Goal: Task Accomplishment & Management: Complete application form

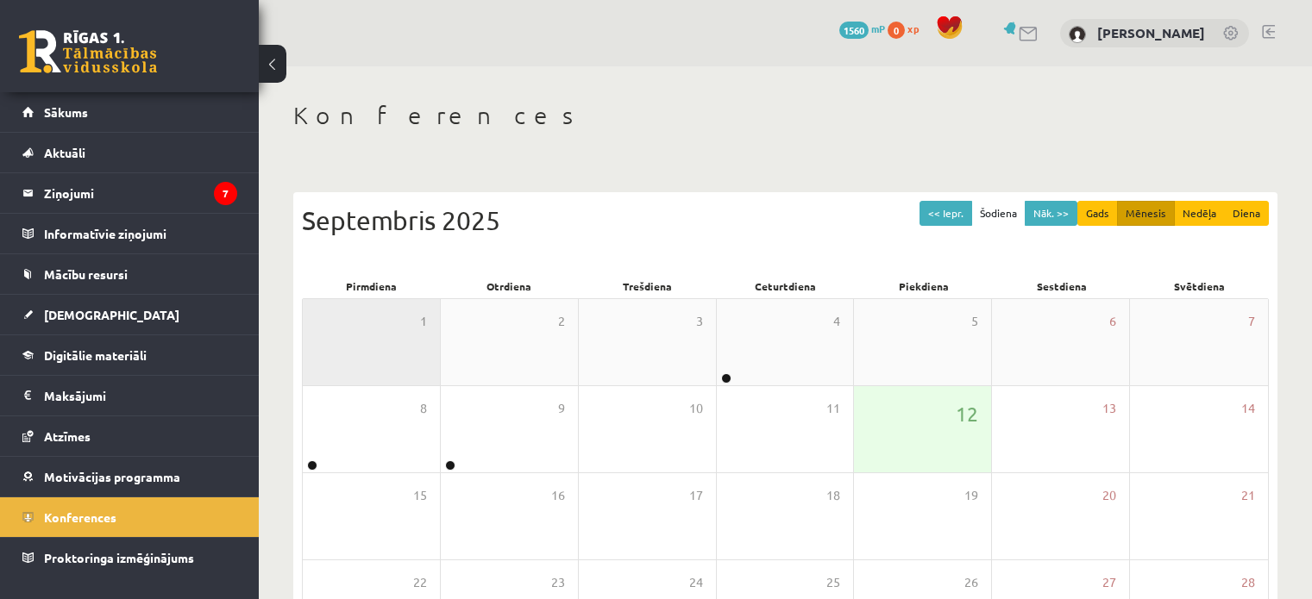
scroll to position [223, 0]
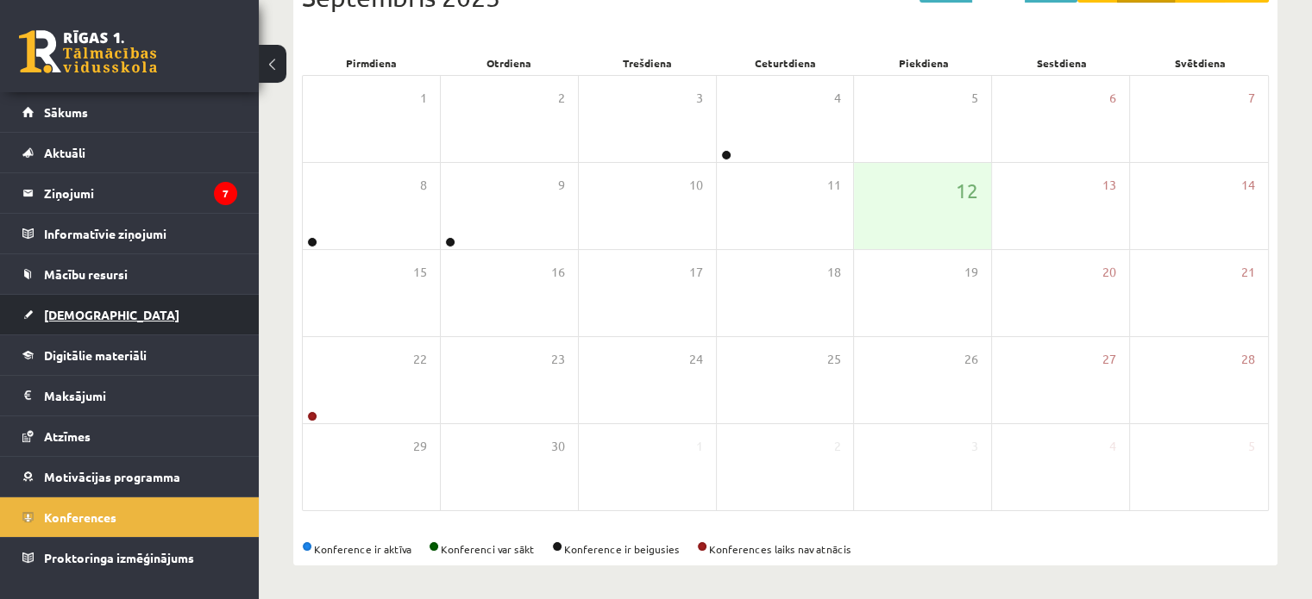
click at [147, 314] on link "[DEMOGRAPHIC_DATA]" at bounding box center [129, 315] width 215 height 40
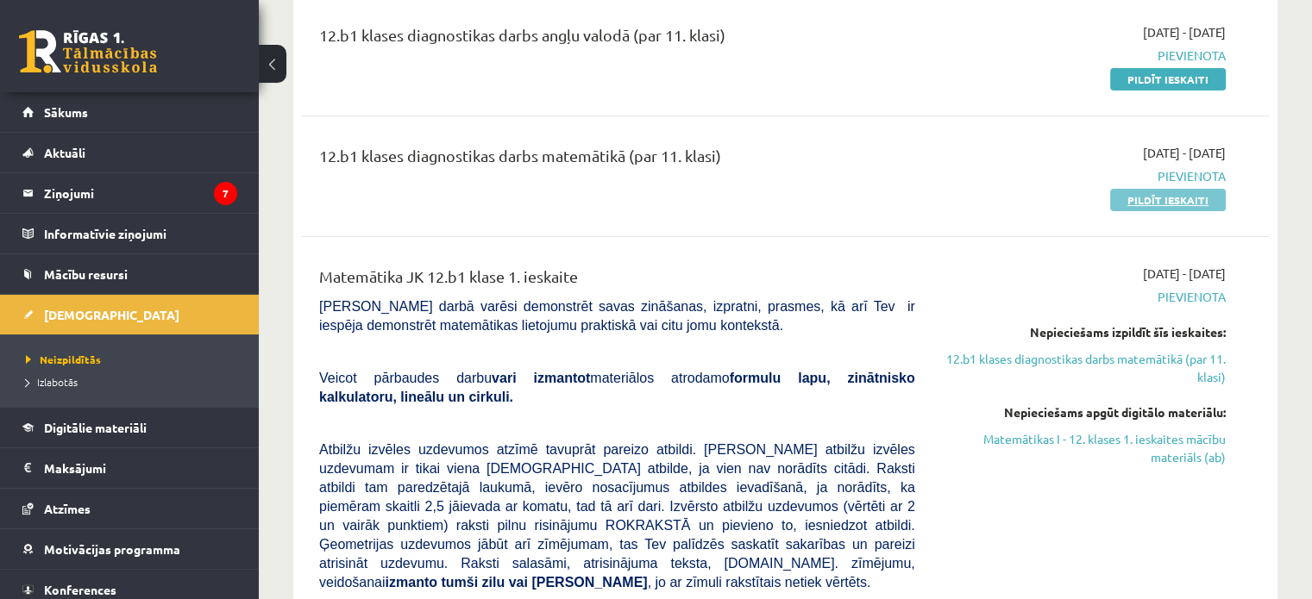
click at [1180, 198] on link "Pildīt ieskaiti" at bounding box center [1168, 200] width 116 height 22
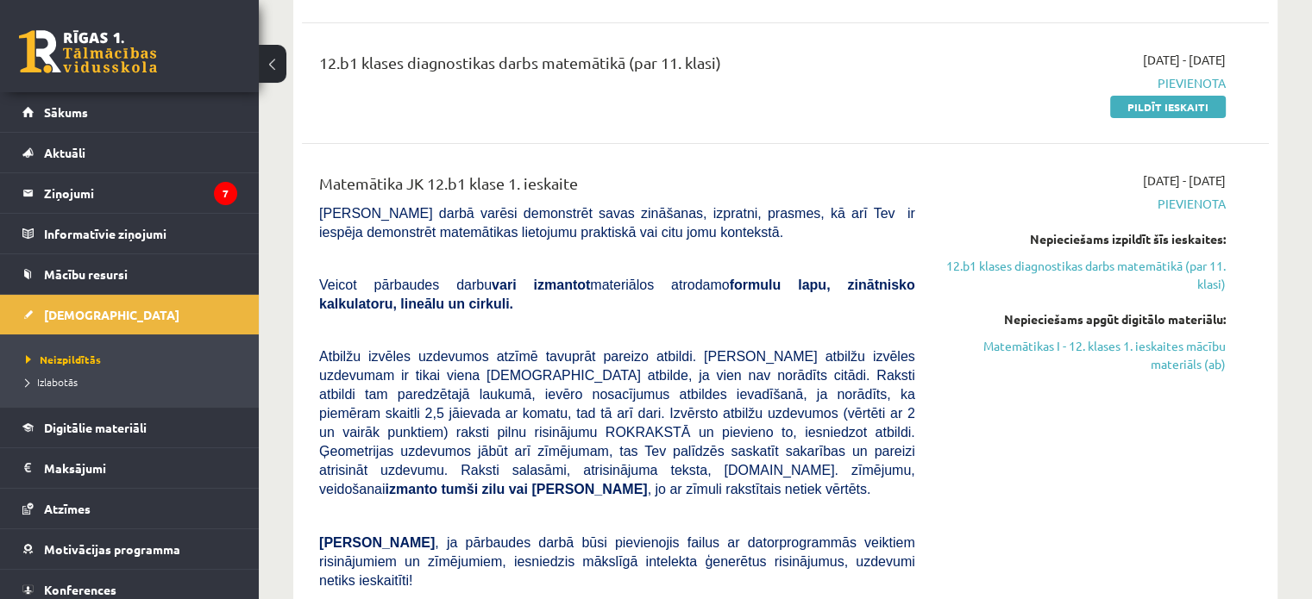
scroll to position [310, 0]
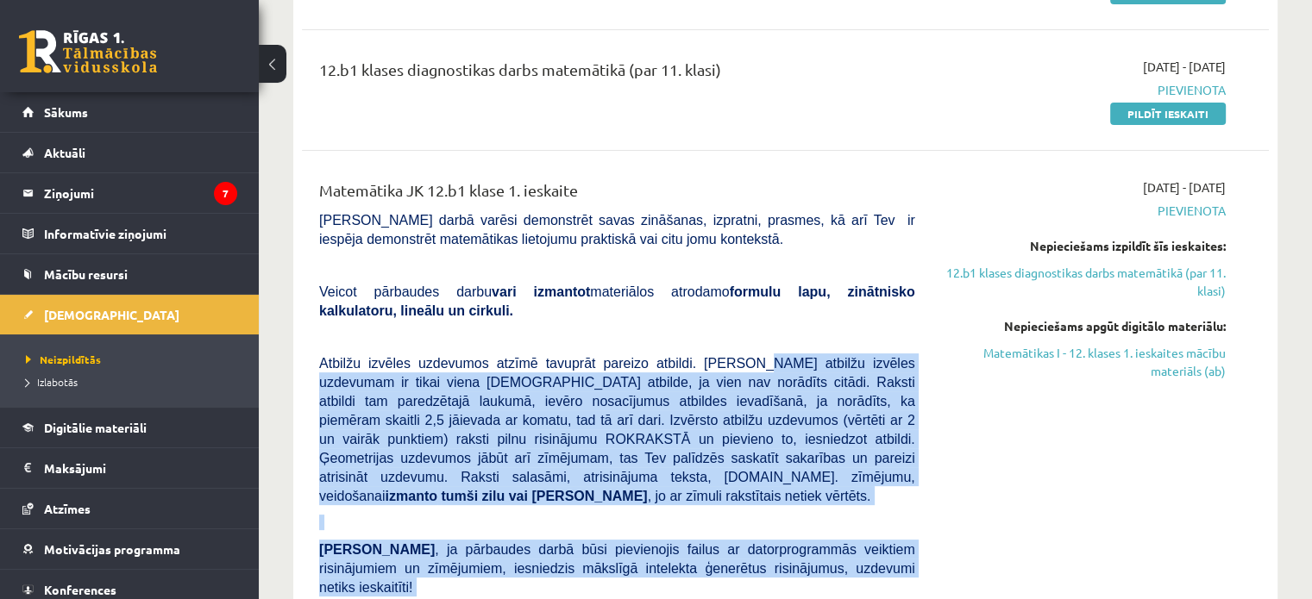
drag, startPoint x: 700, startPoint y: 357, endPoint x: 907, endPoint y: 562, distance: 291.5
click at [911, 568] on div "Matemātika JK 12.b1 klase 1. ieskaite Pārbaudes darbā varēsi demonstrēt savas z…" at bounding box center [617, 499] width 622 height 640
click at [764, 417] on span "Atbilžu izvēles uzdevumos atzīmē tavuprāt pareizo atbildi. Katram atbilžu izvēl…" at bounding box center [617, 429] width 596 height 147
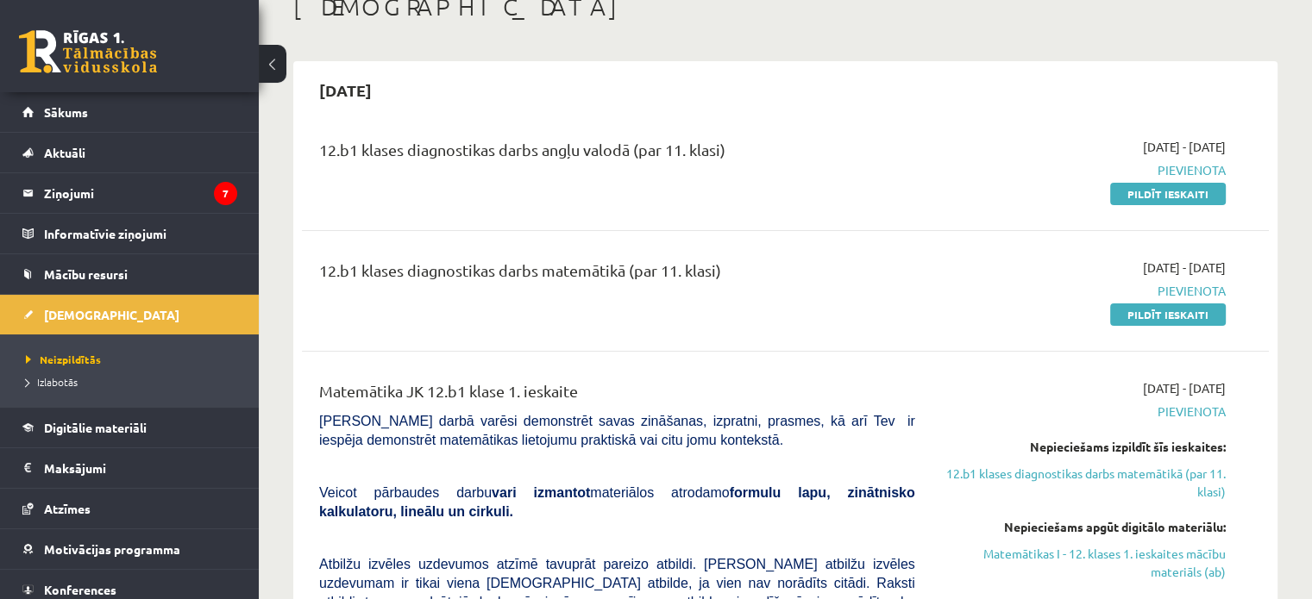
scroll to position [137, 0]
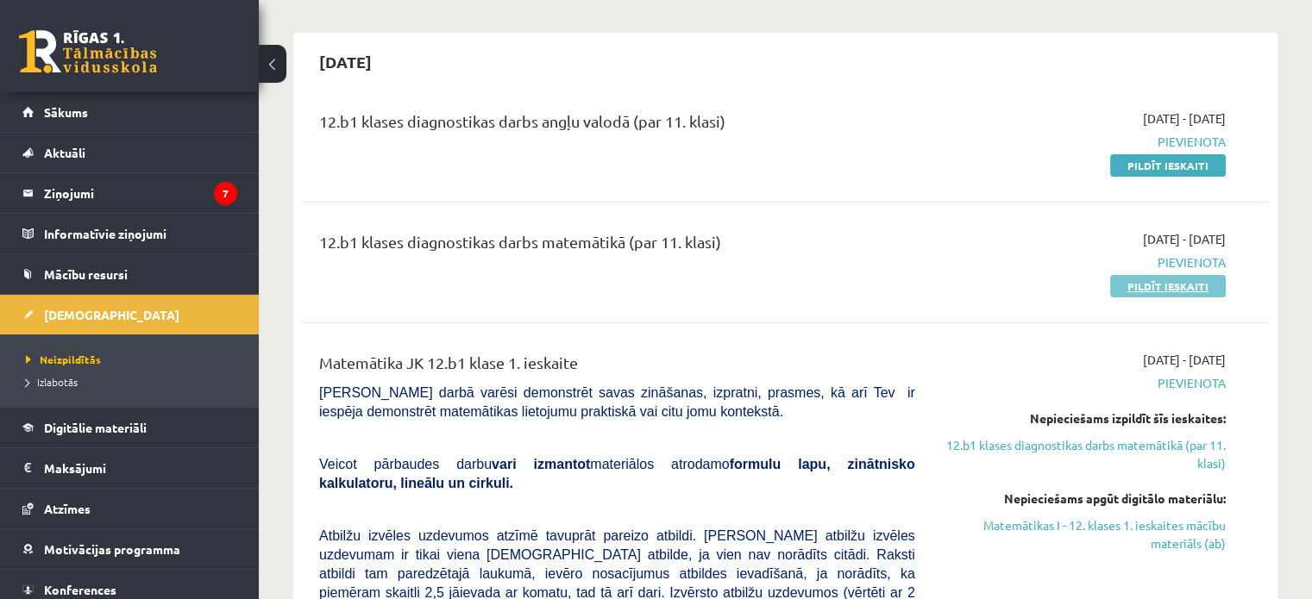
click at [1145, 282] on link "Pildīt ieskaiti" at bounding box center [1168, 286] width 116 height 22
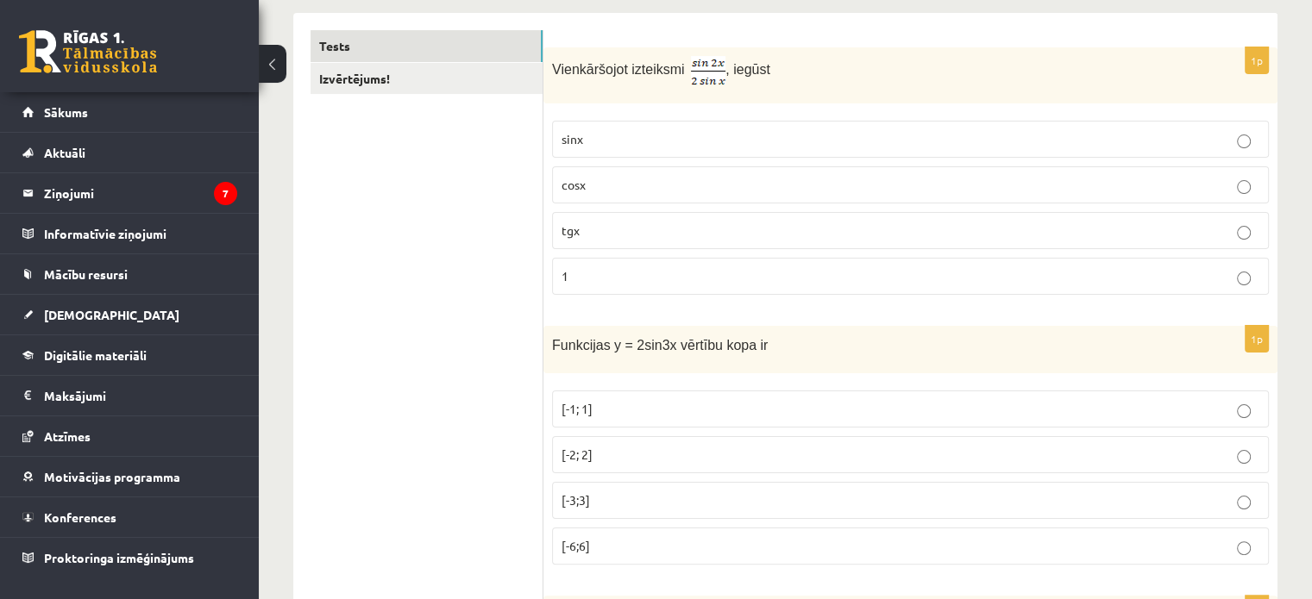
scroll to position [172, 0]
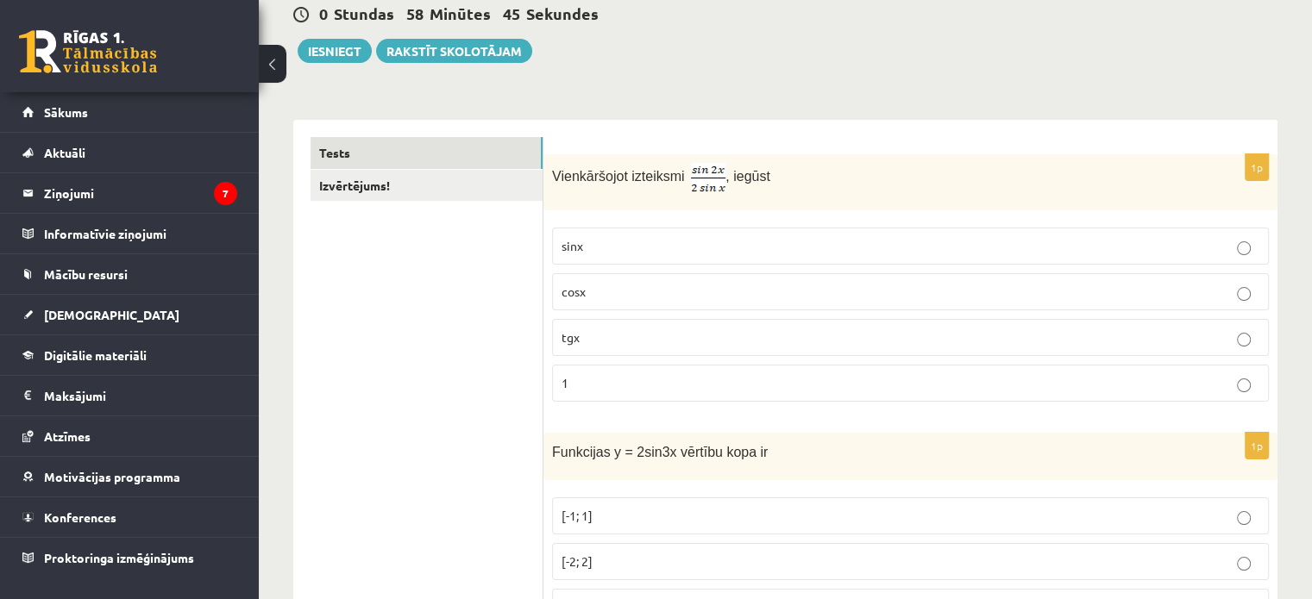
click at [693, 299] on p "cosx" at bounding box center [910, 292] width 698 height 18
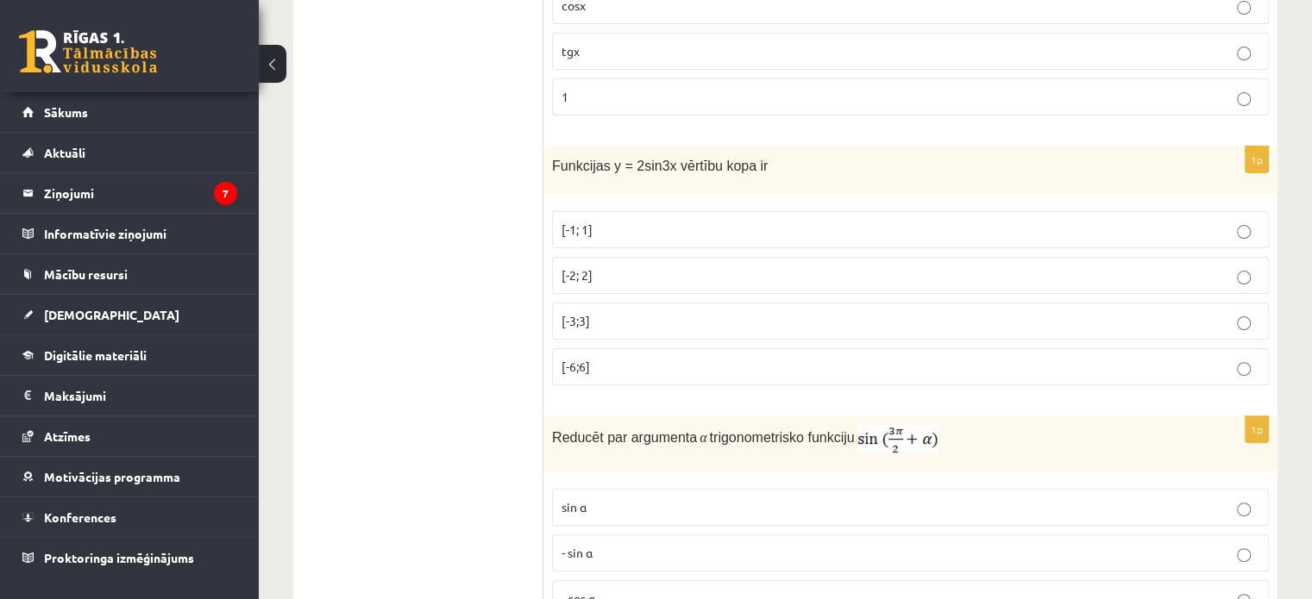
scroll to position [431, 0]
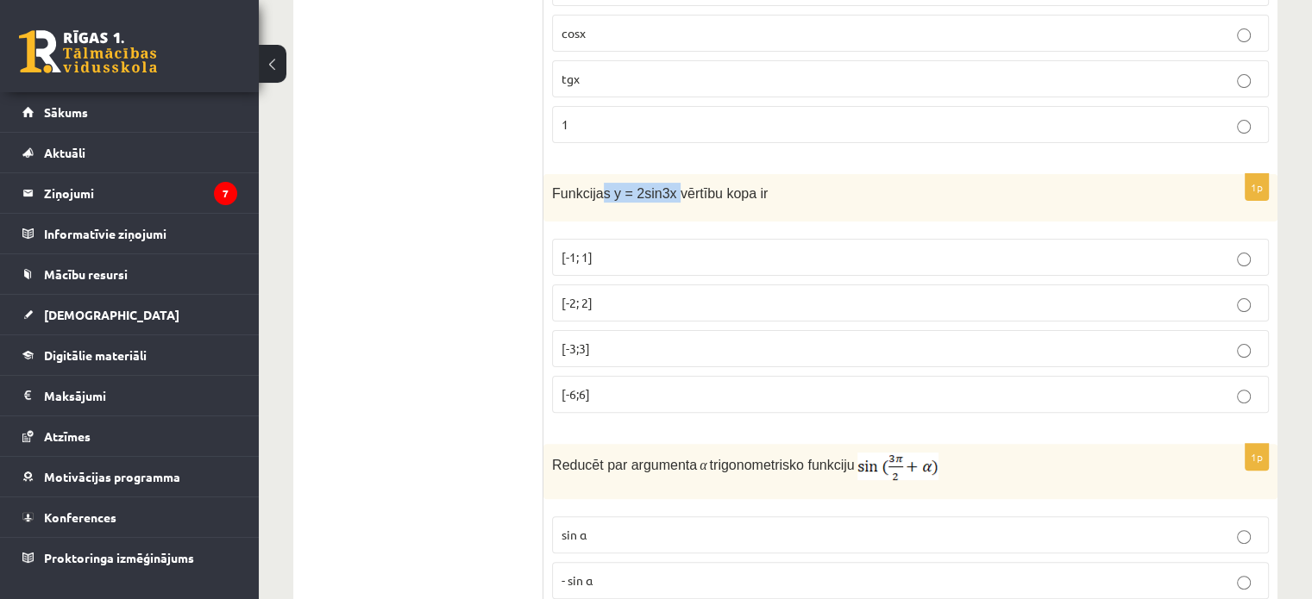
drag, startPoint x: 595, startPoint y: 184, endPoint x: 665, endPoint y: 191, distance: 70.3
click at [665, 186] on span "Funkcijas y = 2sin3x vērtību kopa ir" at bounding box center [660, 193] width 216 height 15
click at [670, 191] on span "Funkcijas y = 2sin3x vērtību kopa ir" at bounding box center [660, 193] width 216 height 15
drag, startPoint x: 662, startPoint y: 189, endPoint x: 603, endPoint y: 192, distance: 59.6
click at [603, 192] on span "Funkcijas y = 2sin3x vērtību kopa ir" at bounding box center [660, 193] width 216 height 15
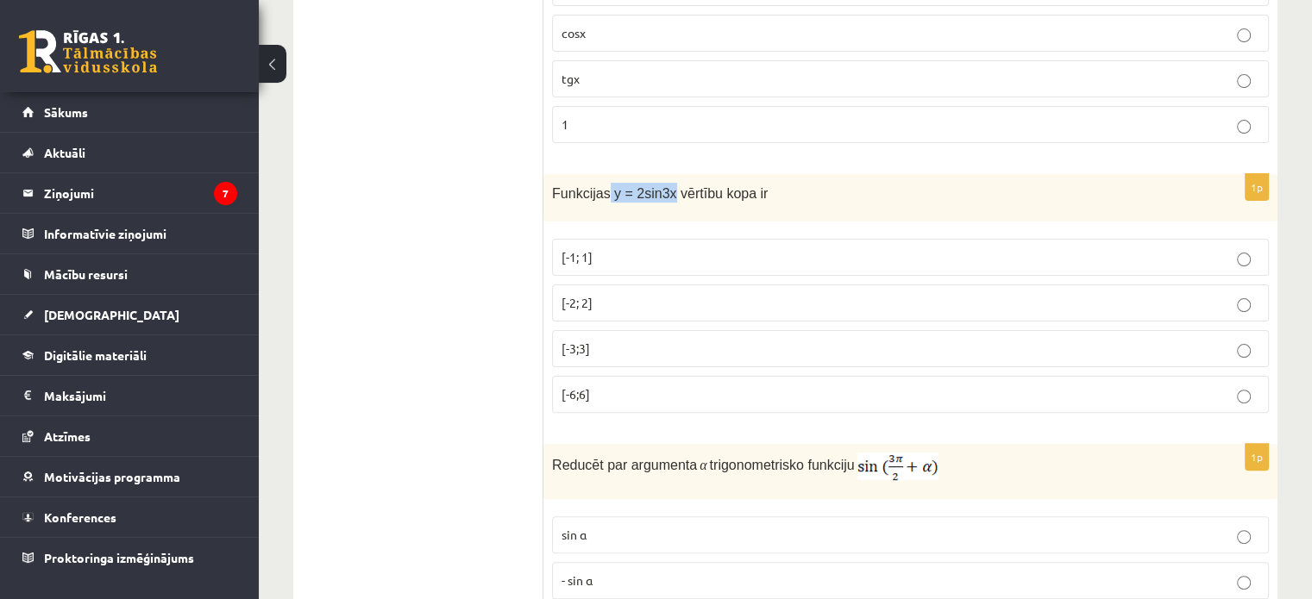
copy span "y = 2sin3x"
click at [613, 287] on label "[-2; 2]" at bounding box center [910, 303] width 717 height 37
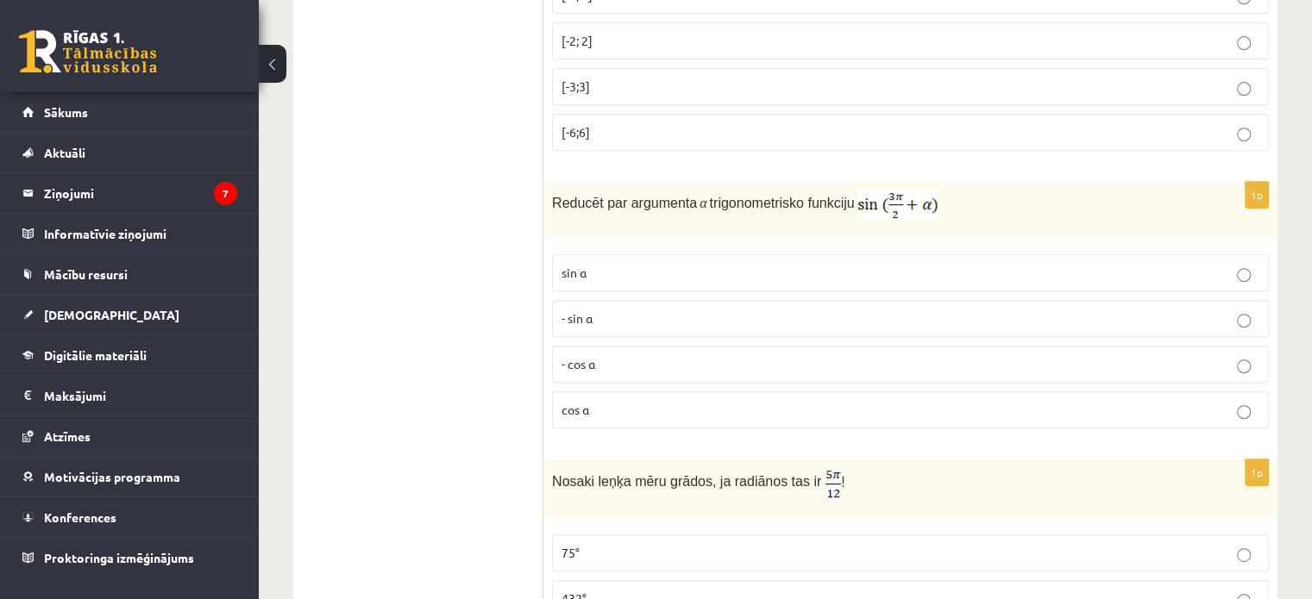
scroll to position [690, 0]
click at [764, 372] on p "- cos ⁡α" at bounding box center [910, 368] width 698 height 18
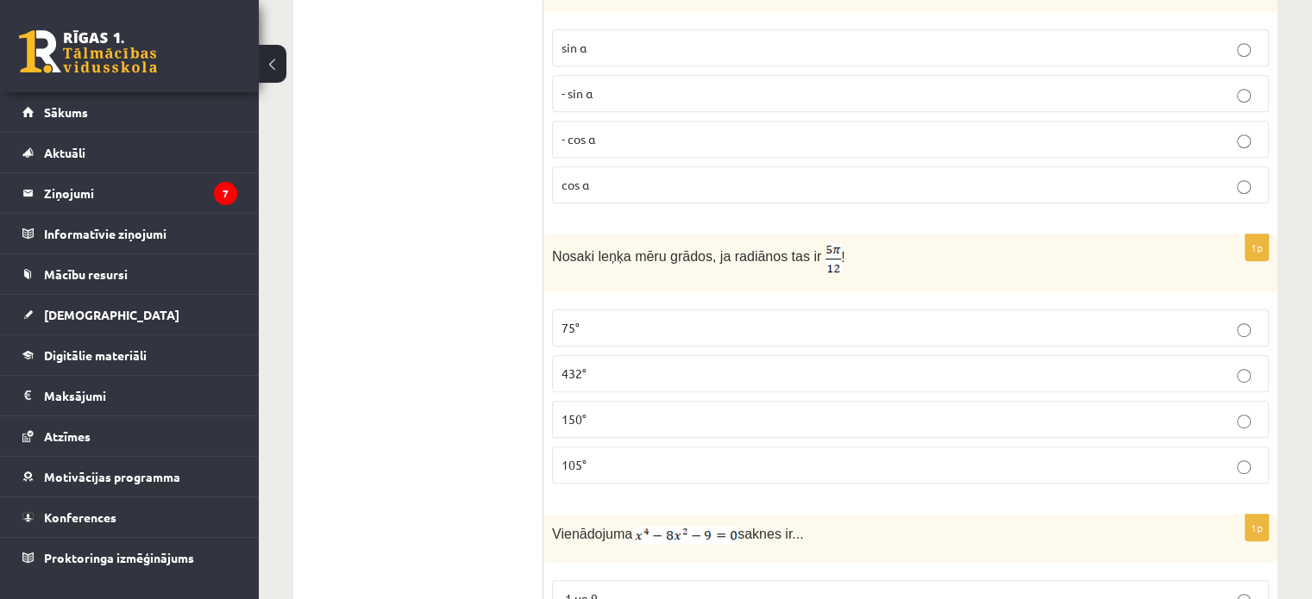
scroll to position [949, 0]
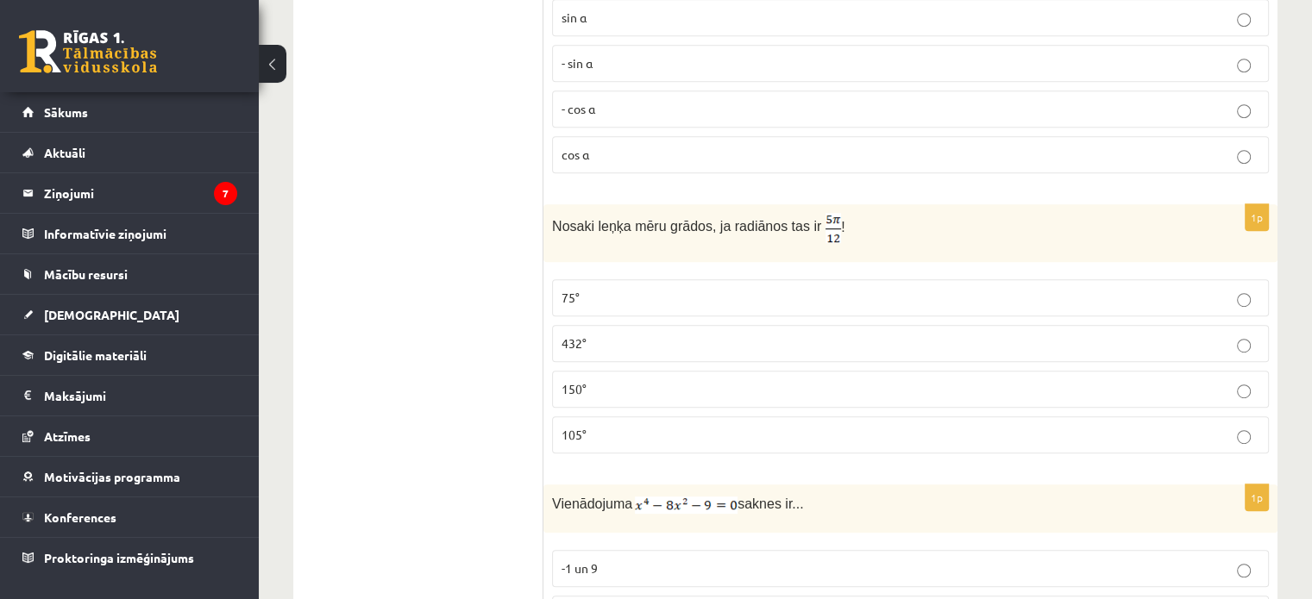
click at [601, 304] on label "75°" at bounding box center [910, 297] width 717 height 37
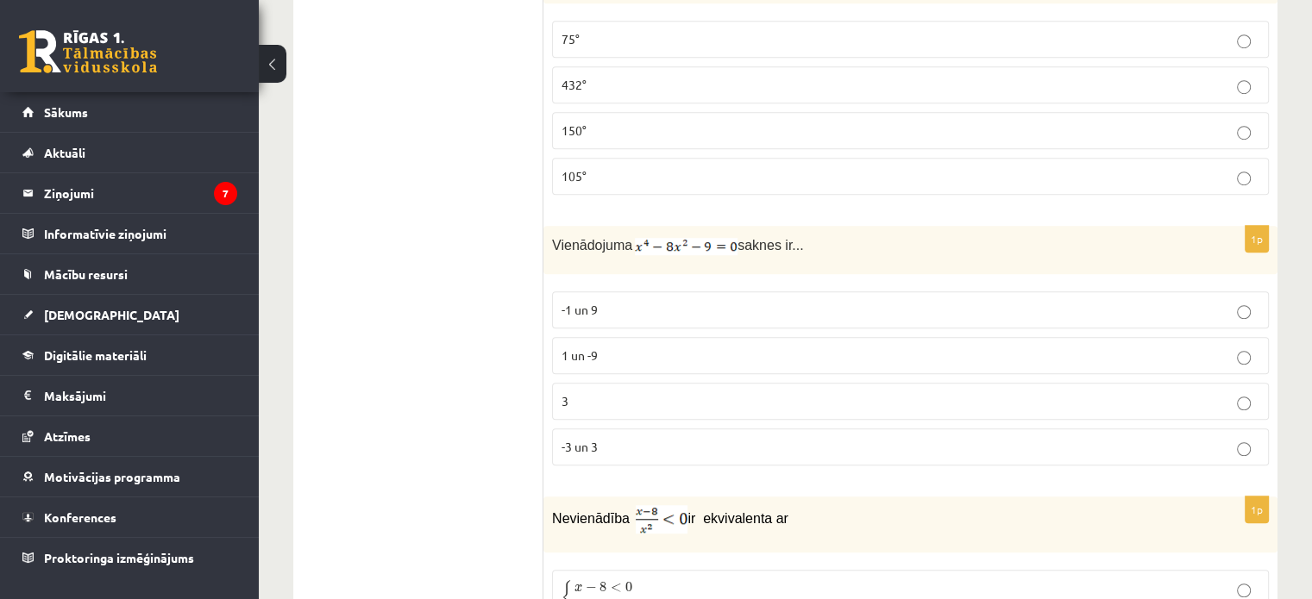
scroll to position [1294, 0]
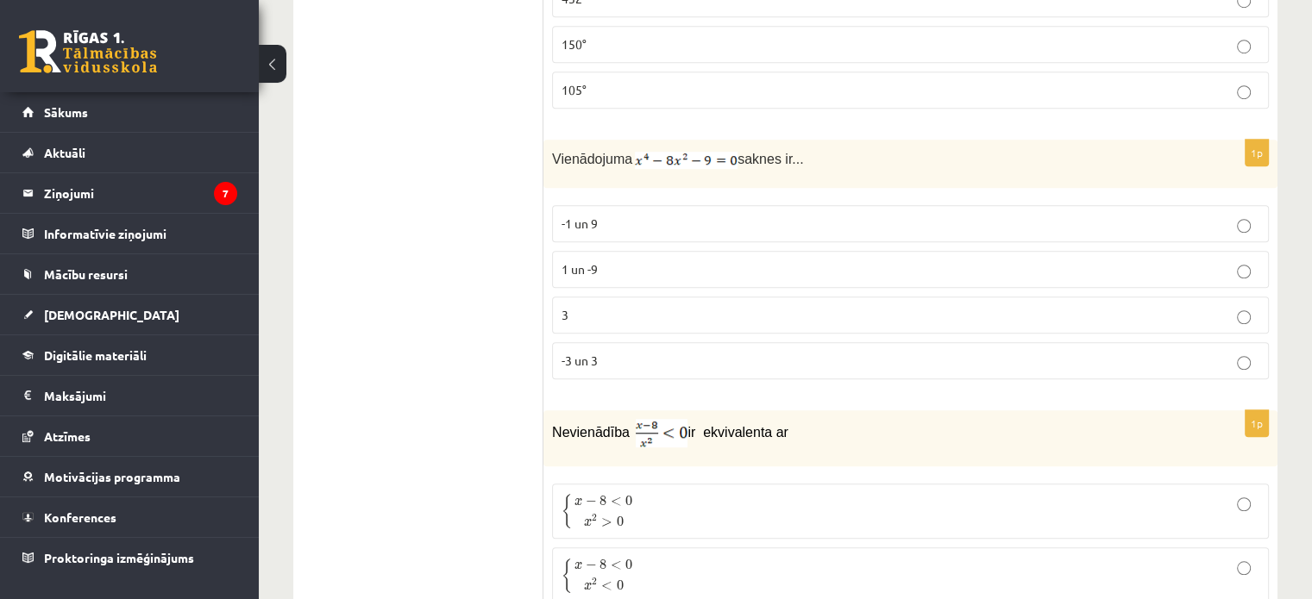
click at [612, 327] on fieldset "-1 un 9 1 un -9 3 -3 un 3" at bounding box center [910, 291] width 717 height 188
click at [612, 352] on p "-3 un 3" at bounding box center [910, 361] width 698 height 18
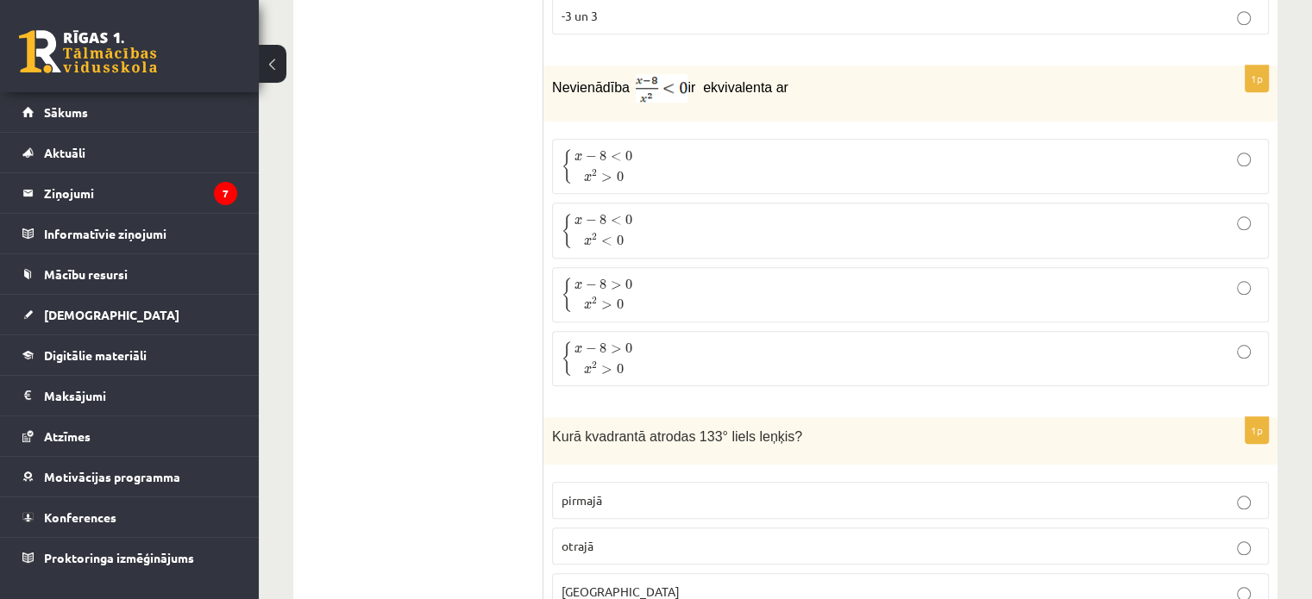
scroll to position [1552, 0]
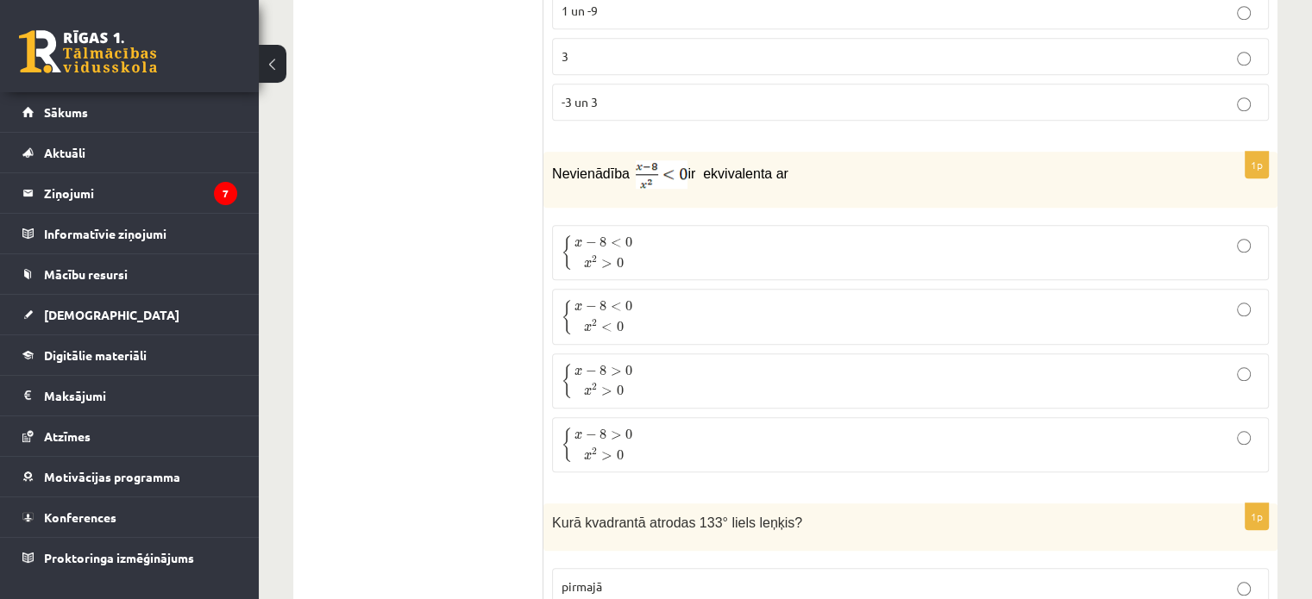
click at [687, 235] on p "{ x − 8 < 0 x 2 > 0 { x − 8 < 0 x 2 > 0" at bounding box center [910, 253] width 698 height 36
click at [770, 541] on div "Kurā kvadrantā atrodas 133° liels leņķis?" at bounding box center [910, 527] width 734 height 47
click at [762, 392] on label "{ x − 8 > 0 x 2 > 0 { x − 8 > 0 x 2 > 0" at bounding box center [910, 381] width 717 height 55
click at [783, 258] on p "{ x − 8 < 0 x 2 > 0 { x − 8 < 0 x 2 > 0" at bounding box center [910, 253] width 698 height 36
click at [732, 245] on p "{ x − 8 < 0 x 2 > 0 { x − 8 < 0 x 2 > 0" at bounding box center [910, 253] width 698 height 36
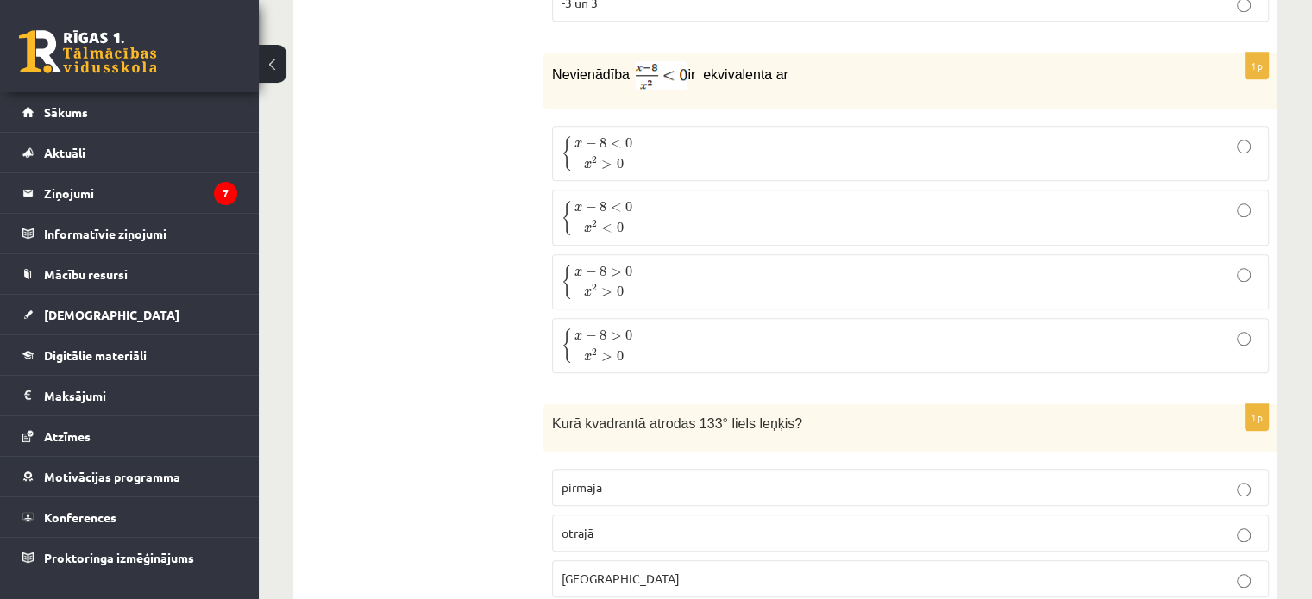
scroll to position [1897, 0]
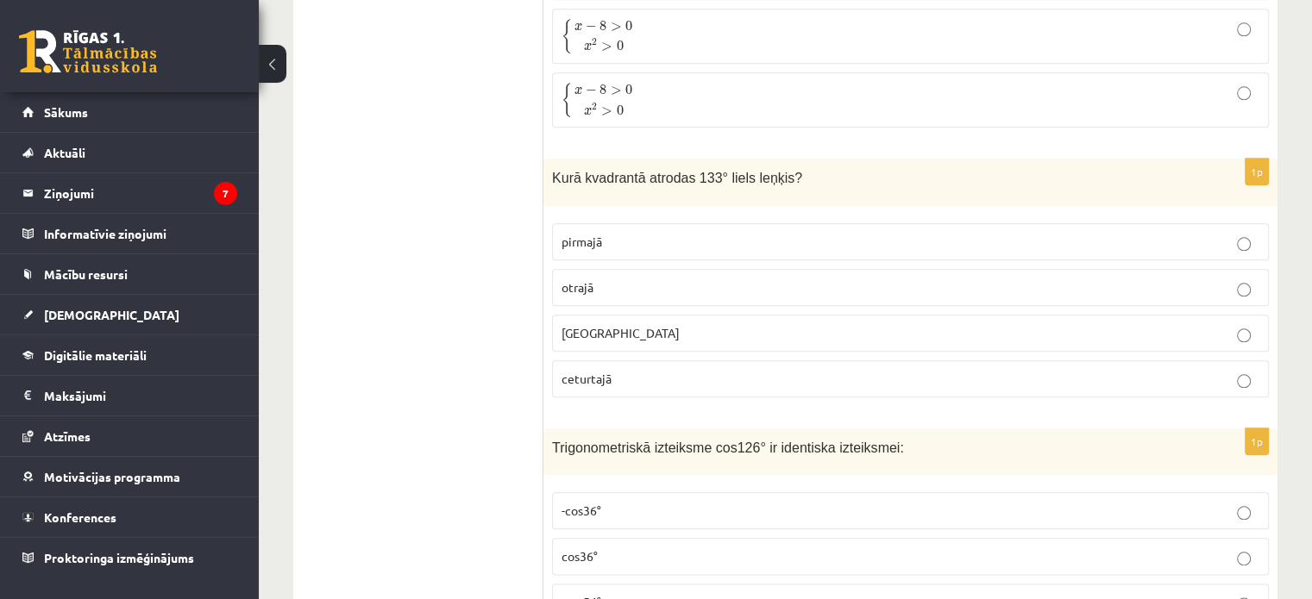
click at [684, 279] on p "otrajā" at bounding box center [910, 288] width 698 height 18
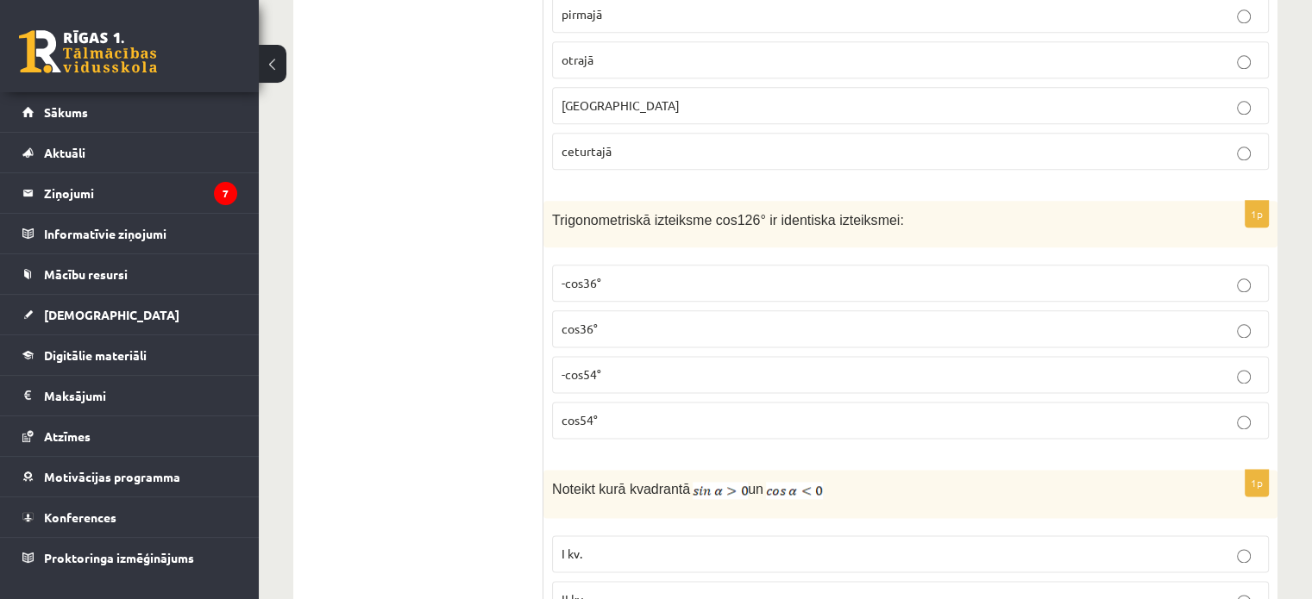
scroll to position [2156, 0]
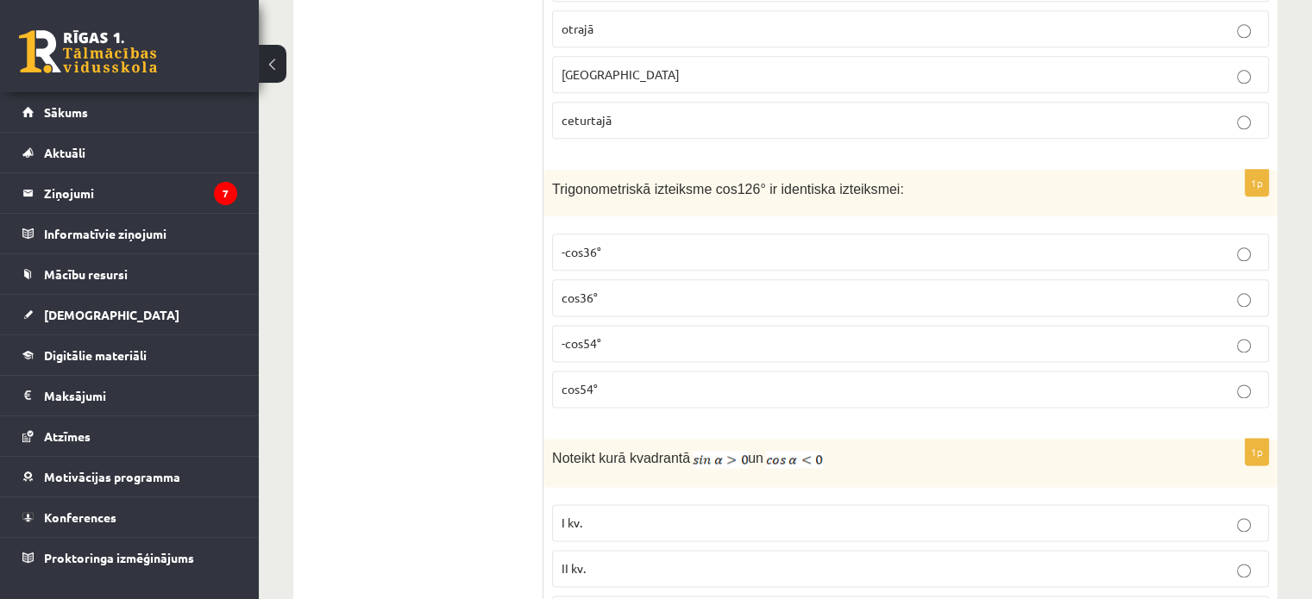
click at [647, 335] on p "-cos54°" at bounding box center [910, 344] width 698 height 18
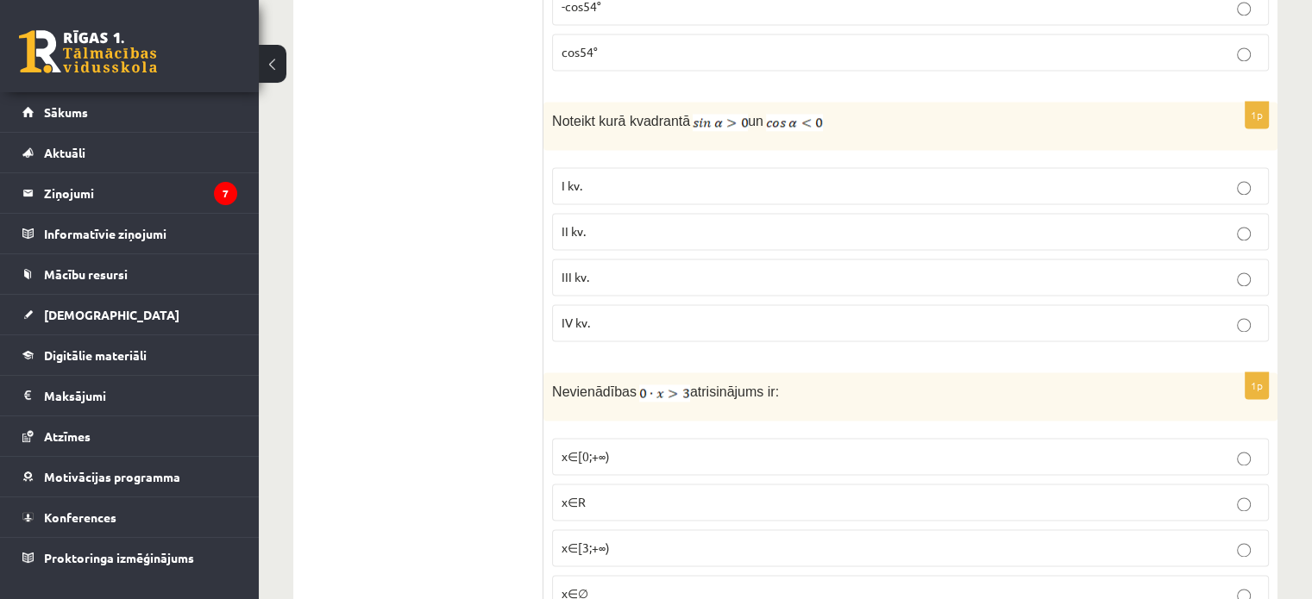
scroll to position [2560, 0]
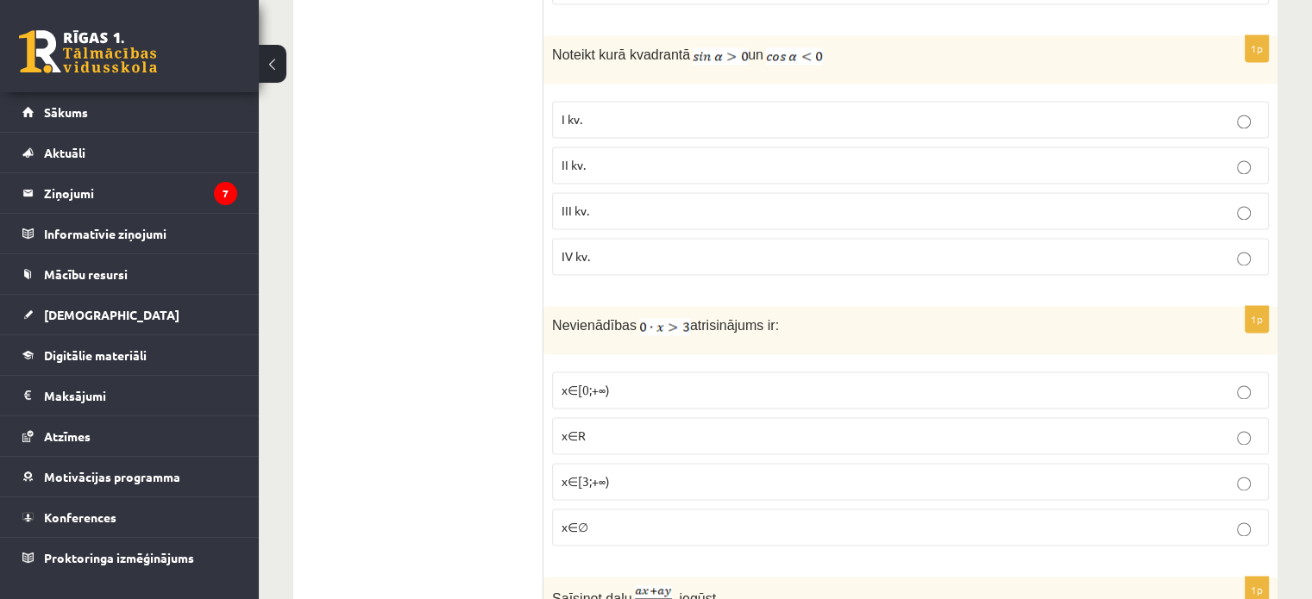
click at [654, 127] on fieldset "I kv. II kv. III kv. IV kv." at bounding box center [910, 186] width 717 height 188
click at [656, 156] on p "II kv." at bounding box center [910, 165] width 698 height 18
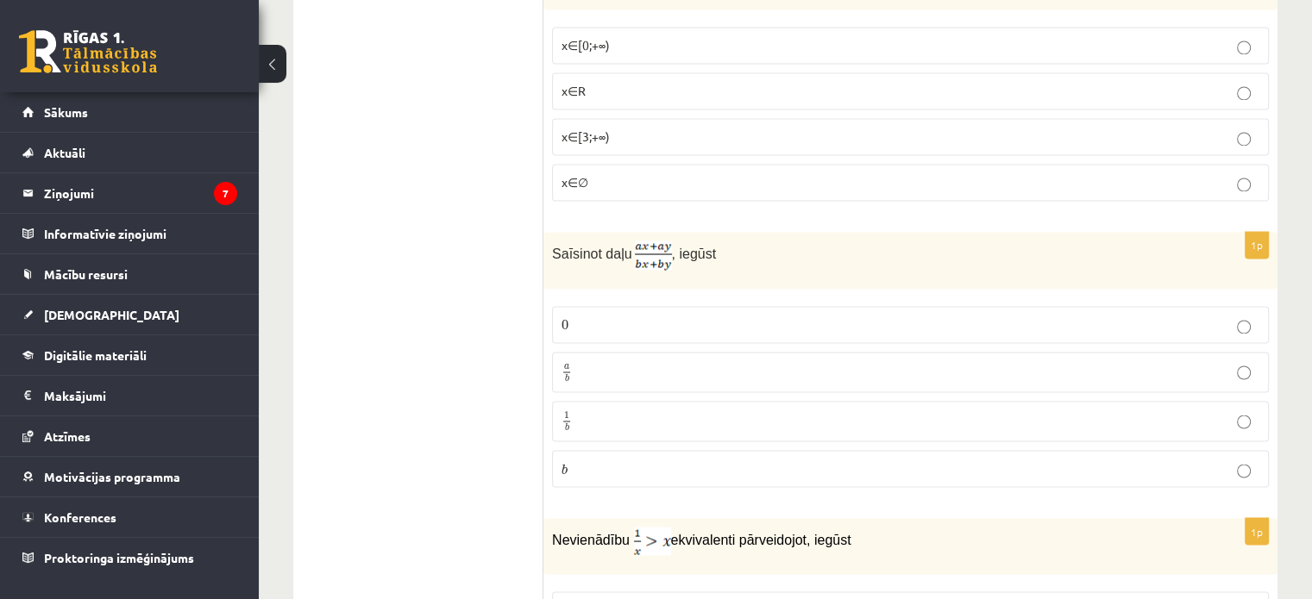
scroll to position [2732, 0]
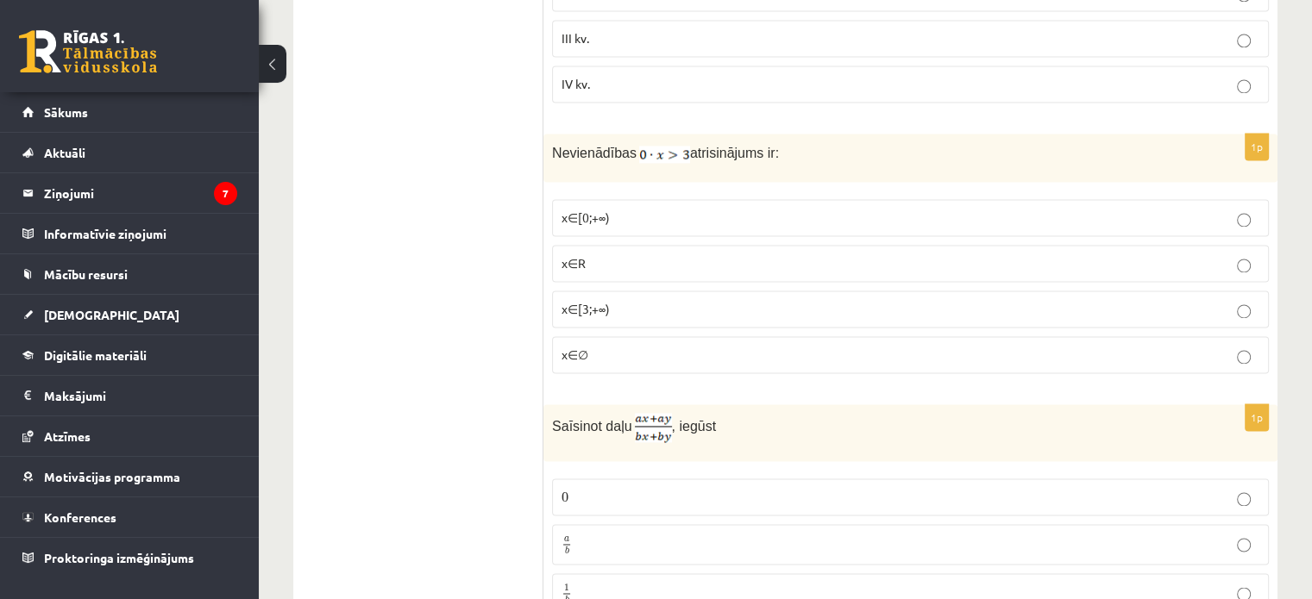
click at [652, 144] on span at bounding box center [664, 152] width 51 height 16
click at [655, 146] on img at bounding box center [664, 154] width 51 height 17
drag, startPoint x: 624, startPoint y: 137, endPoint x: 695, endPoint y: 145, distance: 71.1
click at [695, 145] on p "Nevienādības atrisinājums ir:" at bounding box center [867, 152] width 630 height 21
click at [693, 161] on div "Nevienādības atrisinājums ir:" at bounding box center [910, 158] width 734 height 48
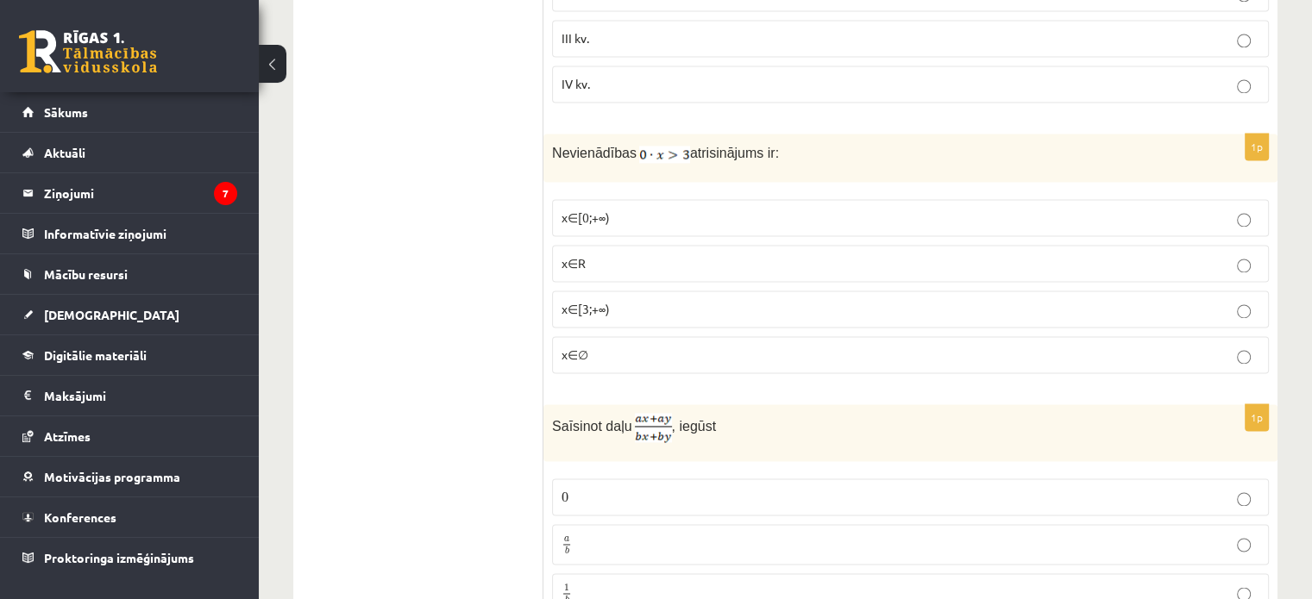
click at [578, 300] on p "x∈[3;+∞)" at bounding box center [910, 309] width 698 height 18
click at [576, 336] on label "x∈∅" at bounding box center [910, 354] width 717 height 37
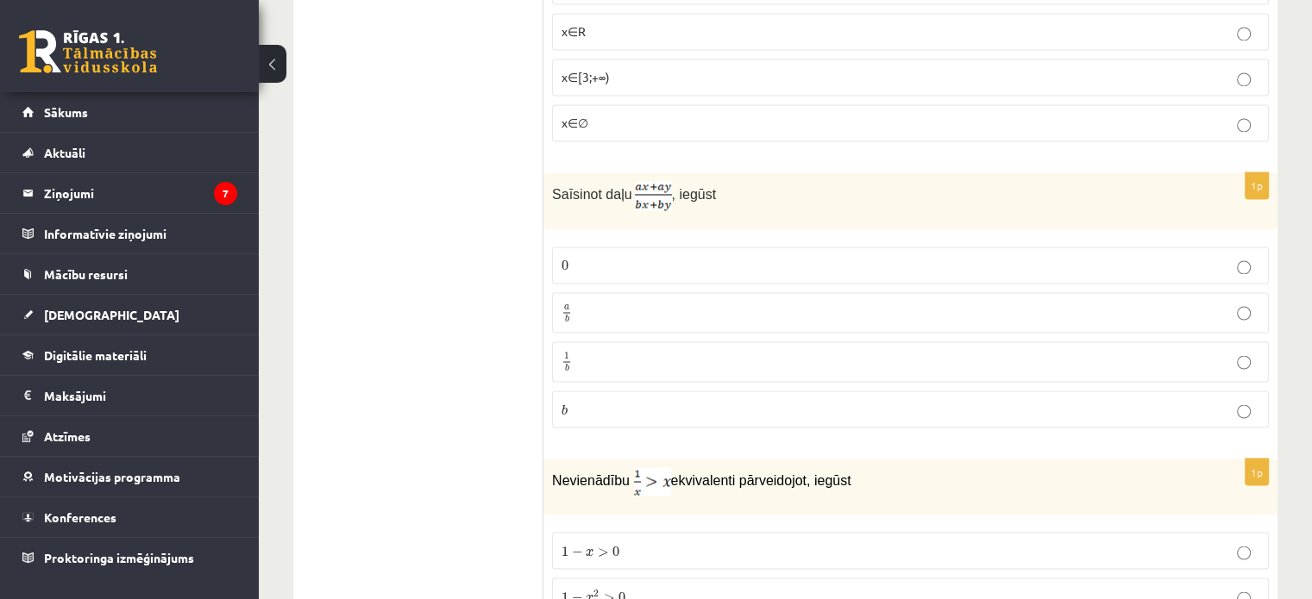
scroll to position [2991, 0]
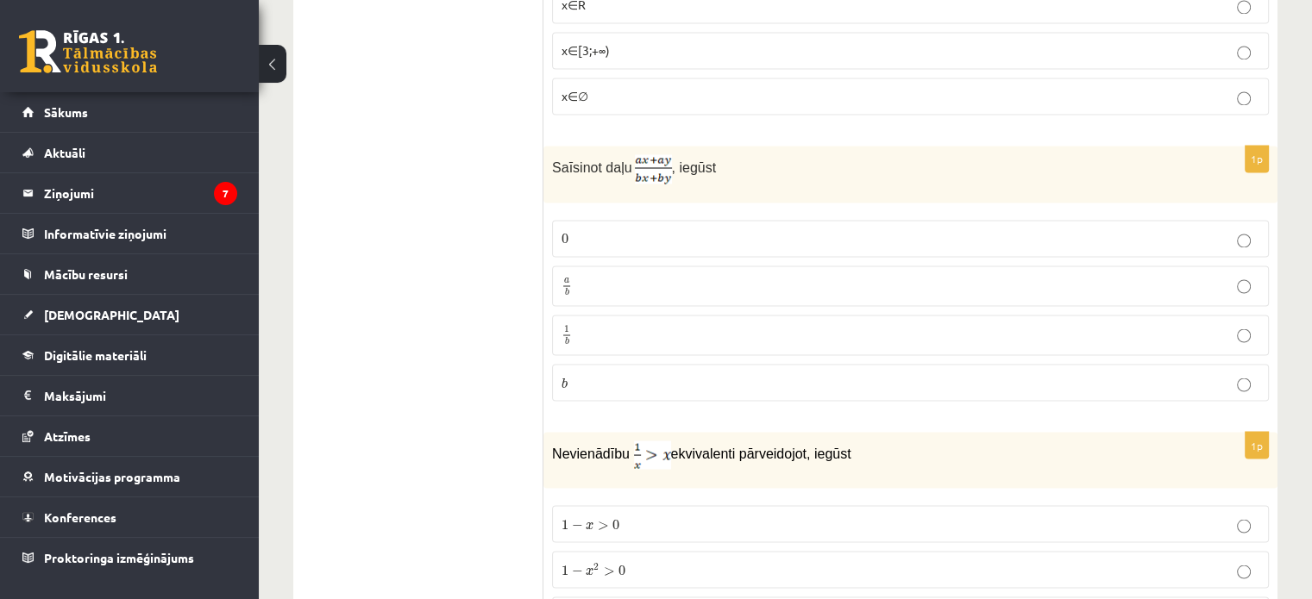
click at [615, 275] on p "a b a b" at bounding box center [910, 286] width 698 height 22
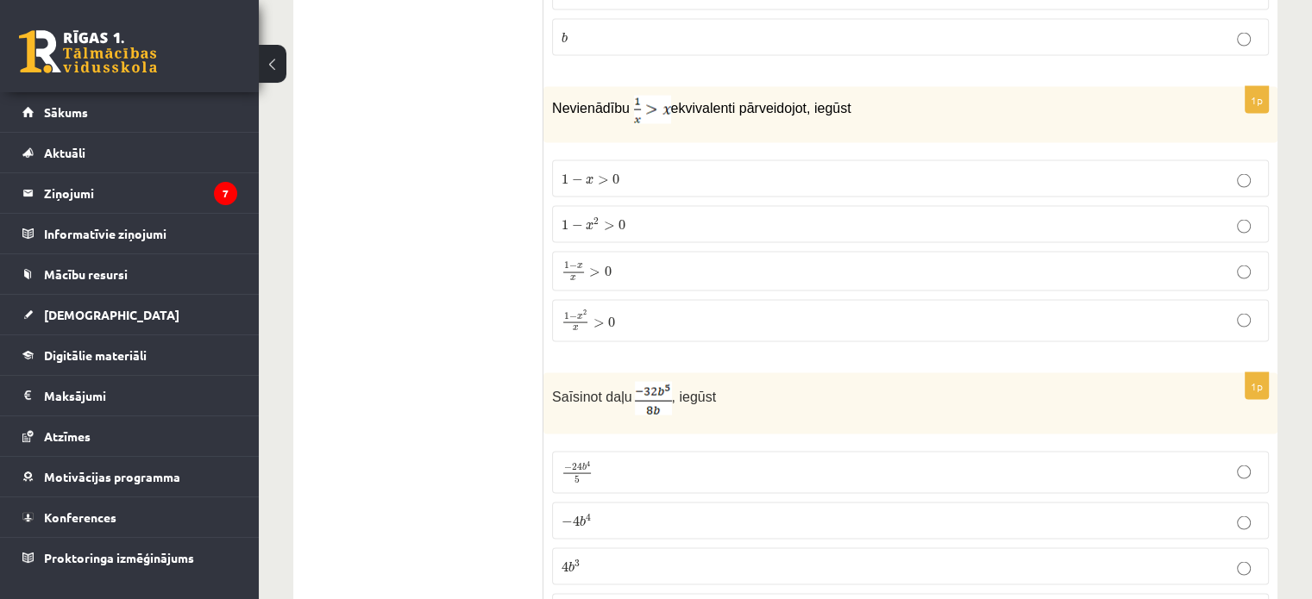
scroll to position [3250, 0]
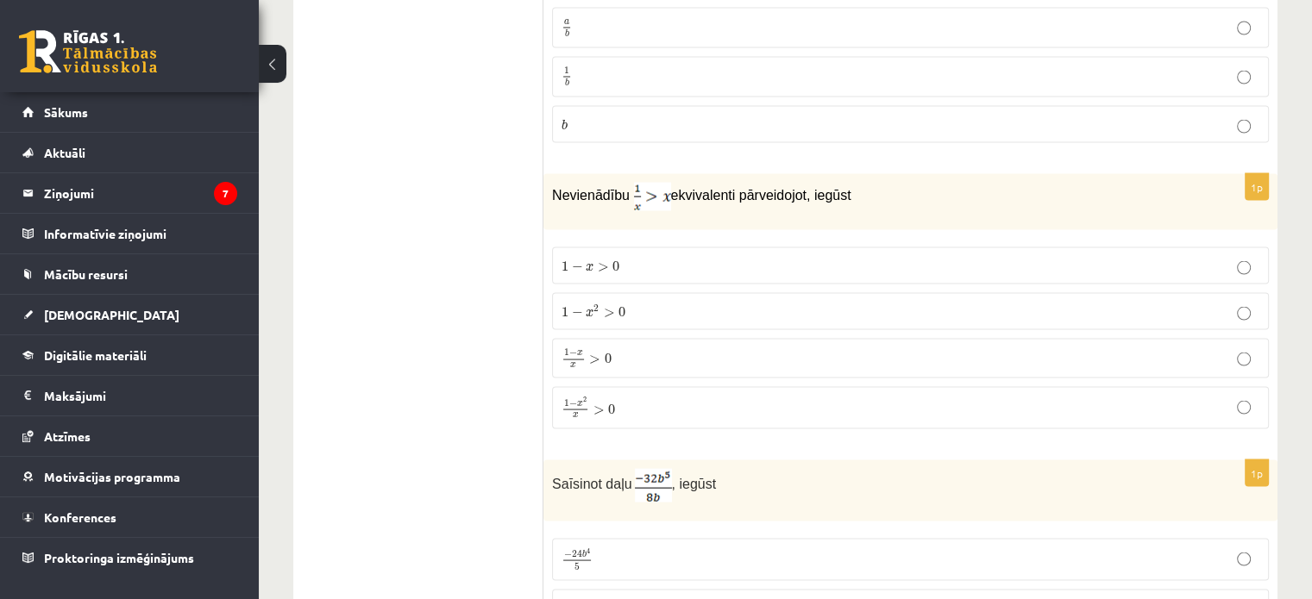
click at [600, 405] on span ">" at bounding box center [598, 409] width 11 height 9
click at [681, 356] on label "1 − x x > 0 1 − x x > 0" at bounding box center [910, 358] width 717 height 40
click at [752, 396] on p "1 − x 2 x > 0 1 − x 2 x > 0" at bounding box center [910, 407] width 698 height 22
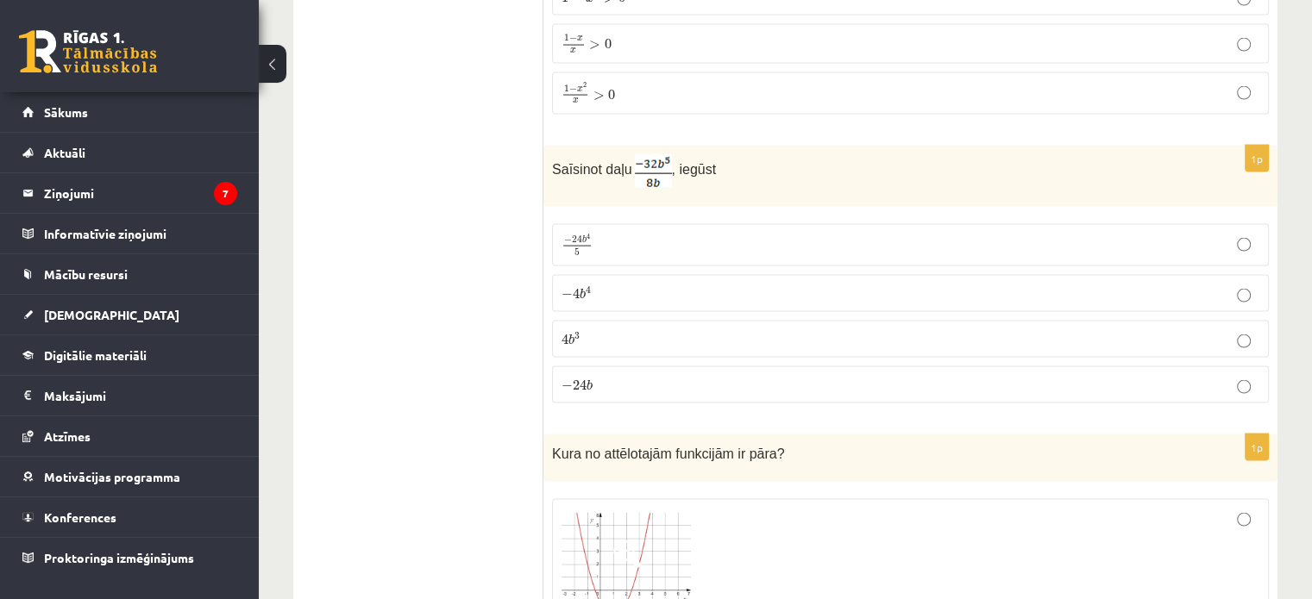
scroll to position [3595, 0]
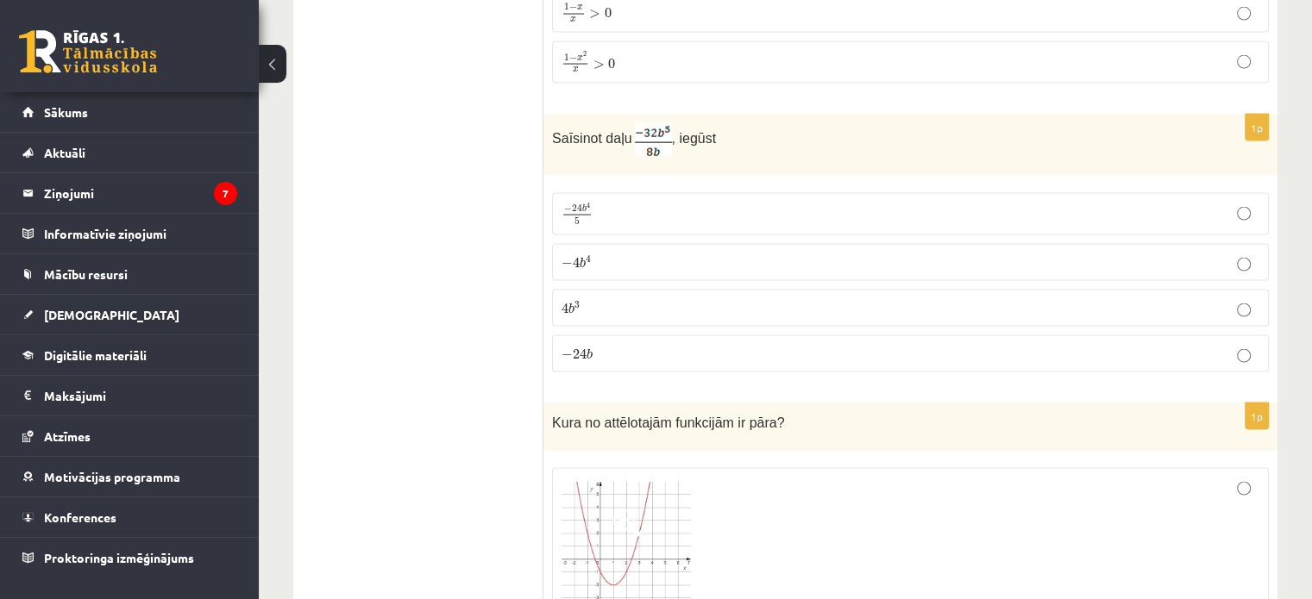
click at [583, 260] on label "− 4 b 4 − 4 b 4" at bounding box center [910, 262] width 717 height 37
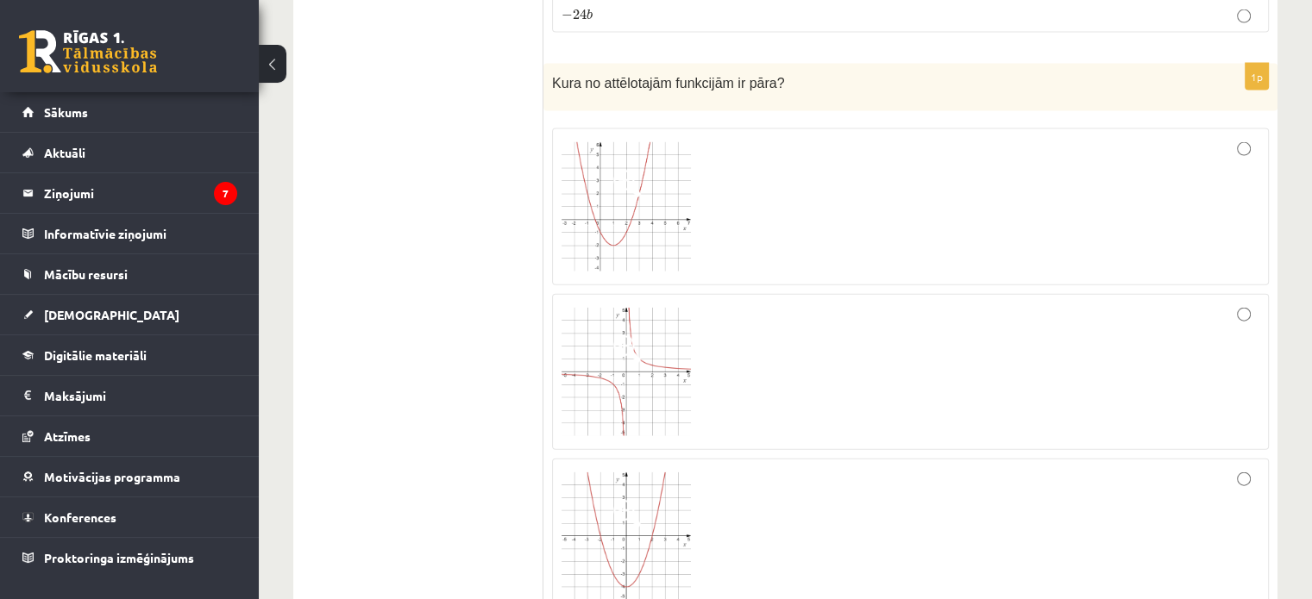
scroll to position [3854, 0]
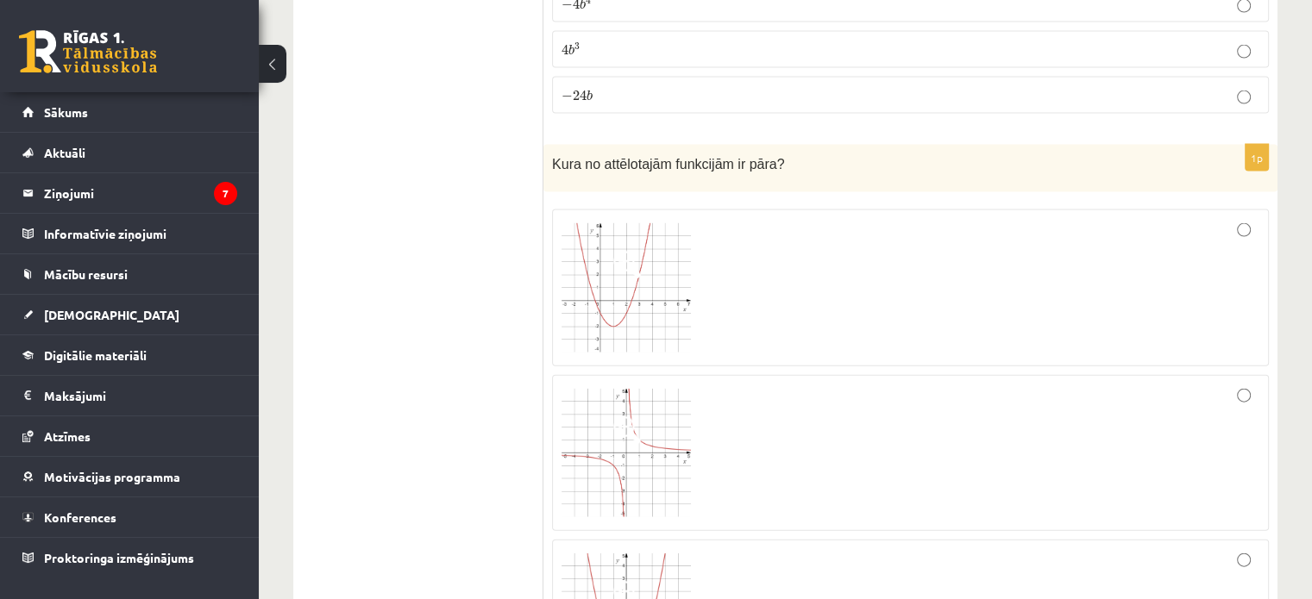
click at [580, 287] on img at bounding box center [625, 287] width 129 height 129
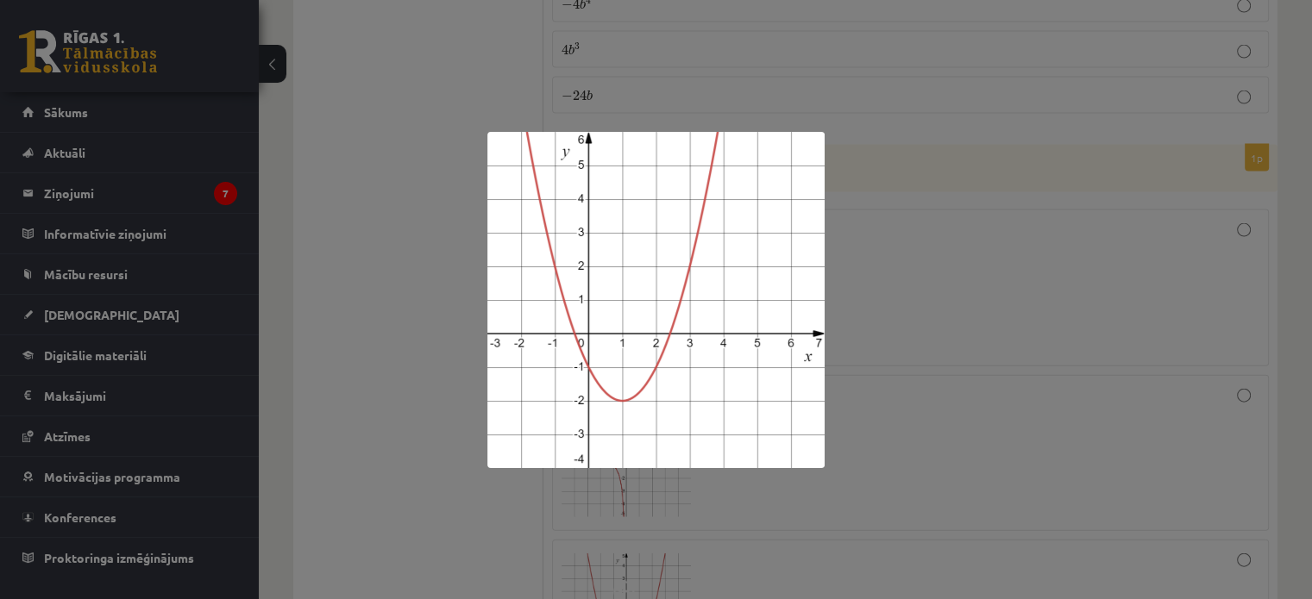
click at [1012, 260] on div at bounding box center [656, 299] width 1312 height 599
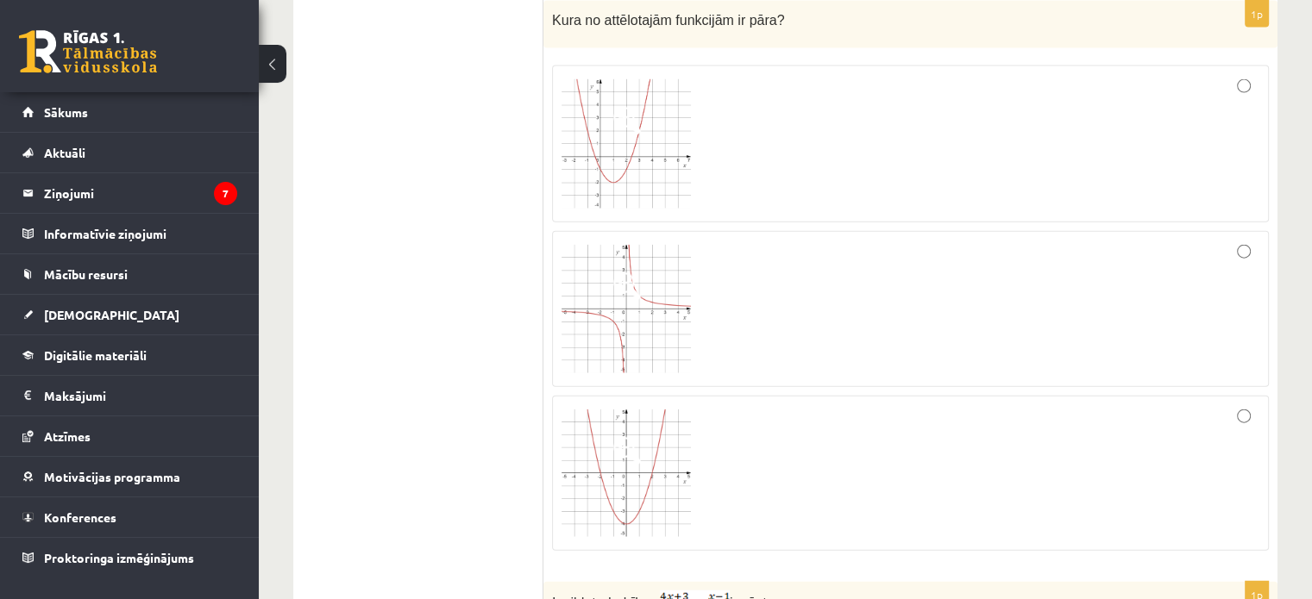
scroll to position [4112, 0]
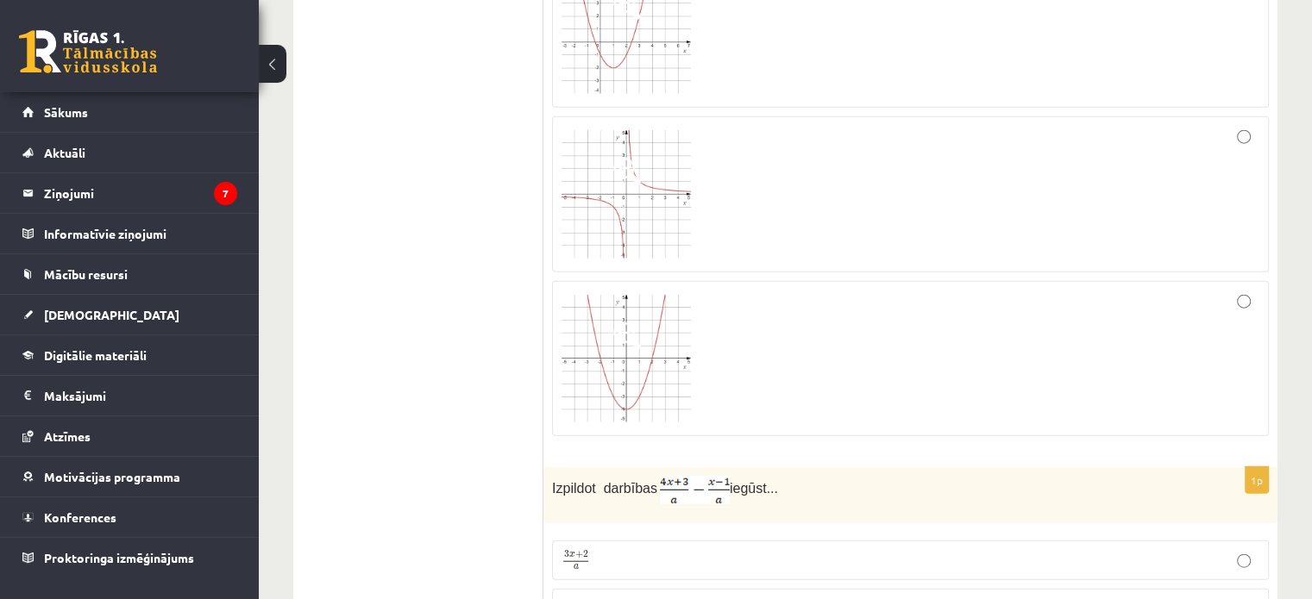
click at [1250, 291] on div at bounding box center [910, 359] width 698 height 136
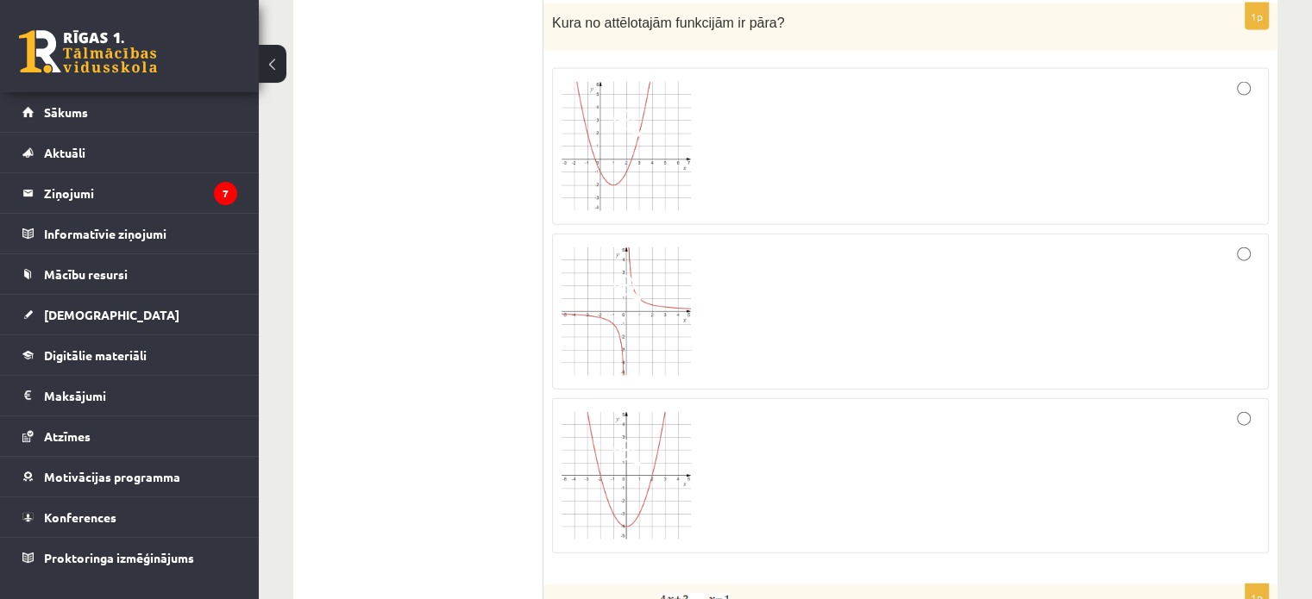
scroll to position [4026, 0]
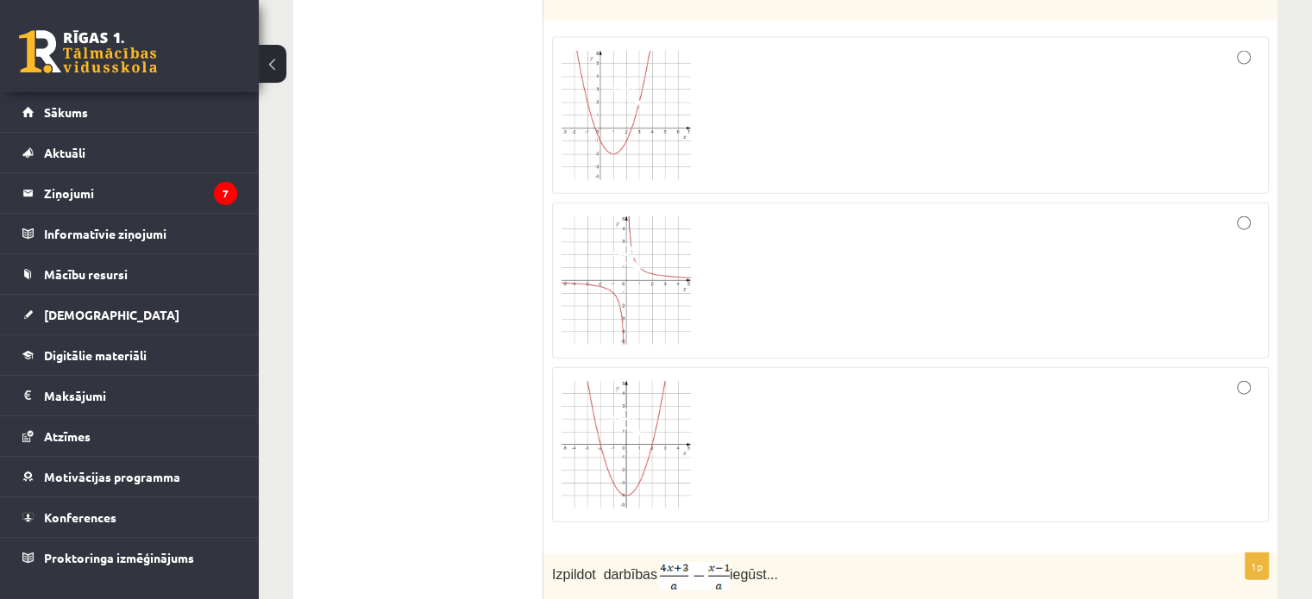
click at [635, 381] on img at bounding box center [625, 445] width 129 height 128
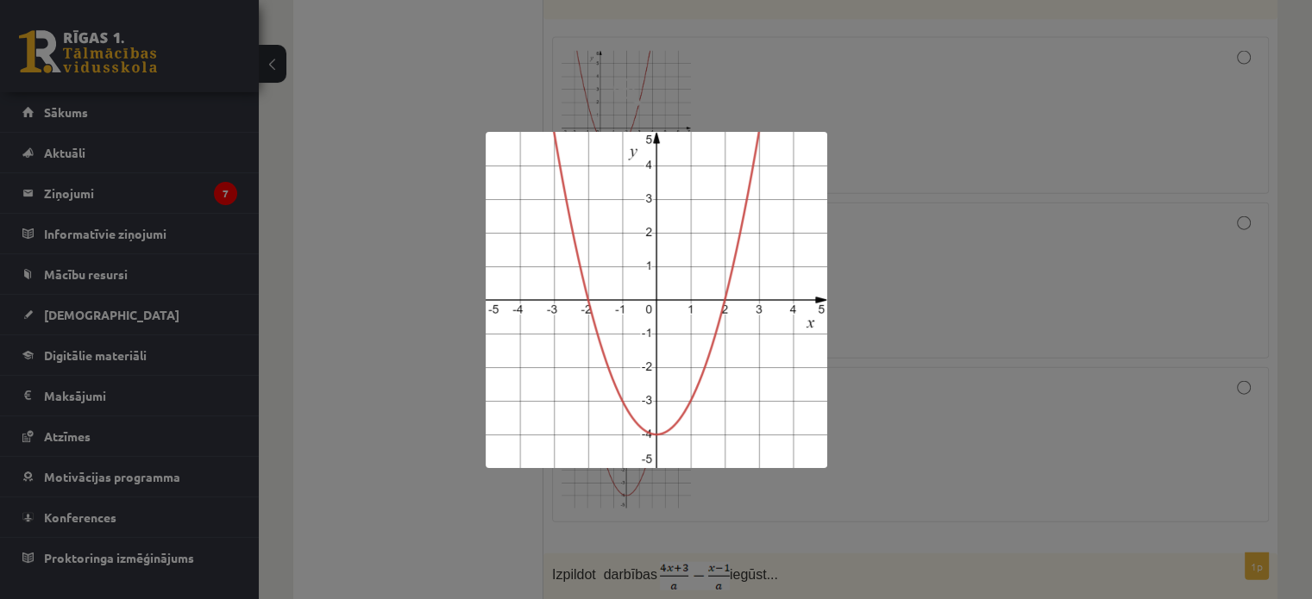
drag, startPoint x: 919, startPoint y: 420, endPoint x: 931, endPoint y: 411, distance: 15.4
click at [920, 420] on div at bounding box center [656, 299] width 1312 height 599
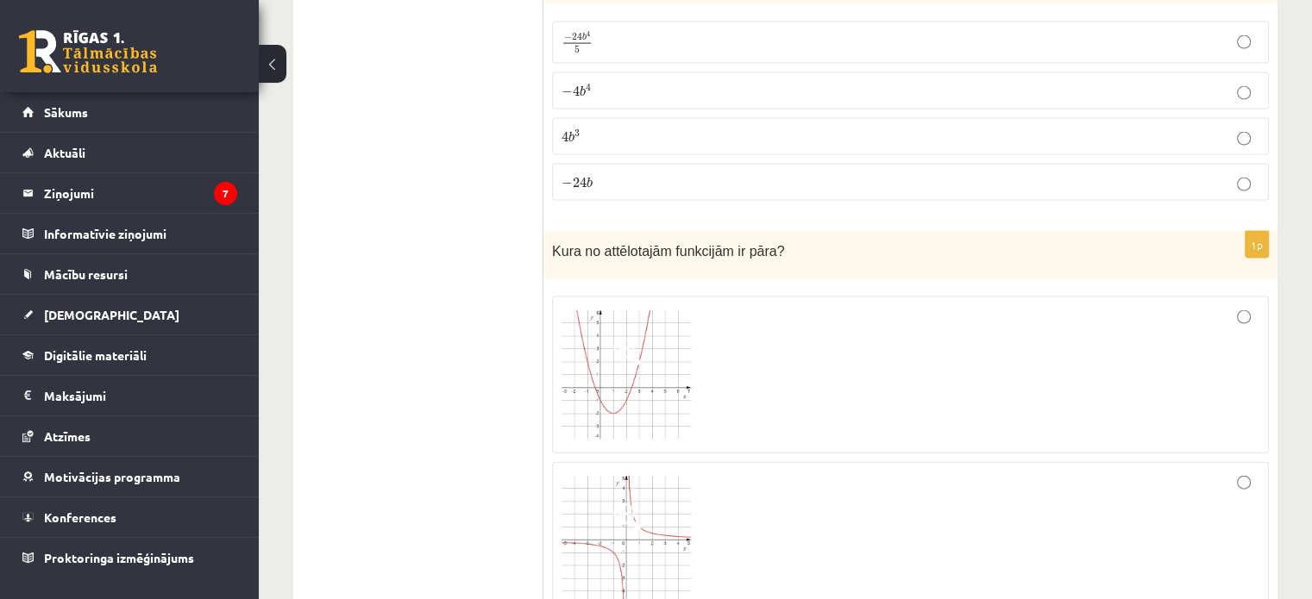
scroll to position [3940, 0]
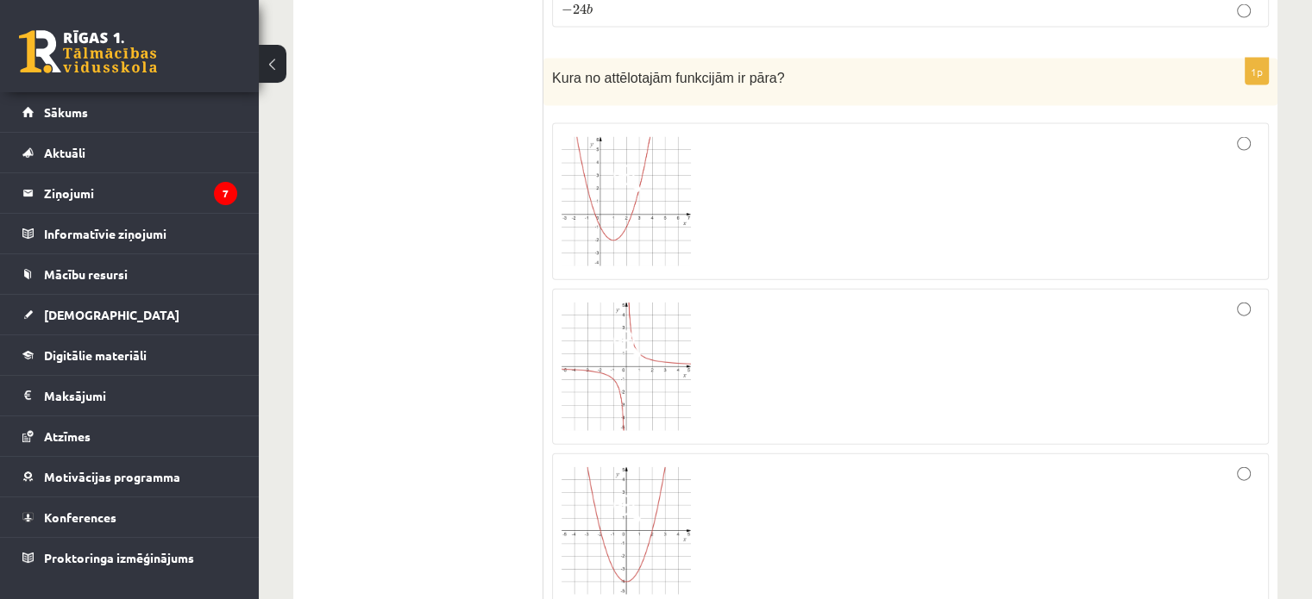
click at [630, 495] on span at bounding box center [627, 509] width 28 height 28
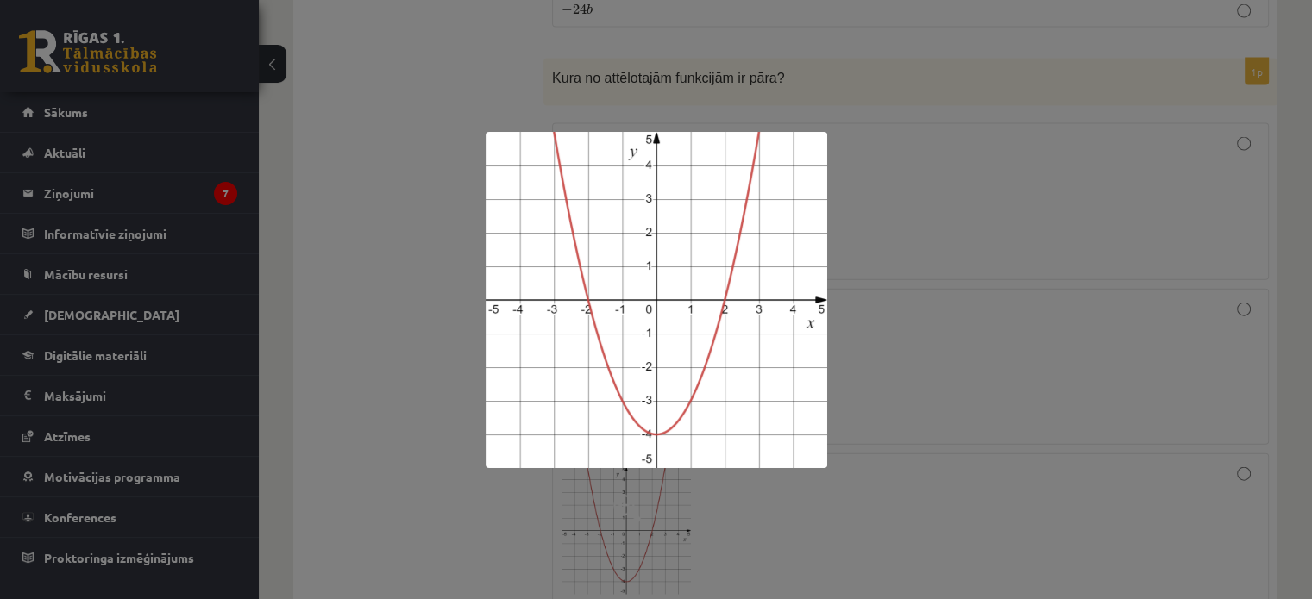
click at [921, 426] on div at bounding box center [656, 299] width 1312 height 599
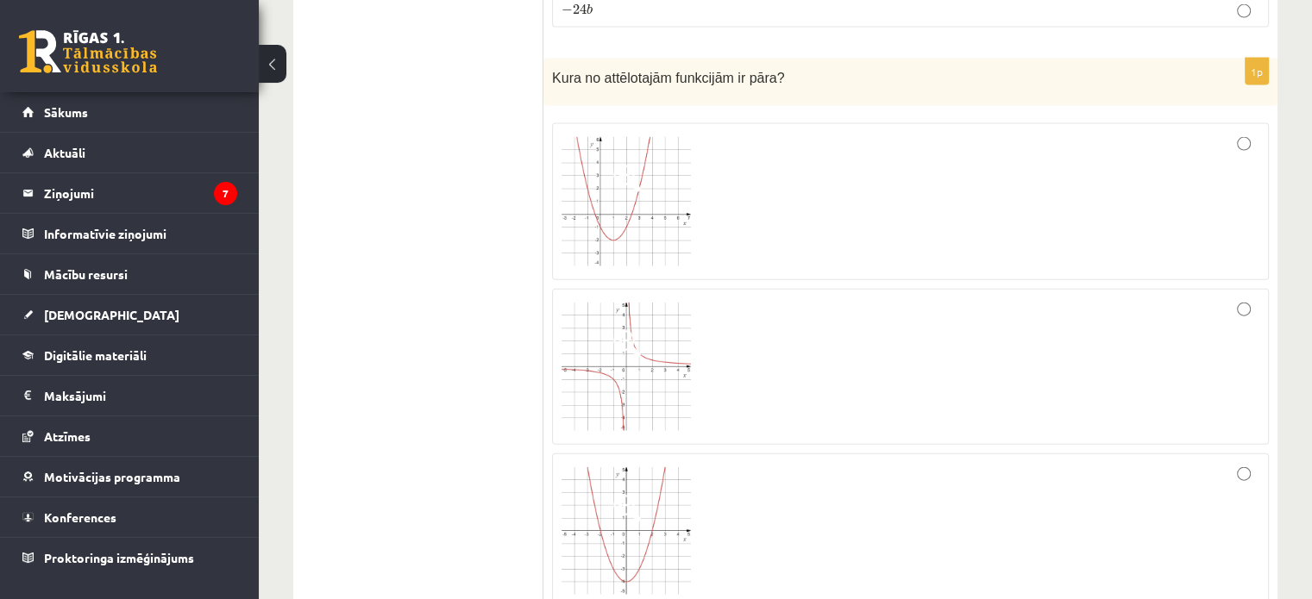
click at [574, 303] on img at bounding box center [625, 367] width 129 height 129
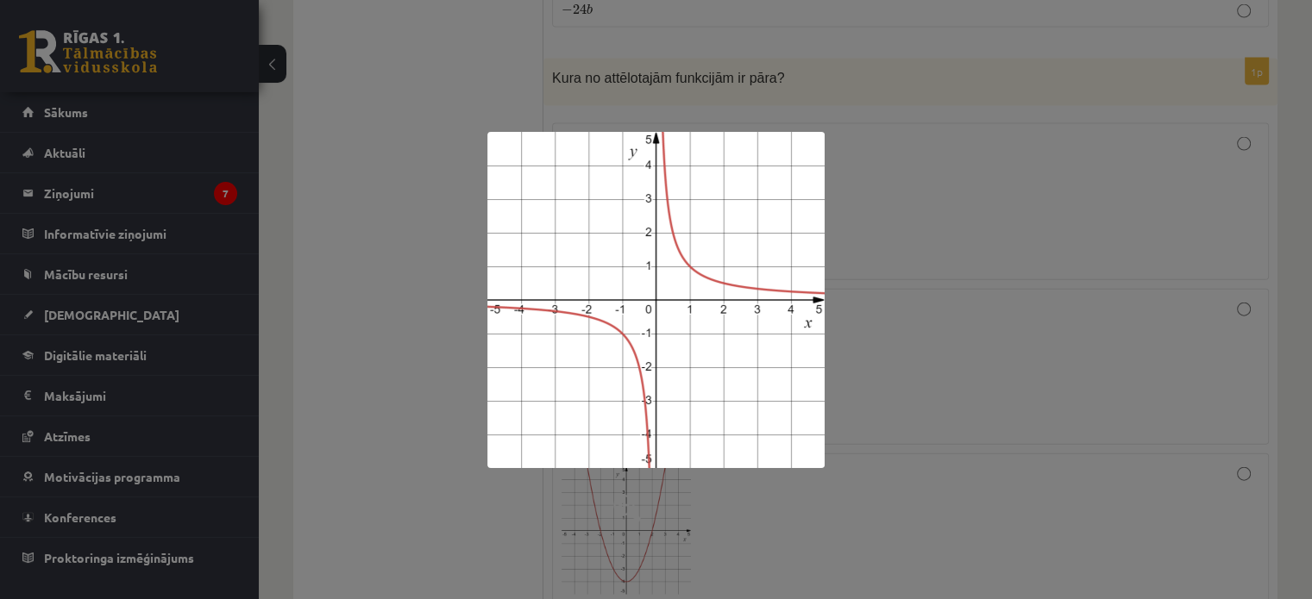
click at [1067, 448] on div at bounding box center [656, 299] width 1312 height 599
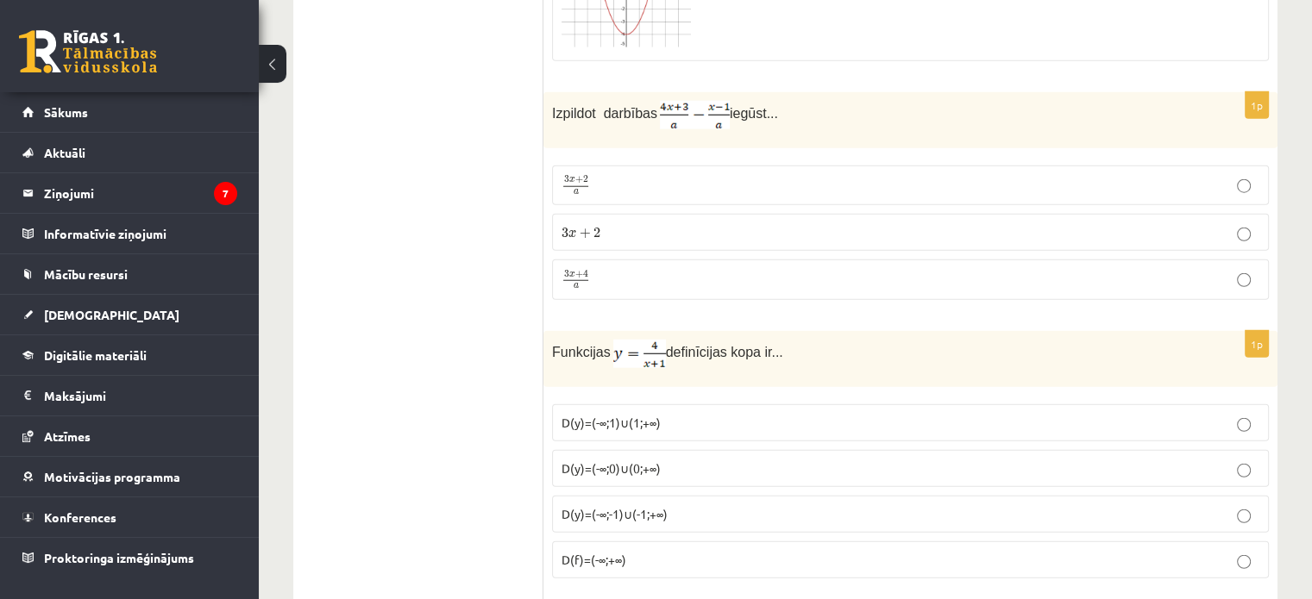
scroll to position [4457, 0]
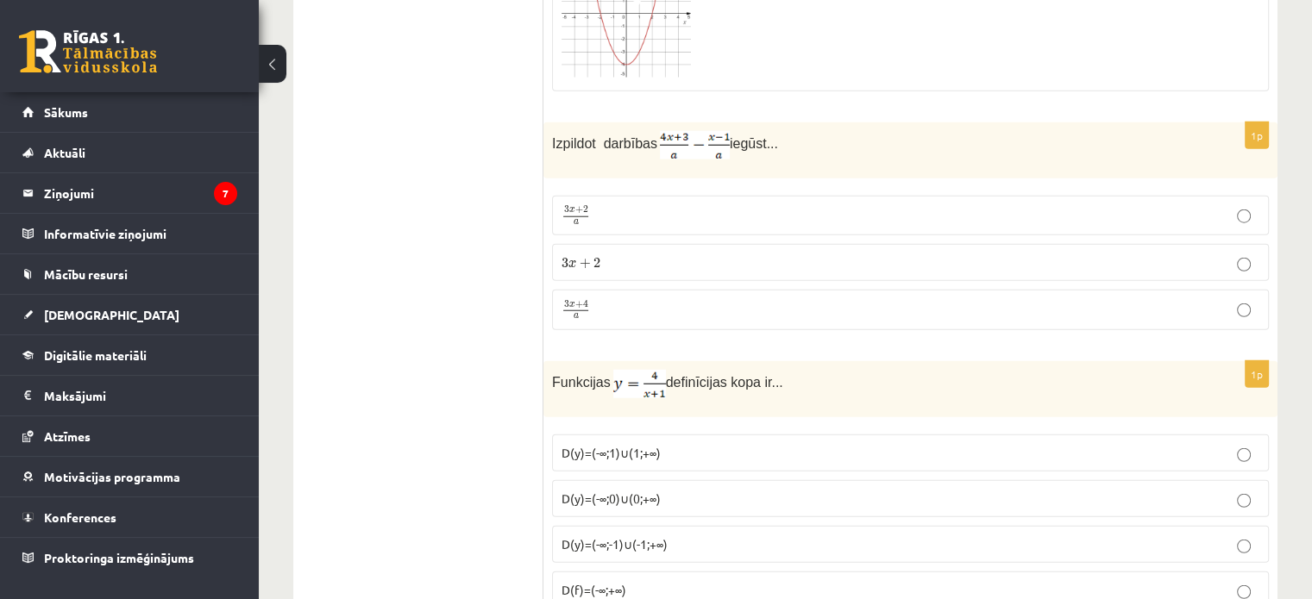
click at [831, 299] on p "3 x + 4 a 3 x + 4 a" at bounding box center [910, 310] width 698 height 22
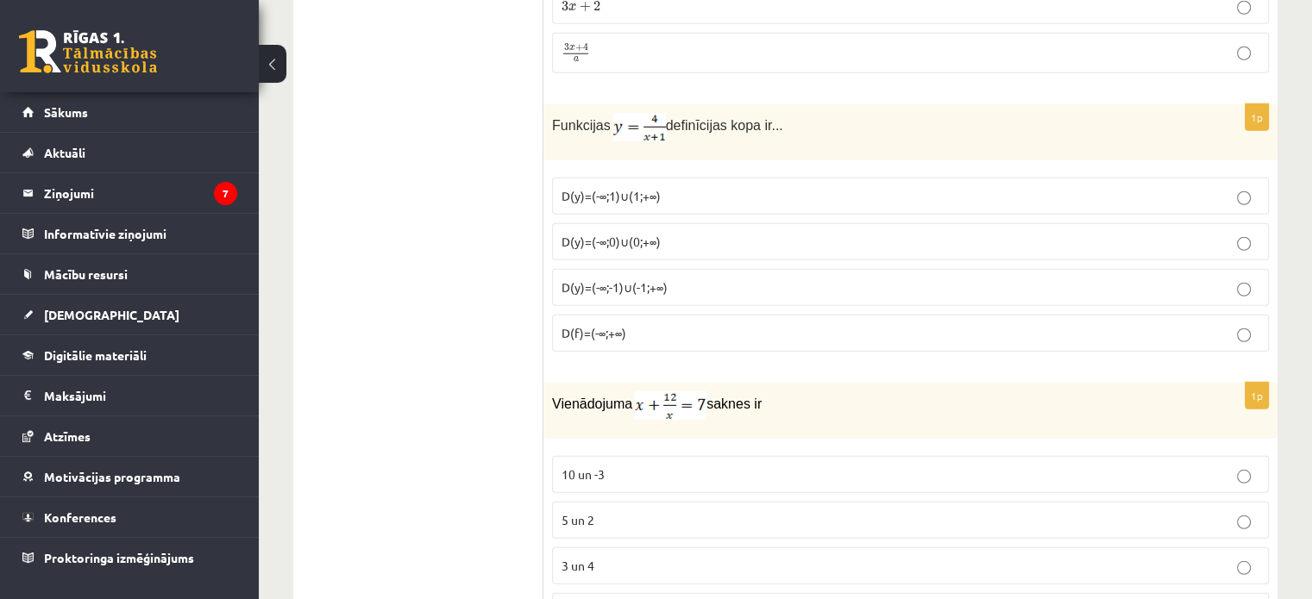
scroll to position [4716, 0]
drag, startPoint x: 604, startPoint y: 102, endPoint x: 659, endPoint y: 97, distance: 55.4
click at [659, 111] on p "Funkcijas definīcijas kopa ir..." at bounding box center [867, 125] width 630 height 28
drag, startPoint x: 631, startPoint y: 103, endPoint x: 623, endPoint y: 90, distance: 16.3
click at [623, 111] on img at bounding box center [639, 125] width 53 height 28
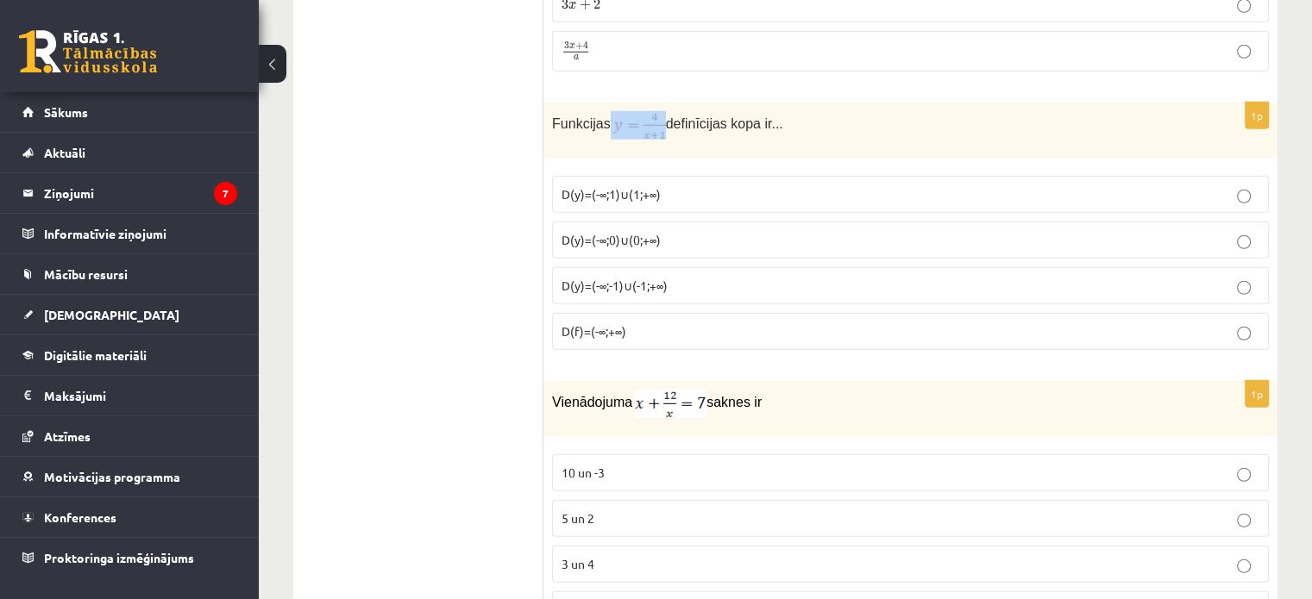
click at [618, 111] on img at bounding box center [639, 125] width 53 height 28
click at [649, 120] on div "Funkcijas definīcijas kopa ir..." at bounding box center [910, 131] width 734 height 56
click at [654, 278] on span "D(y)=(-∞;-1)∪(-1;+∞)" at bounding box center [614, 286] width 106 height 16
click at [631, 186] on span "D(y)=(-∞;1)∪(1;+∞)" at bounding box center [610, 194] width 99 height 16
click at [630, 278] on span "D(y)=(-∞;-1)∪(-1;+∞)" at bounding box center [614, 286] width 106 height 16
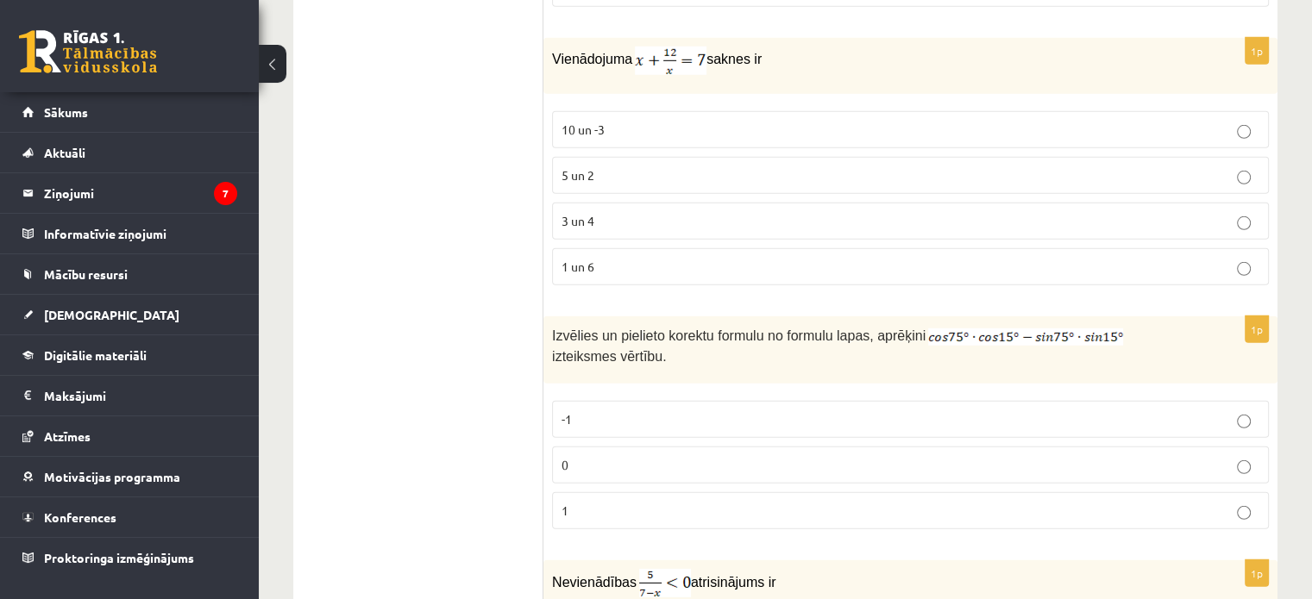
scroll to position [5061, 0]
click at [742, 210] on p "3 un 4" at bounding box center [910, 219] width 698 height 18
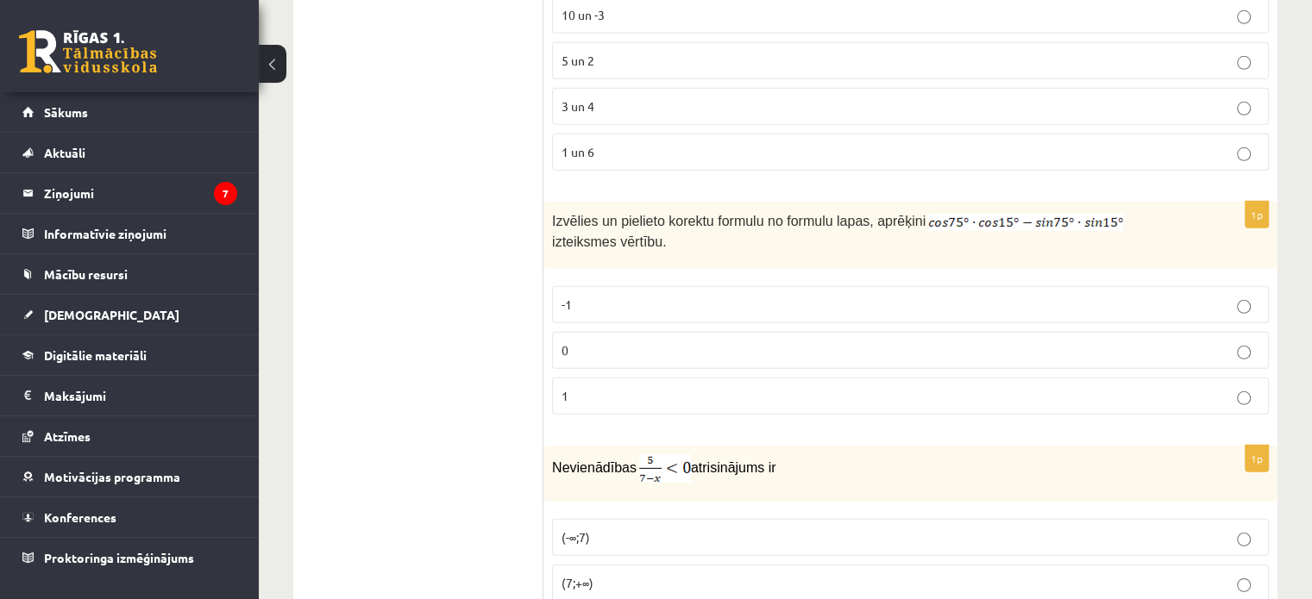
scroll to position [5147, 0]
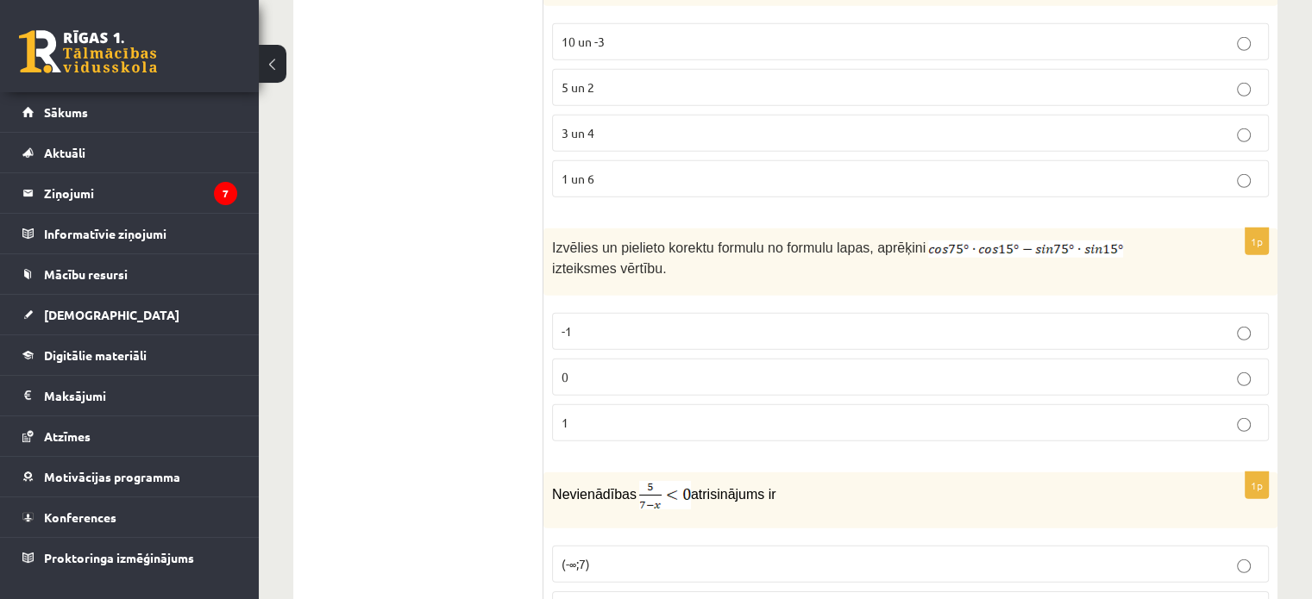
click at [600, 359] on label "0" at bounding box center [910, 377] width 717 height 37
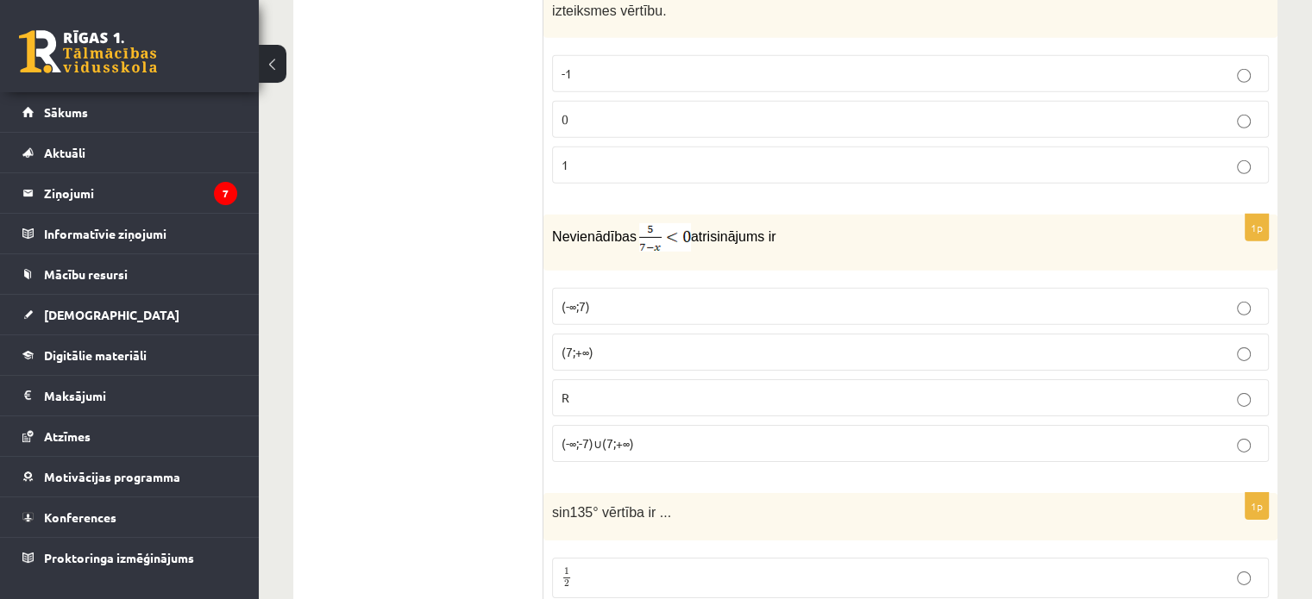
scroll to position [5406, 0]
drag, startPoint x: 674, startPoint y: 255, endPoint x: 574, endPoint y: 292, distance: 106.4
click at [629, 279] on fieldset "(-∞;7) (7;+∞) R (-∞;-7)∪(7;+∞)" at bounding box center [910, 373] width 717 height 188
click at [605, 342] on p "(7;+∞)" at bounding box center [910, 351] width 698 height 18
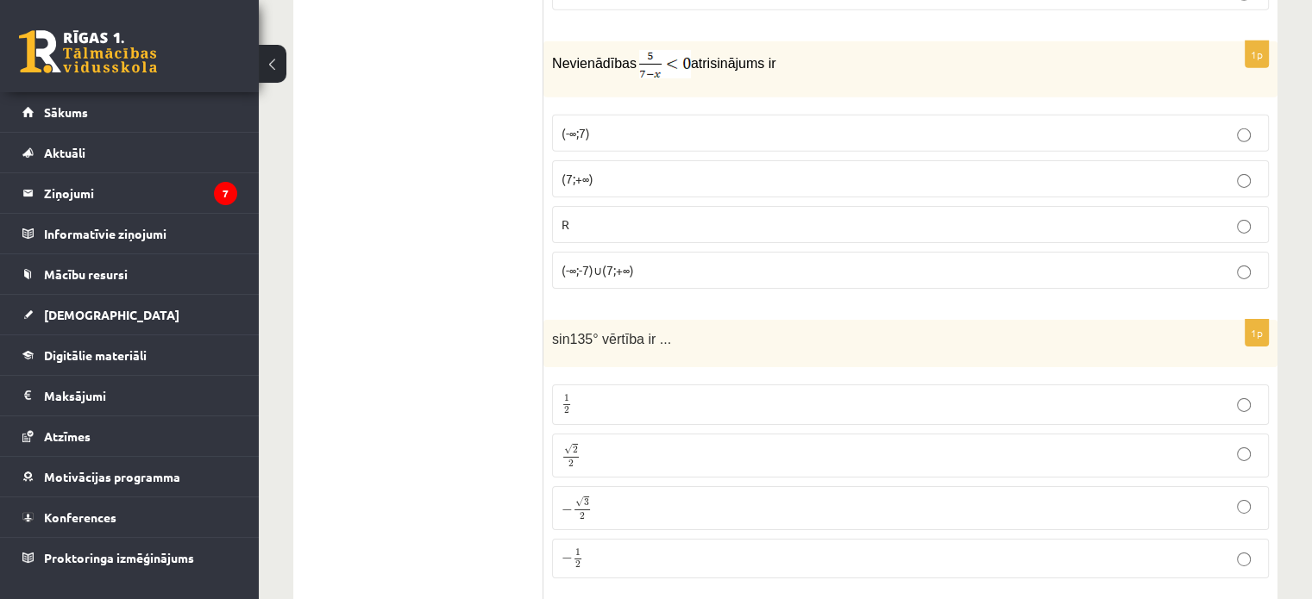
scroll to position [5751, 0]
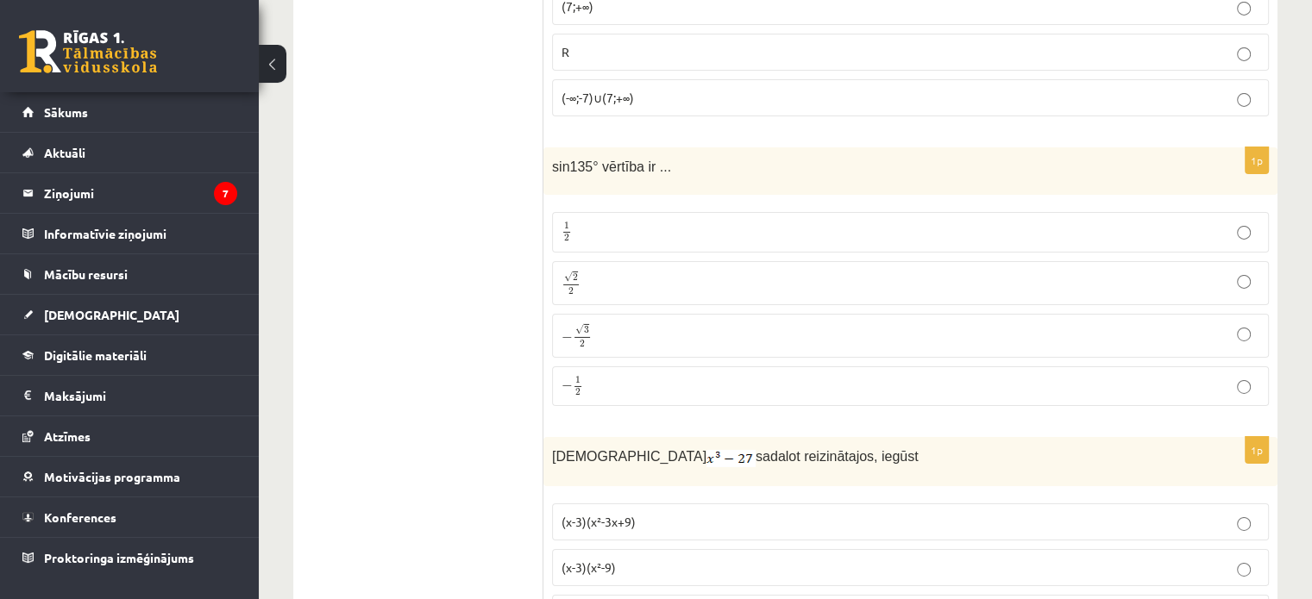
click at [756, 271] on p "√ 2 2 2 2" at bounding box center [910, 283] width 698 height 25
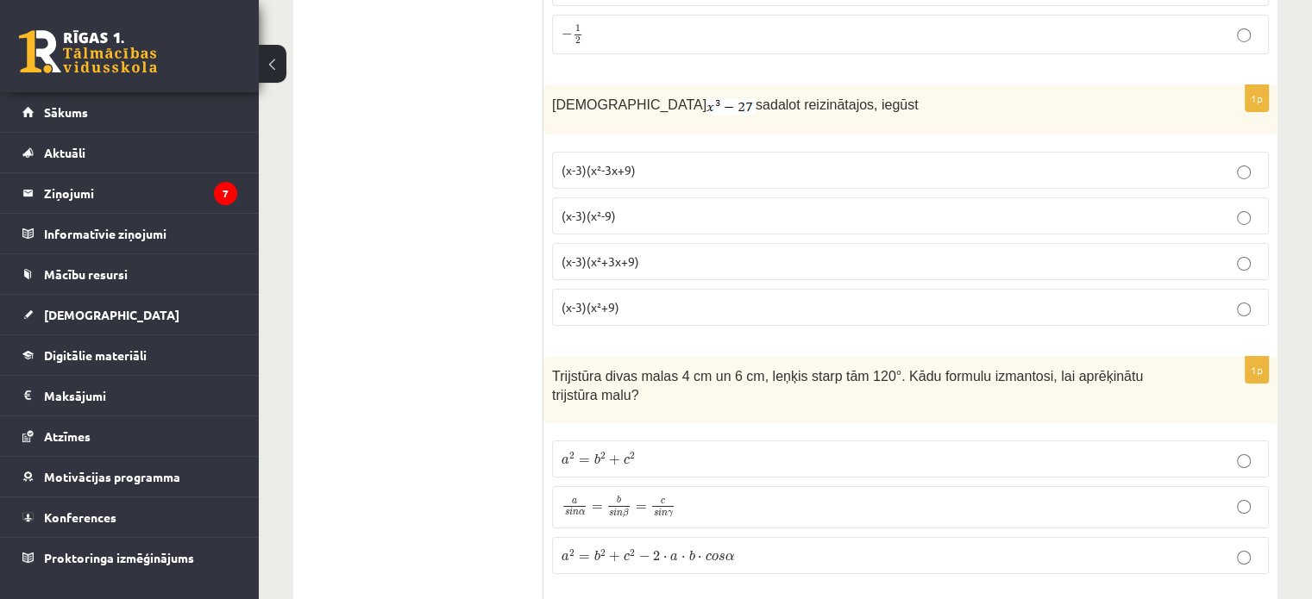
scroll to position [6010, 0]
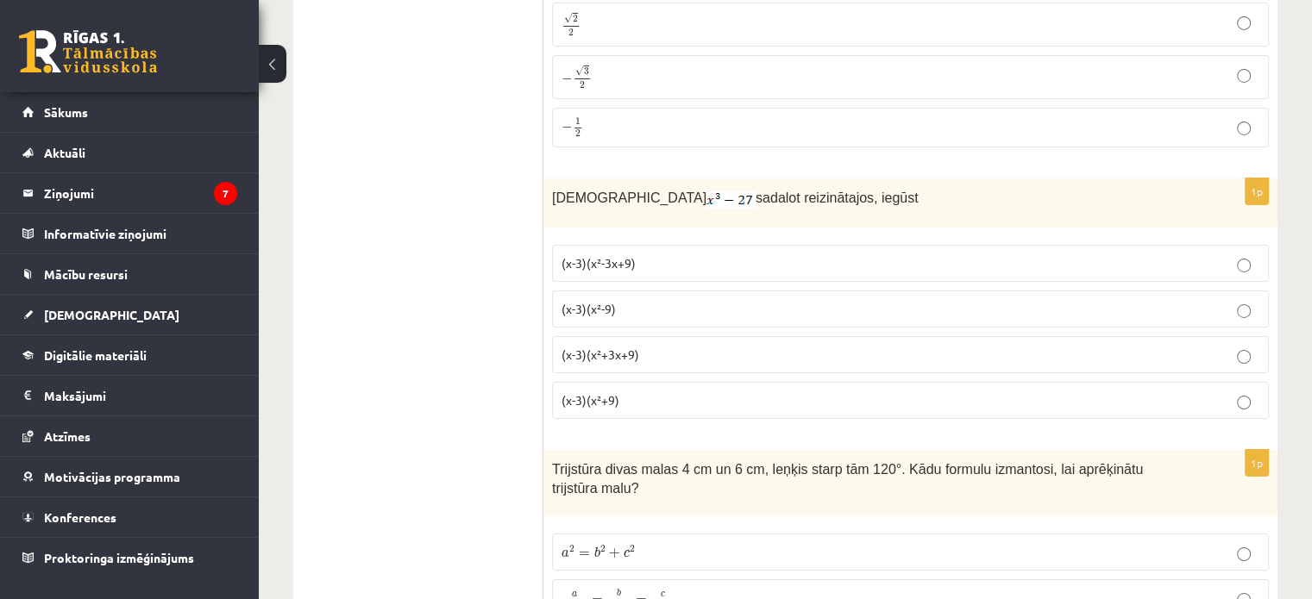
click at [577, 255] on span "(x-3)(x²-3x+9)" at bounding box center [598, 263] width 74 height 16
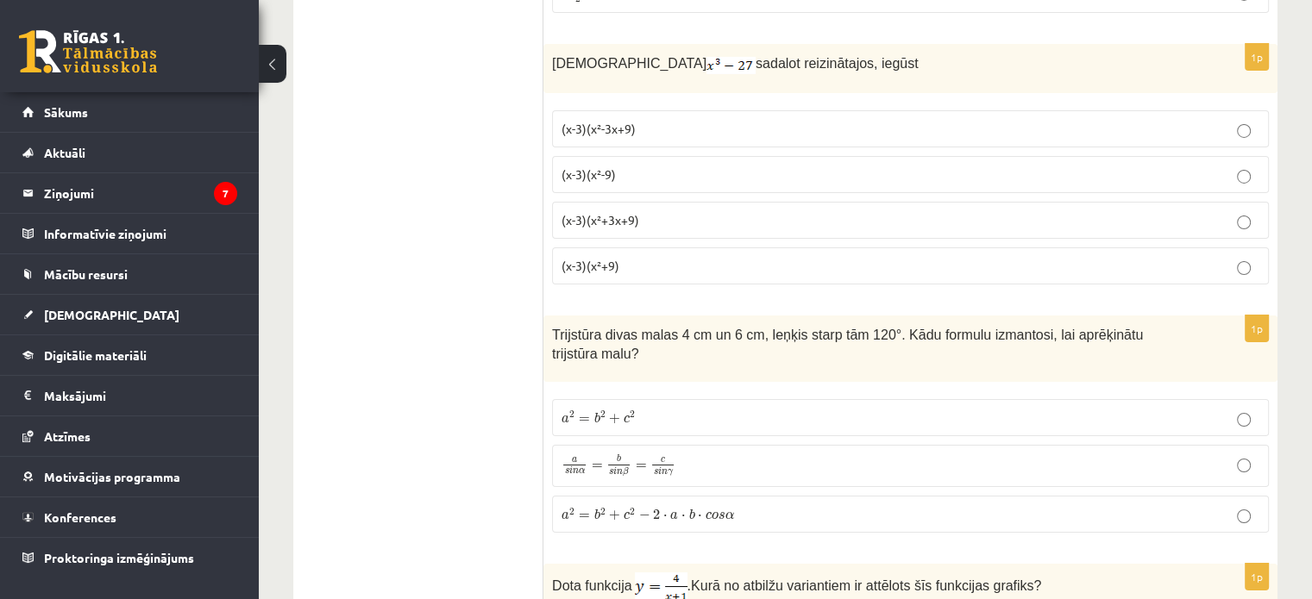
scroll to position [6317, 0]
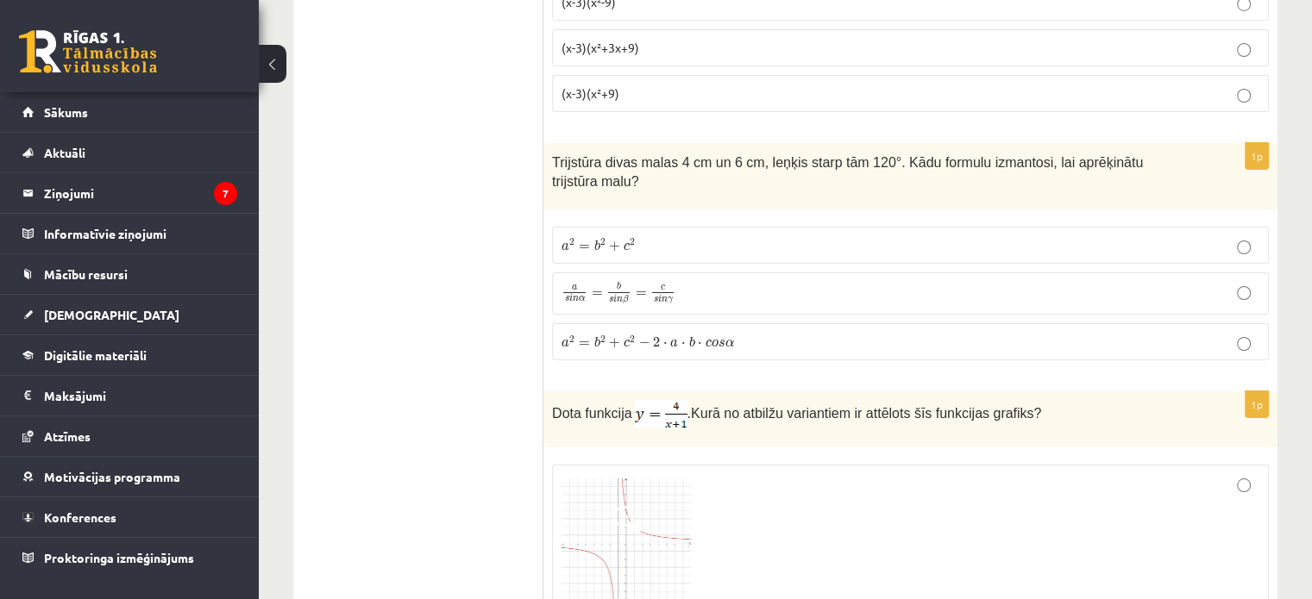
click at [707, 340] on span "c" at bounding box center [709, 344] width 6 height 8
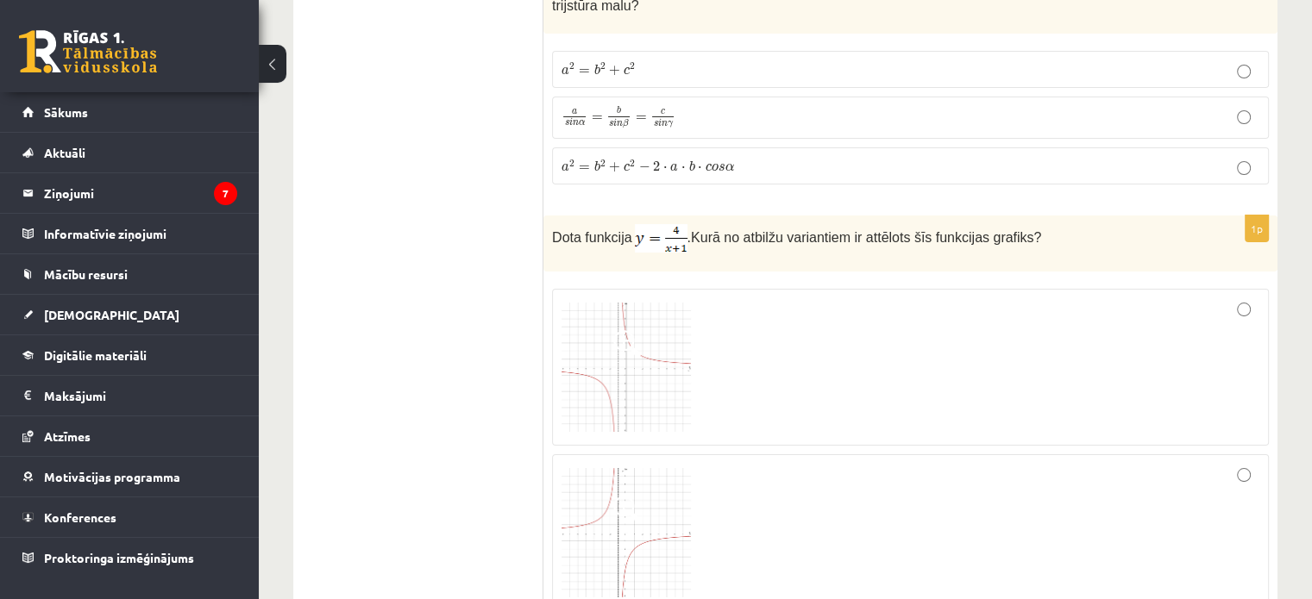
scroll to position [6489, 0]
click at [661, 306] on img at bounding box center [625, 370] width 129 height 129
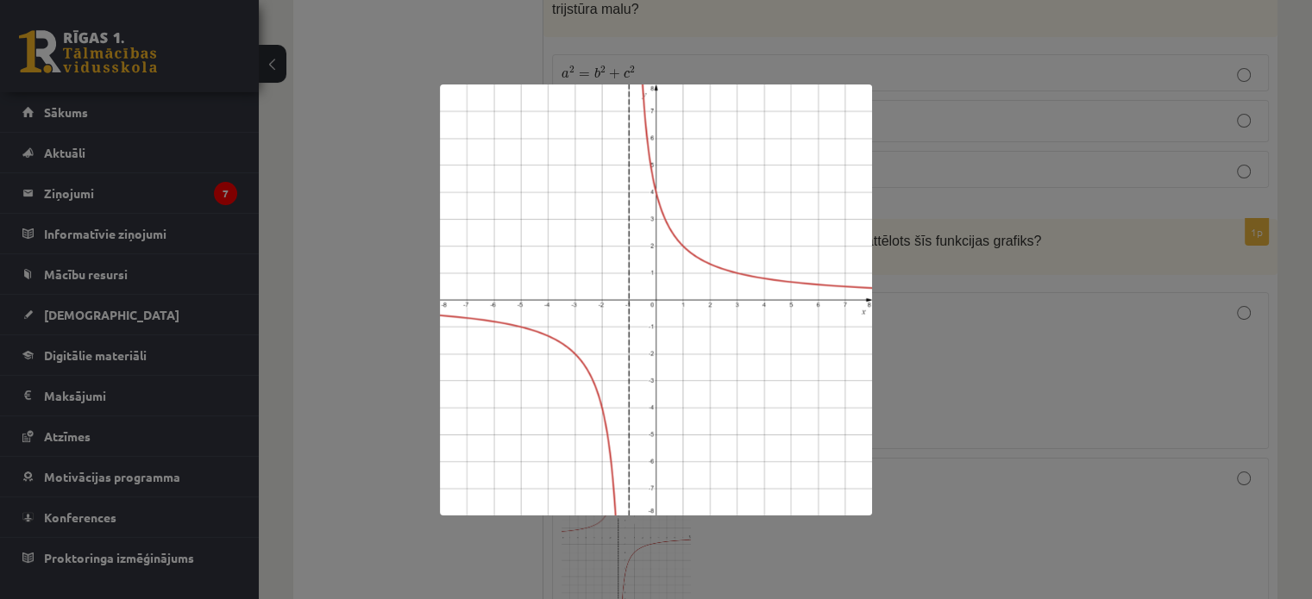
click at [1003, 296] on div at bounding box center [656, 299] width 1312 height 599
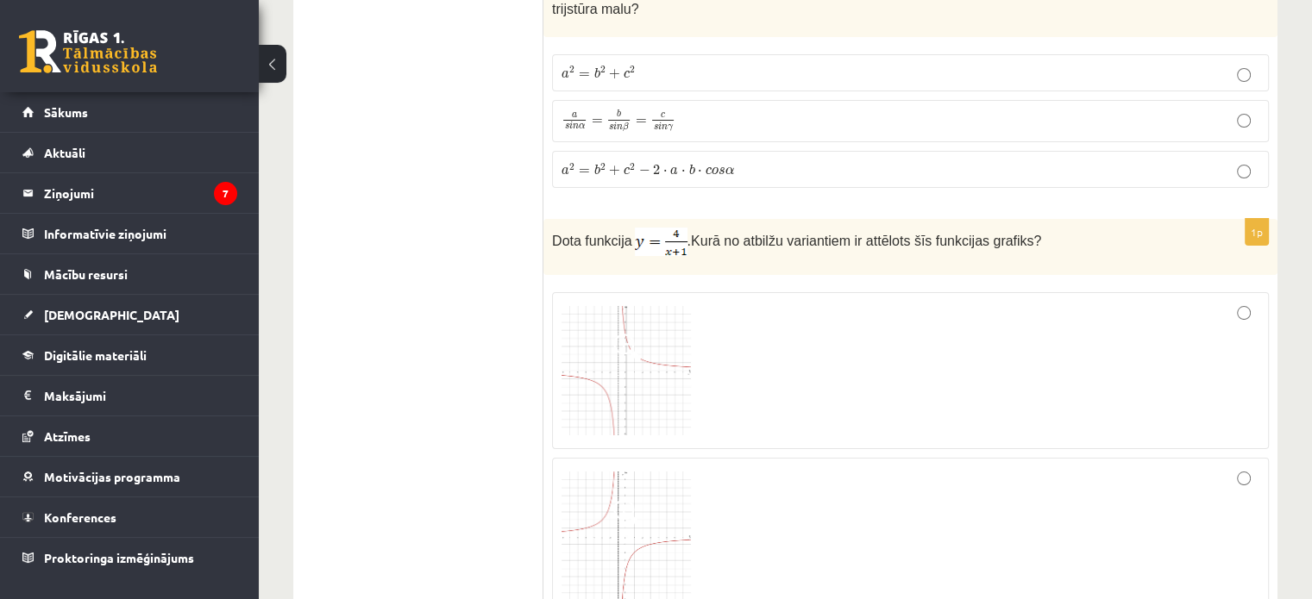
click at [597, 306] on img at bounding box center [625, 370] width 129 height 129
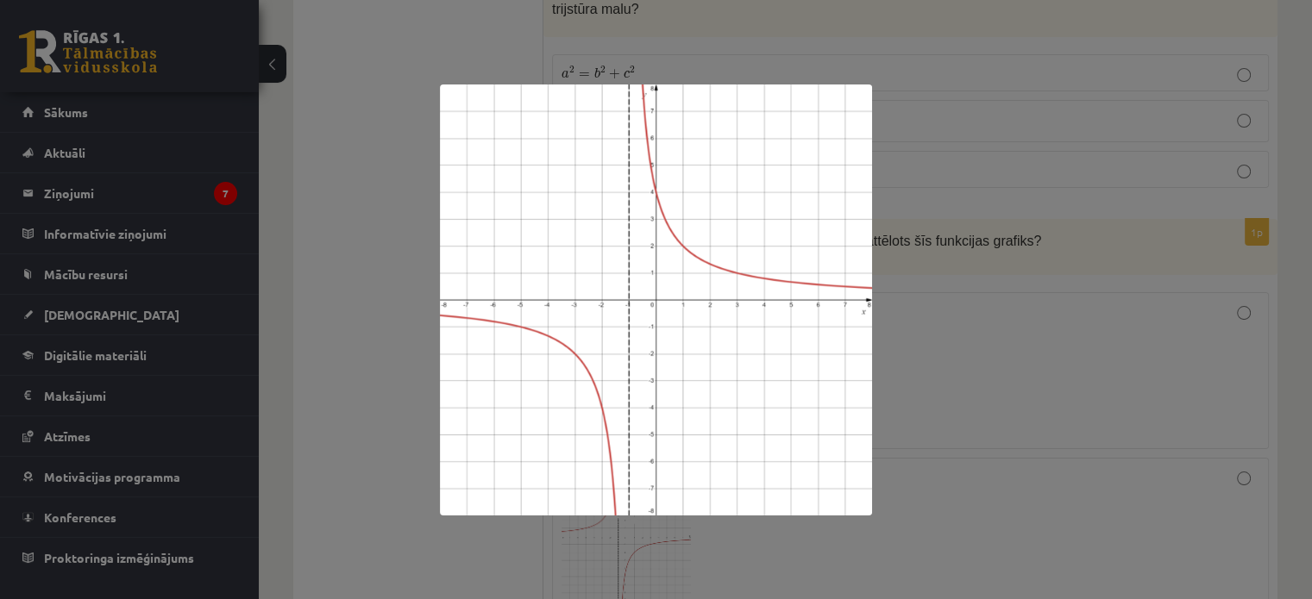
click at [1052, 340] on div at bounding box center [656, 299] width 1312 height 599
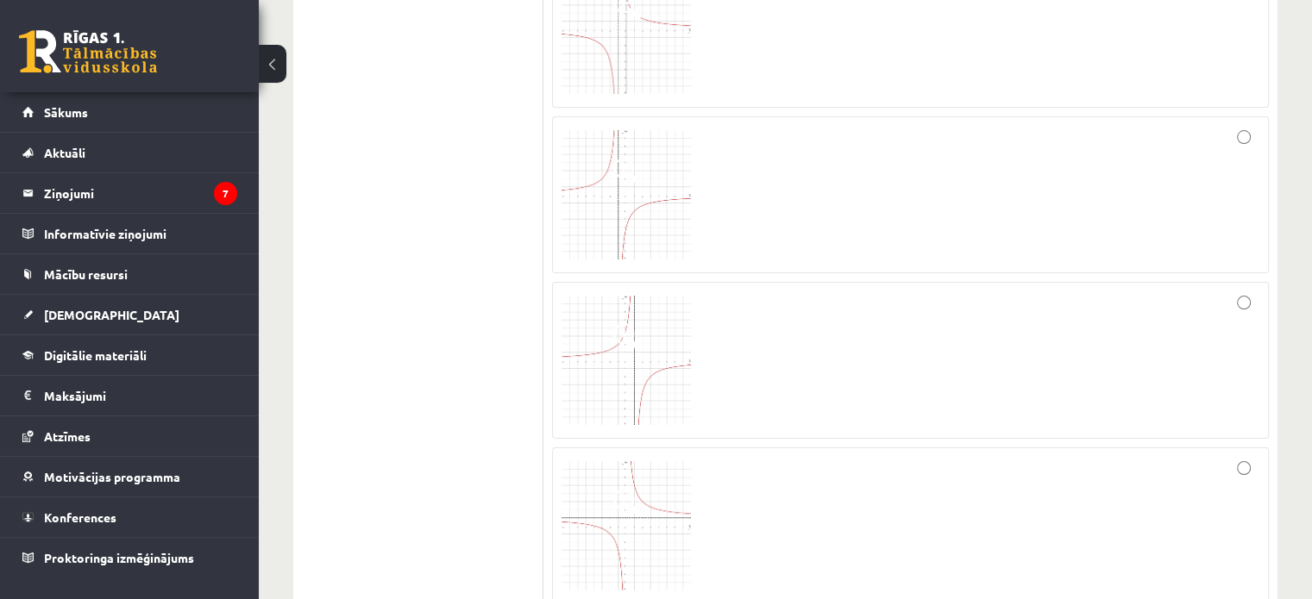
scroll to position [6834, 0]
click at [606, 345] on img at bounding box center [625, 356] width 129 height 129
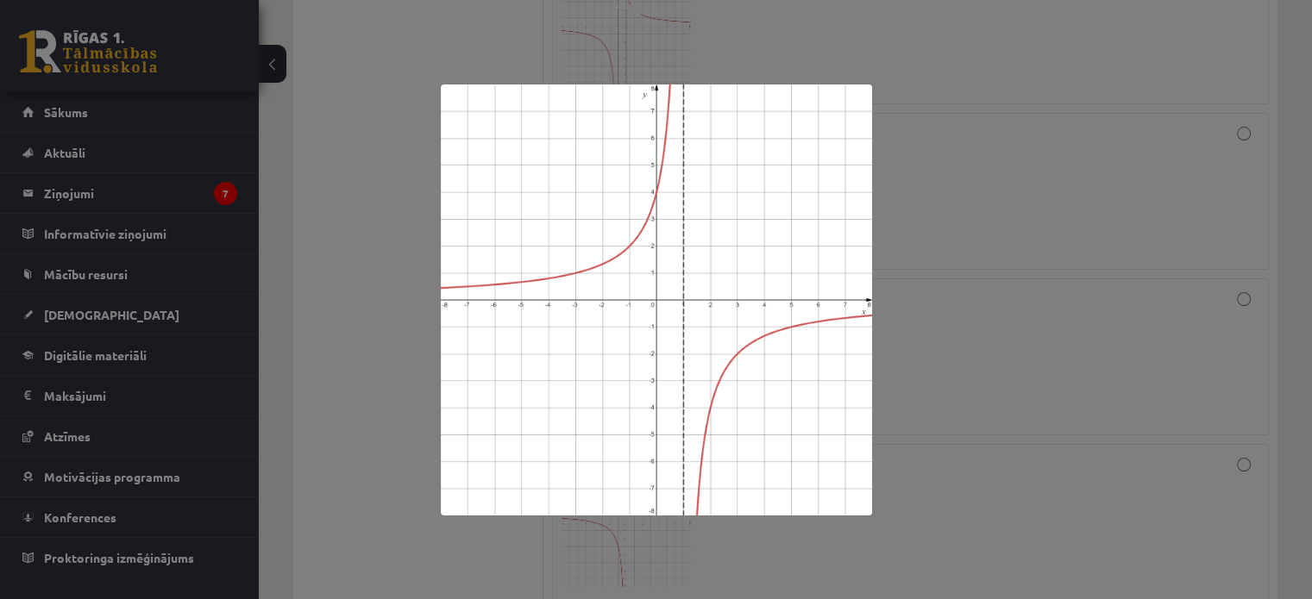
scroll to position [6310, 0]
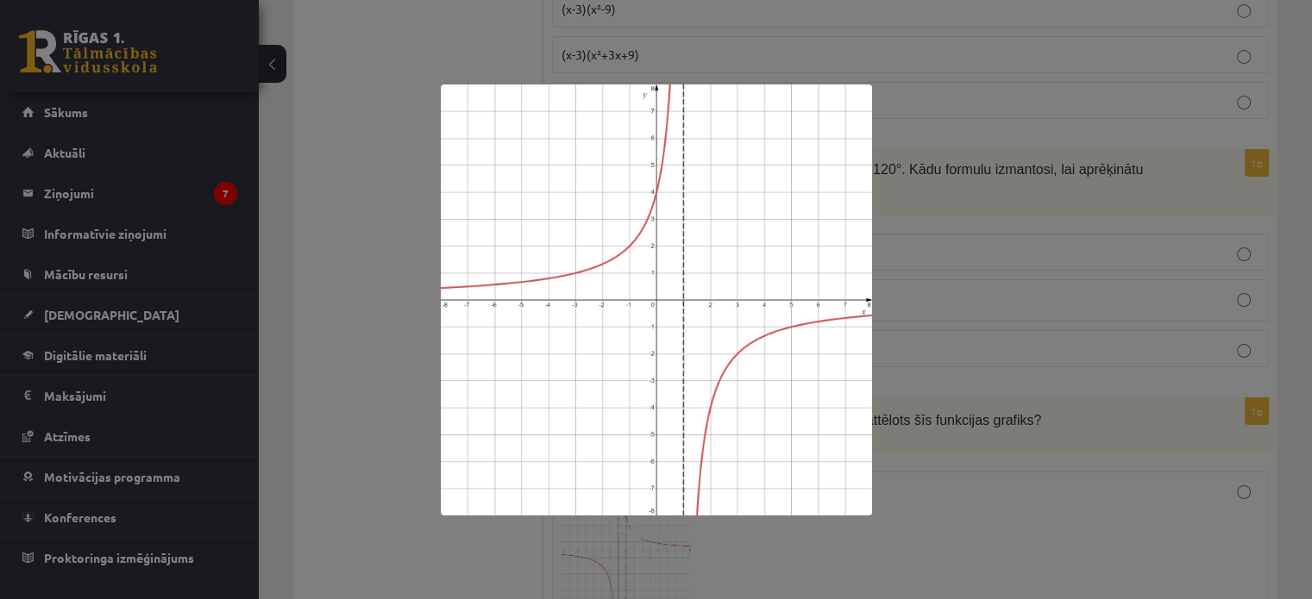
click at [931, 415] on div at bounding box center [656, 299] width 1312 height 599
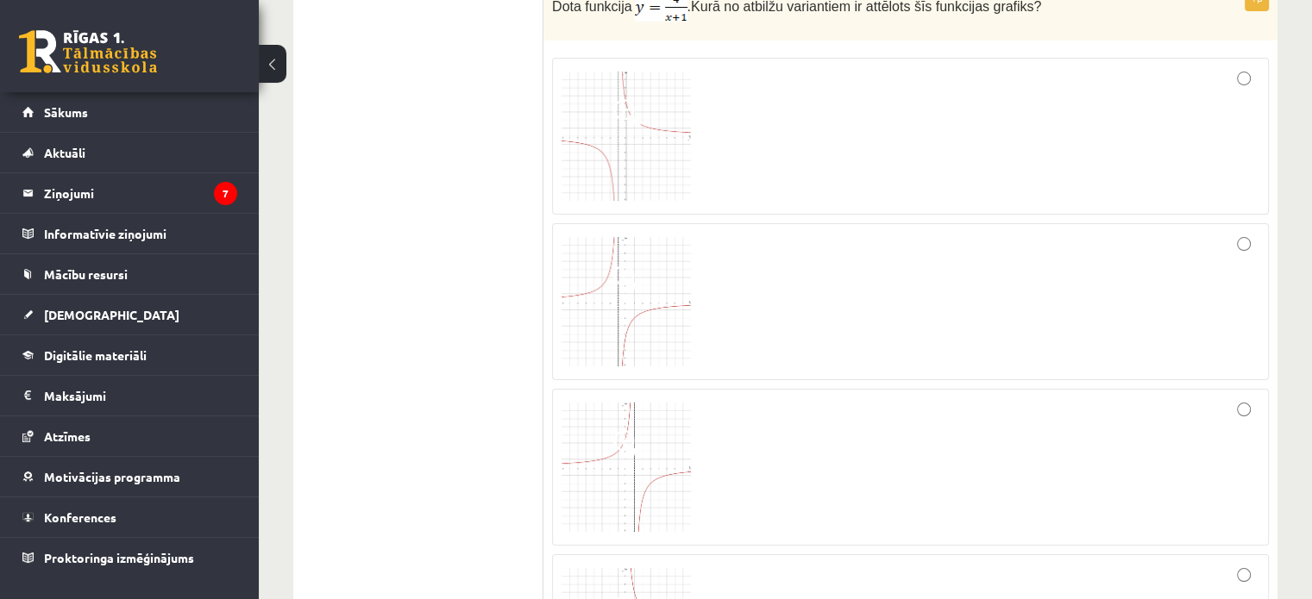
scroll to position [6828, 0]
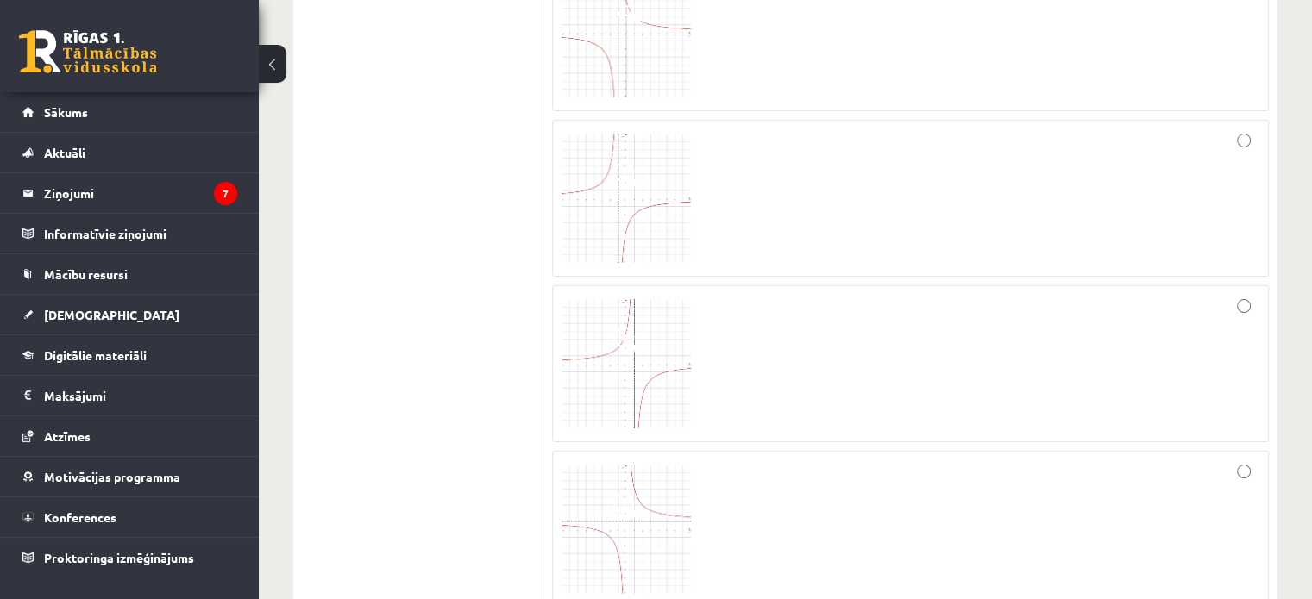
click at [1248, 295] on div at bounding box center [910, 364] width 698 height 138
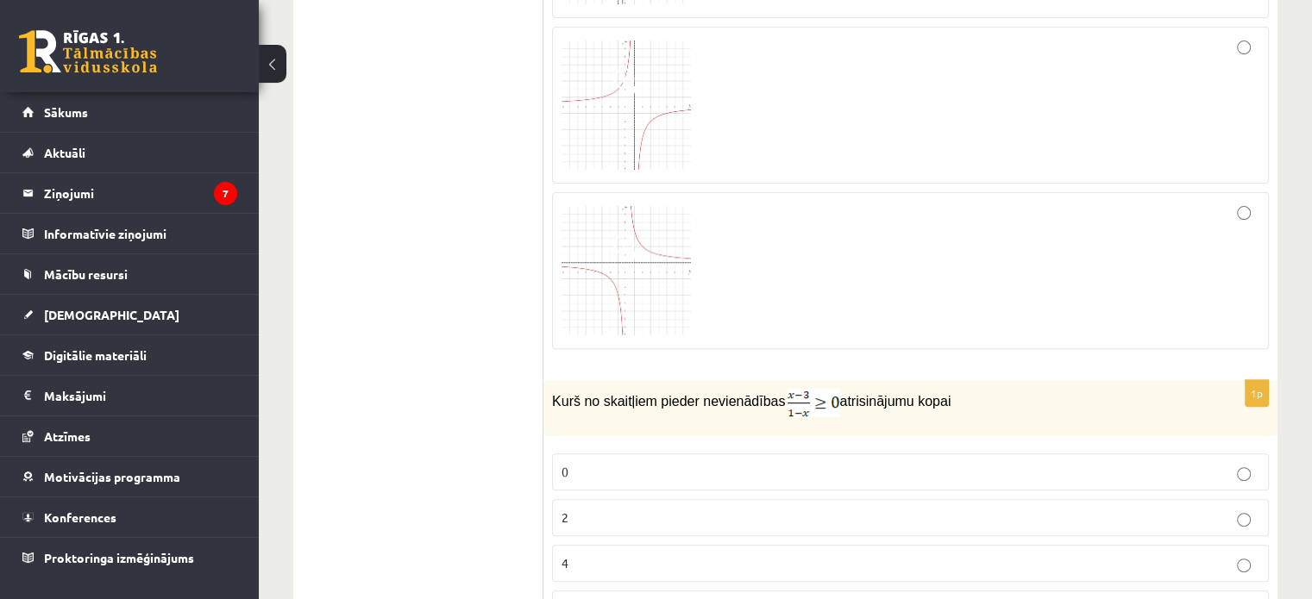
scroll to position [7345, 0]
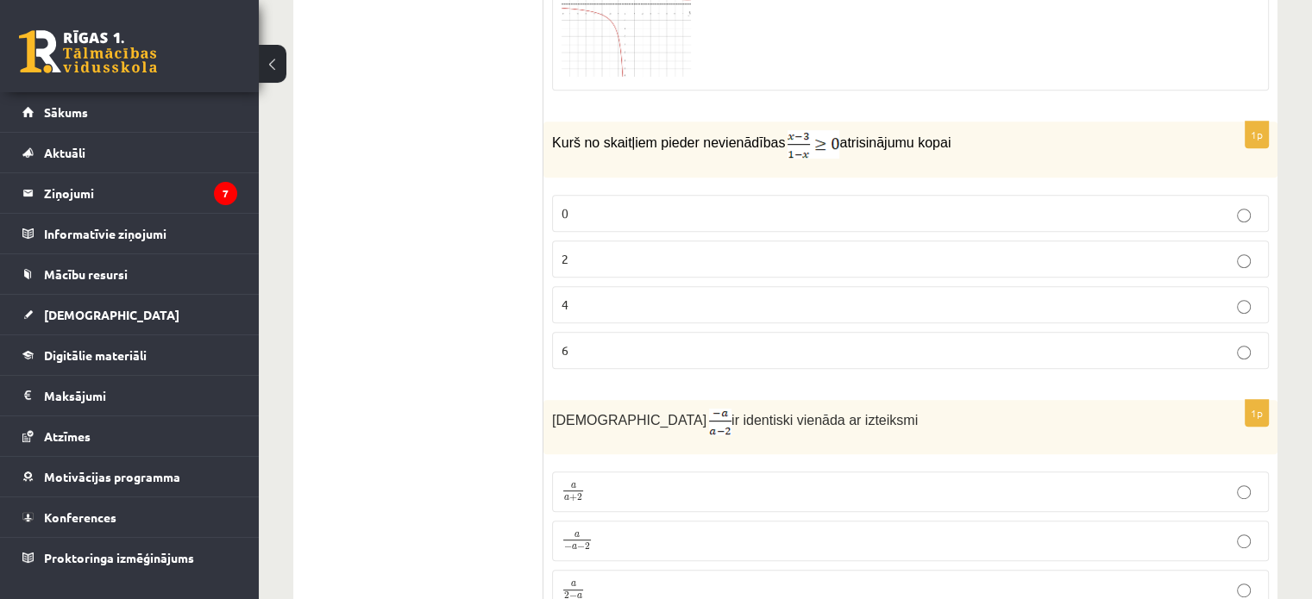
click at [614, 241] on label "2" at bounding box center [910, 259] width 717 height 37
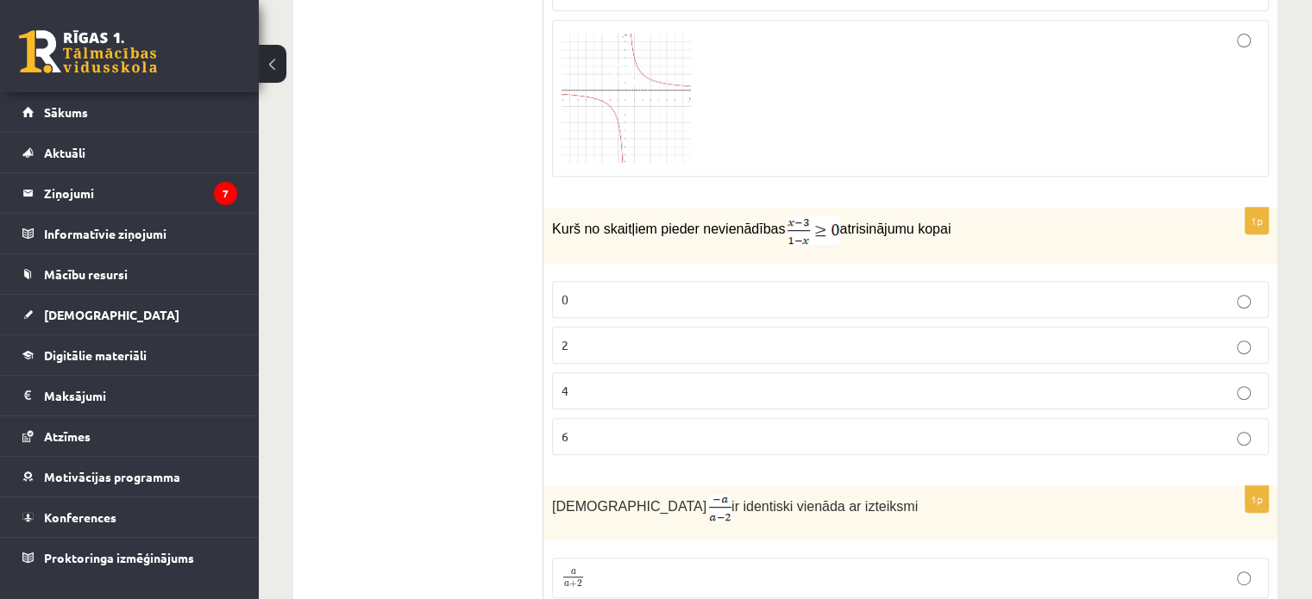
scroll to position [7517, 0]
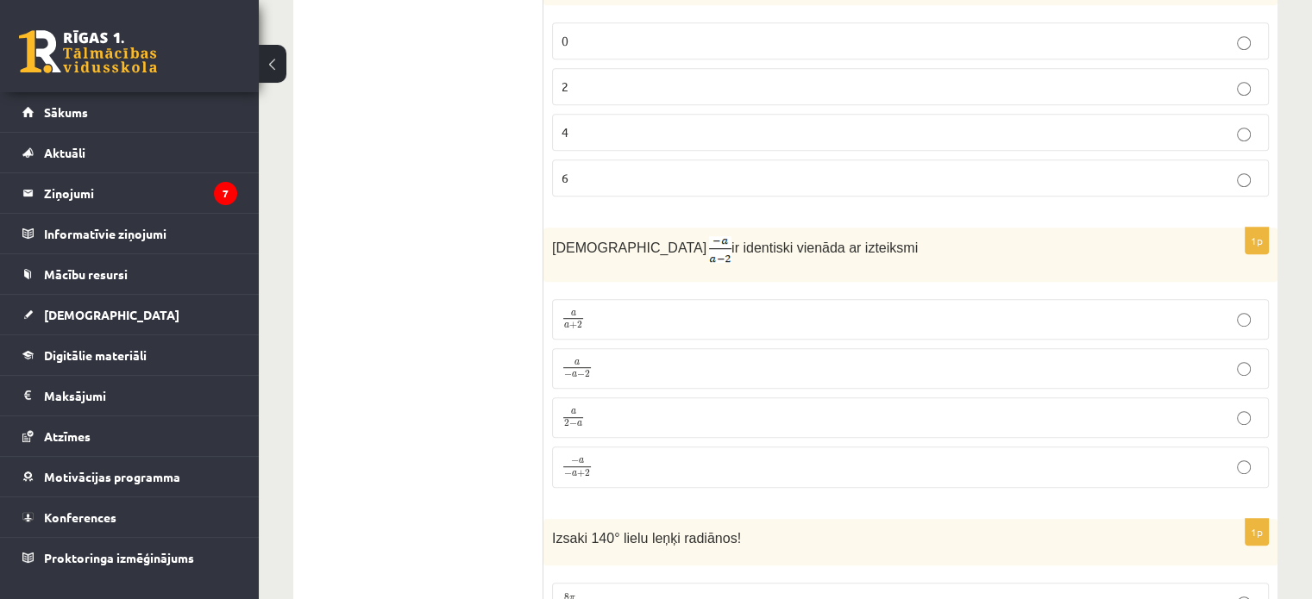
click at [590, 407] on p "a 2 − a a 2 − a" at bounding box center [910, 418] width 698 height 22
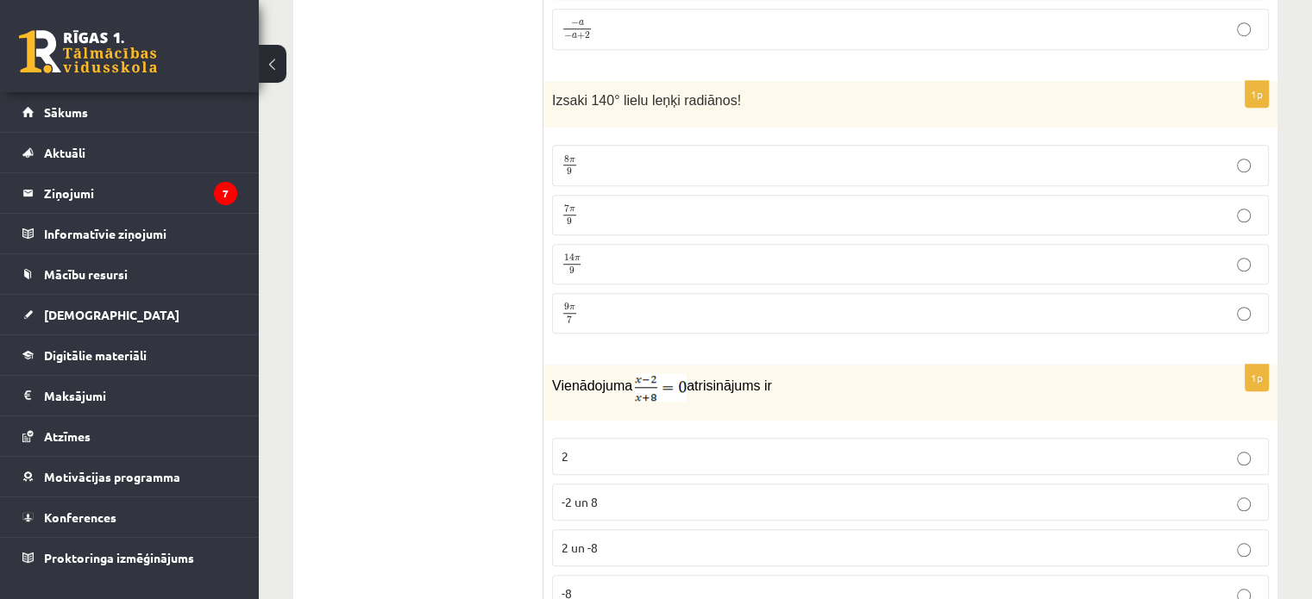
scroll to position [7862, 0]
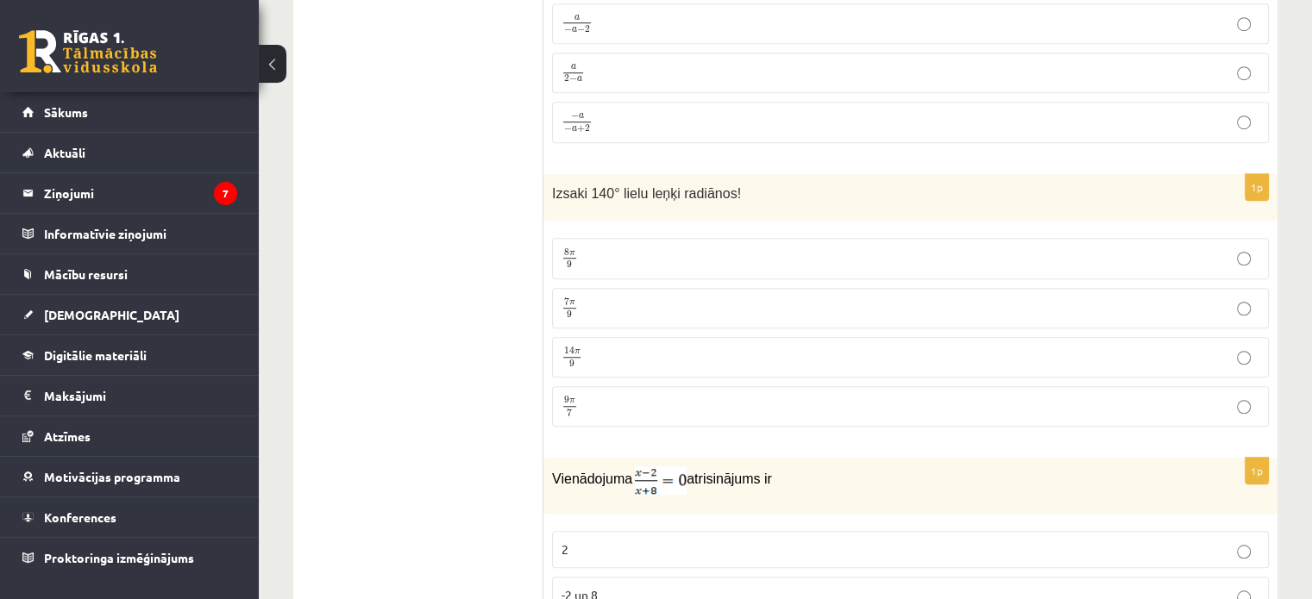
click at [725, 298] on p "7 π 9 7 π 9" at bounding box center [910, 309] width 698 height 22
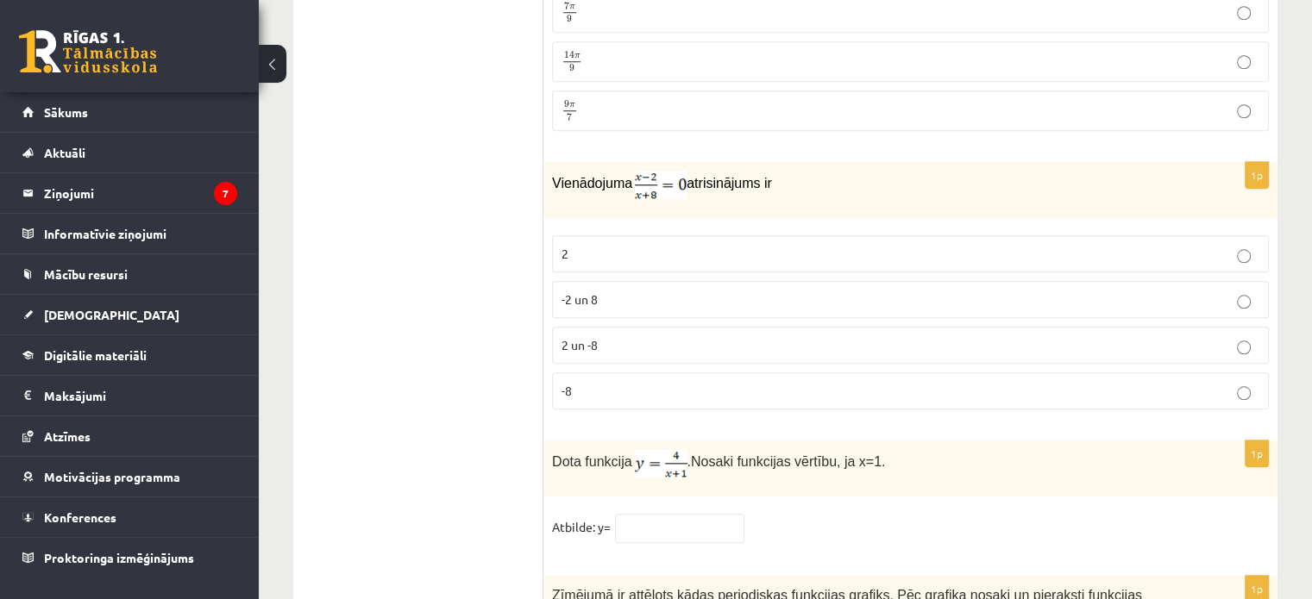
scroll to position [8128, 0]
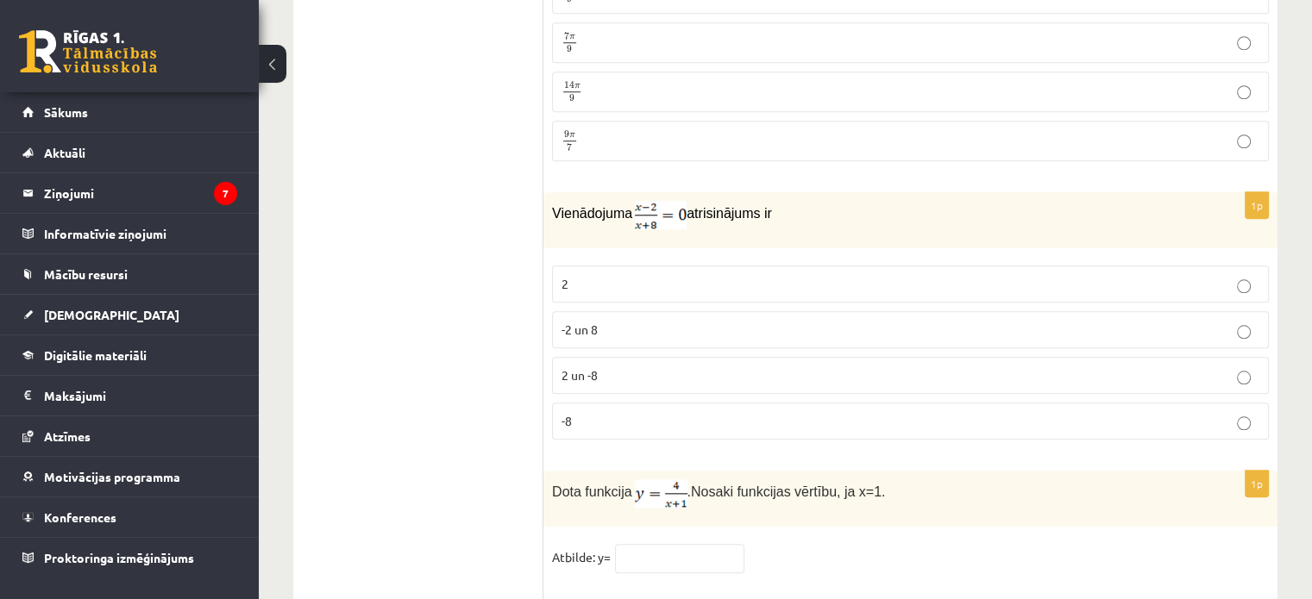
click at [599, 367] on p "2 un -8" at bounding box center [910, 376] width 698 height 18
click at [800, 275] on p "2" at bounding box center [910, 284] width 698 height 18
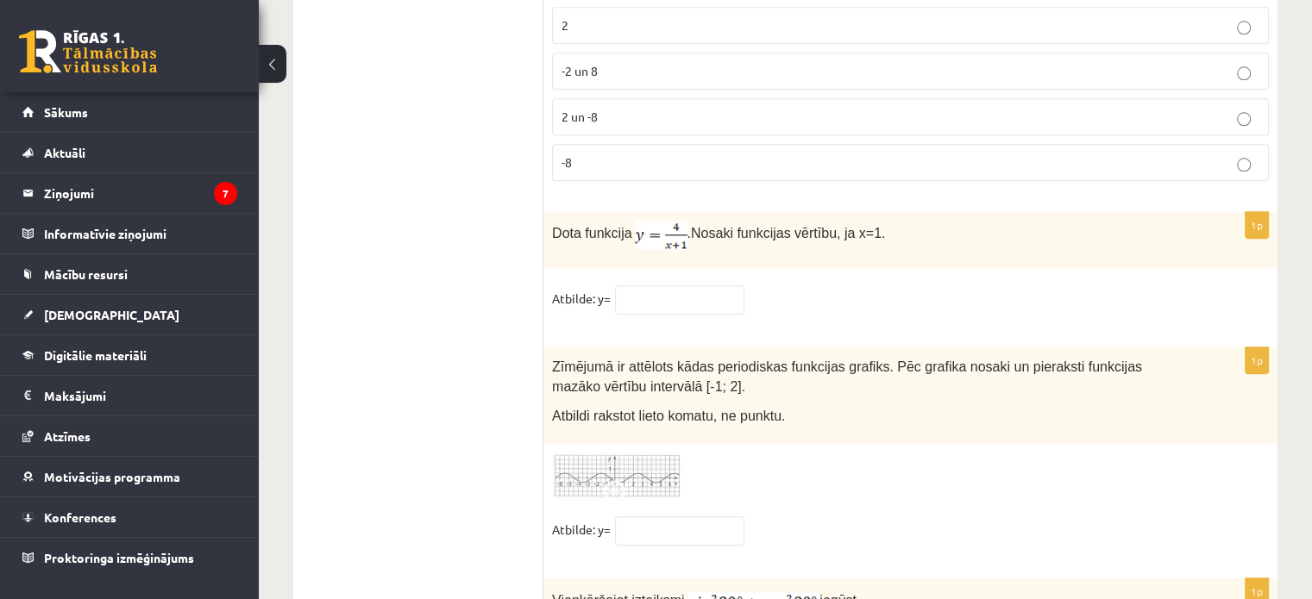
scroll to position [8473, 0]
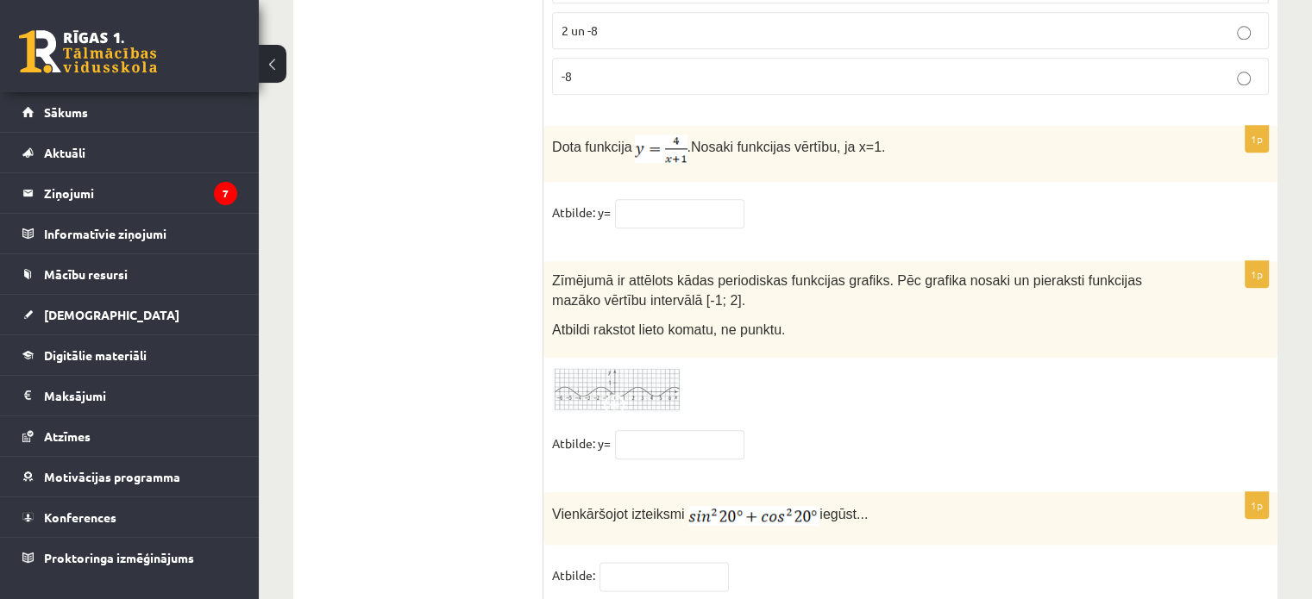
click at [799, 140] on span "Nosaki funkcijas vērtību, ja x=1." at bounding box center [788, 147] width 194 height 15
click at [661, 199] on fieldset "Atbilde: y=" at bounding box center [910, 217] width 717 height 36
click at [666, 199] on input "text" at bounding box center [679, 213] width 129 height 29
click at [890, 199] on fieldset "Atbilde: y=" at bounding box center [910, 217] width 717 height 36
click at [637, 199] on input "text" at bounding box center [679, 213] width 129 height 29
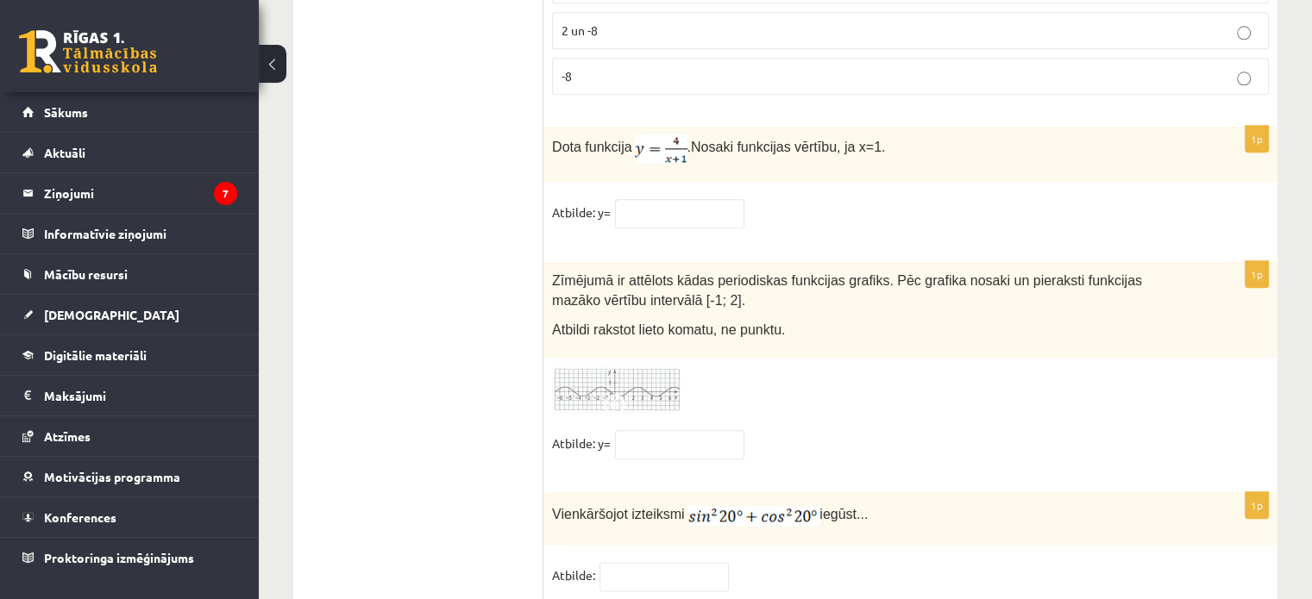
click at [907, 199] on fieldset "Atbilde: y=" at bounding box center [910, 217] width 717 height 36
click at [644, 199] on input "text" at bounding box center [679, 213] width 129 height 29
type input "*"
click at [678, 430] on input "text" at bounding box center [679, 444] width 129 height 29
click at [631, 367] on img at bounding box center [616, 390] width 129 height 47
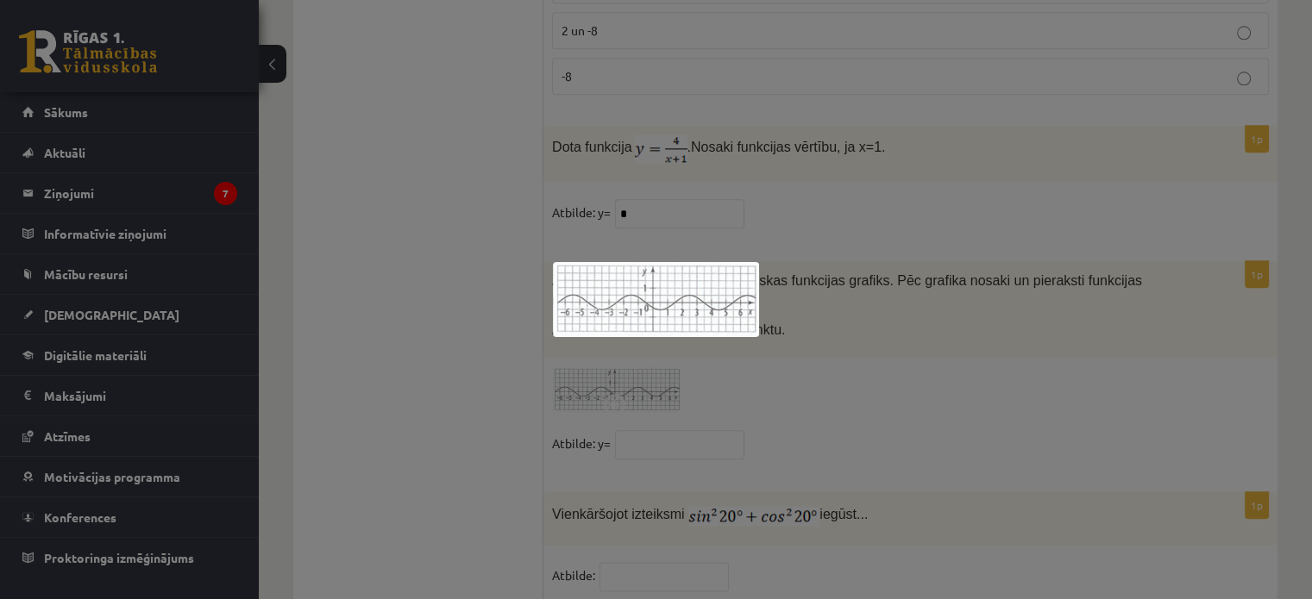
click at [643, 326] on img at bounding box center [656, 299] width 206 height 75
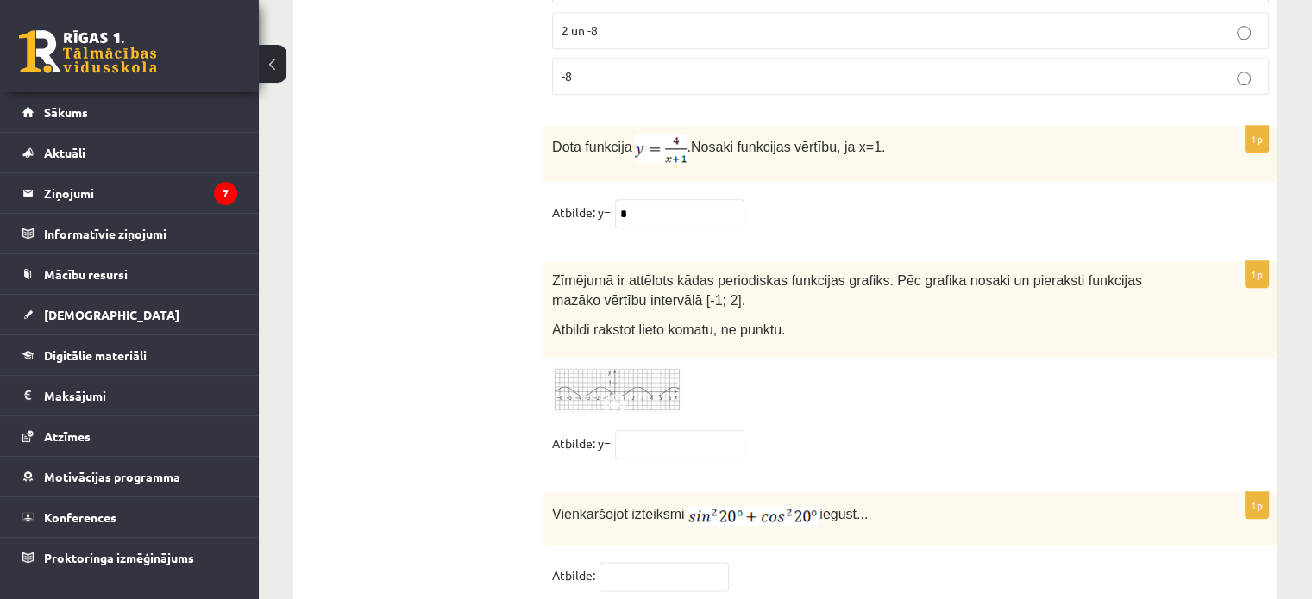
click at [649, 367] on img at bounding box center [616, 390] width 129 height 47
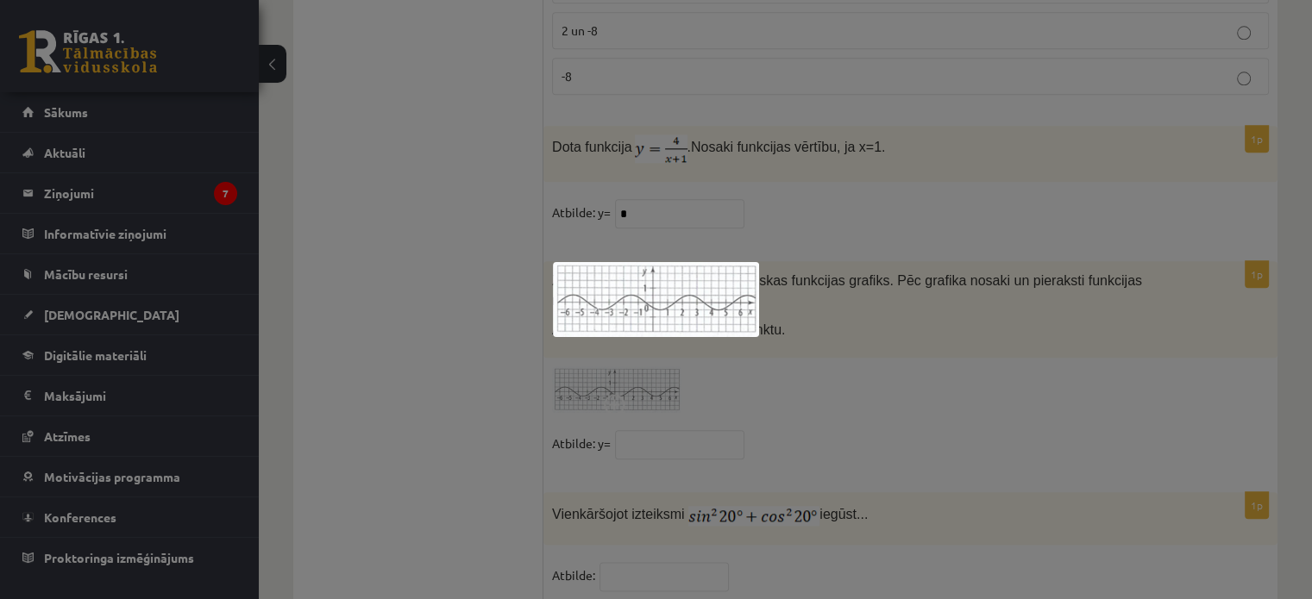
click at [944, 329] on div at bounding box center [656, 299] width 1312 height 599
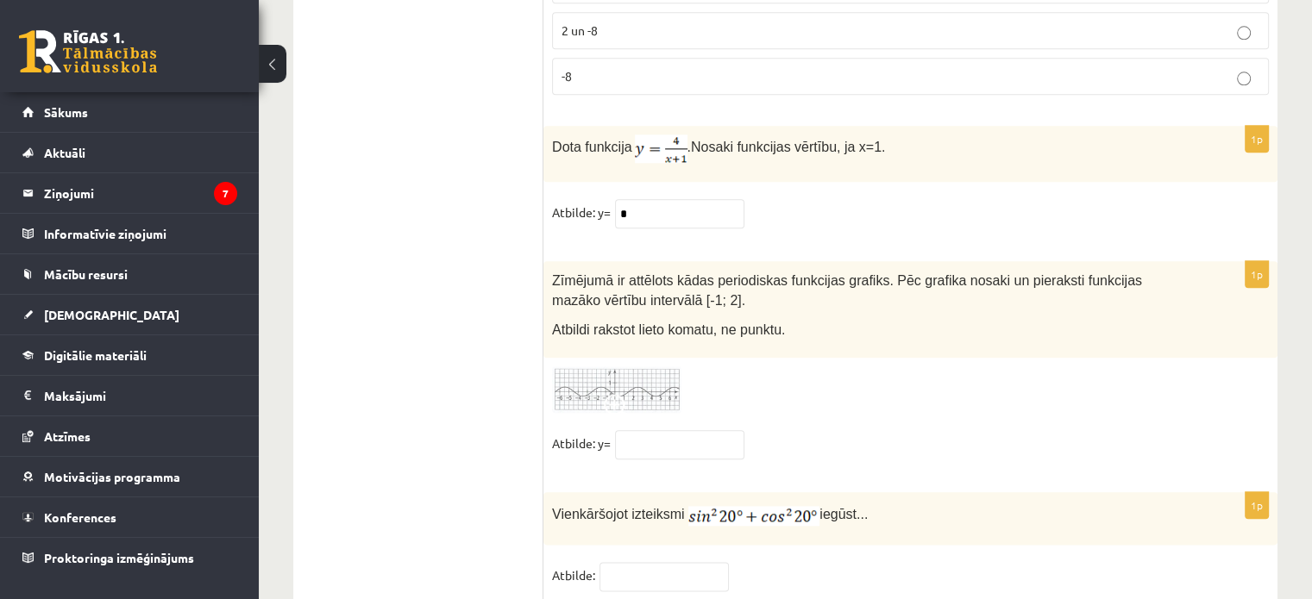
click at [655, 367] on img at bounding box center [616, 390] width 129 height 47
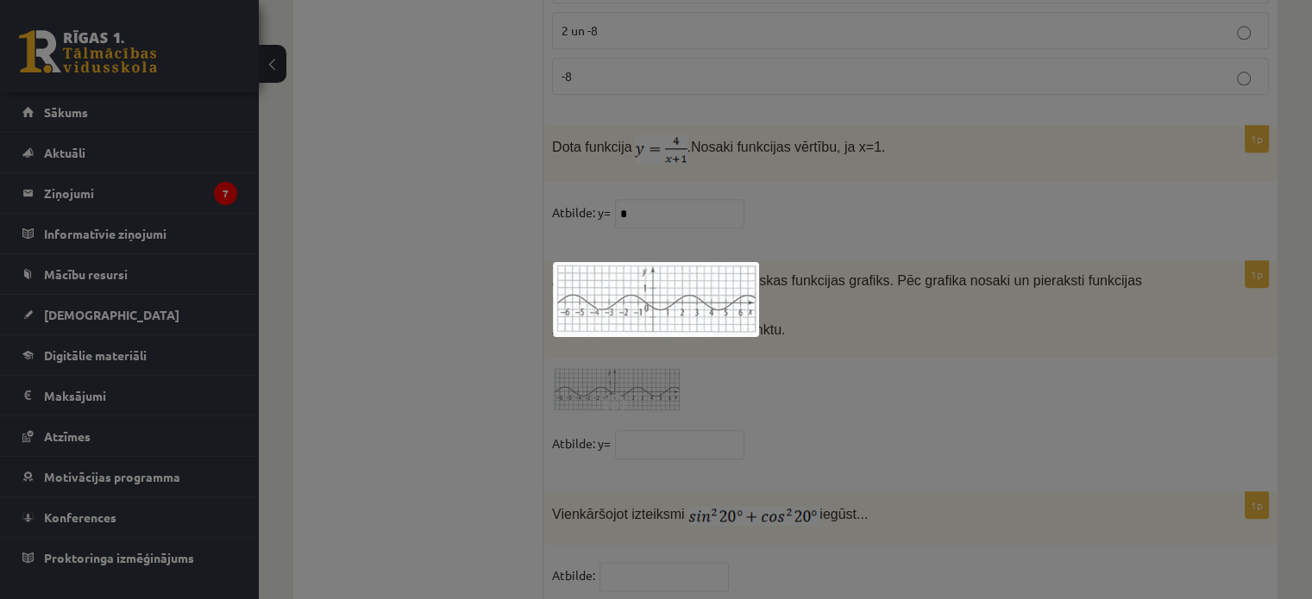
click at [848, 328] on div at bounding box center [656, 299] width 1312 height 599
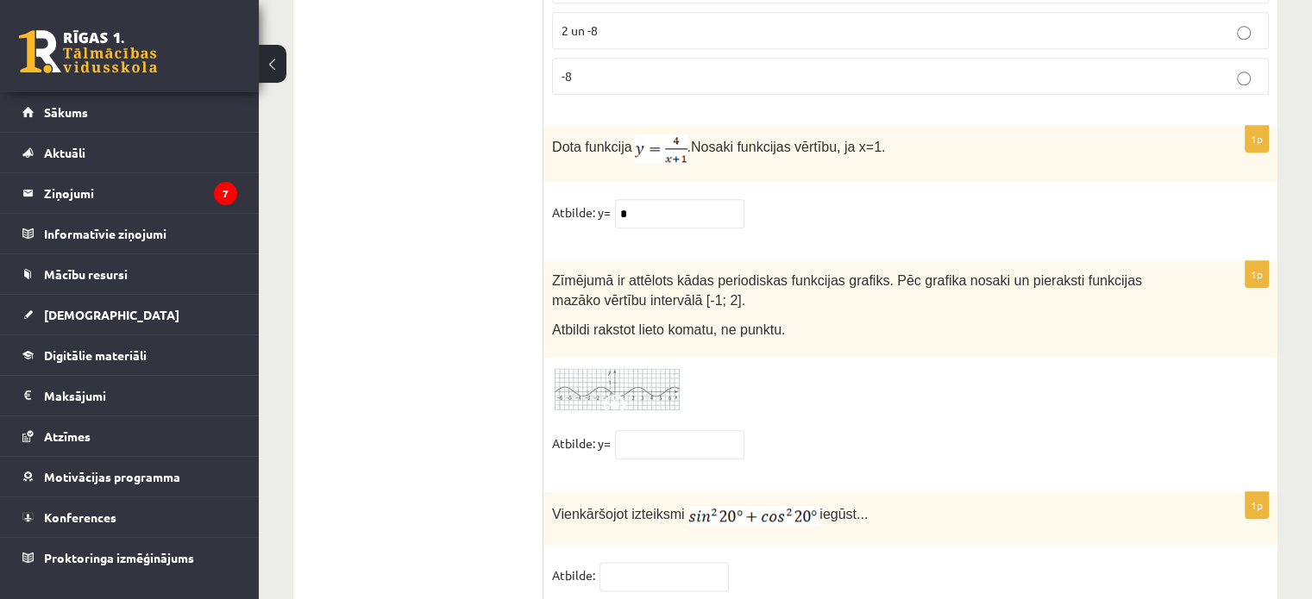
click at [662, 367] on img at bounding box center [616, 390] width 129 height 47
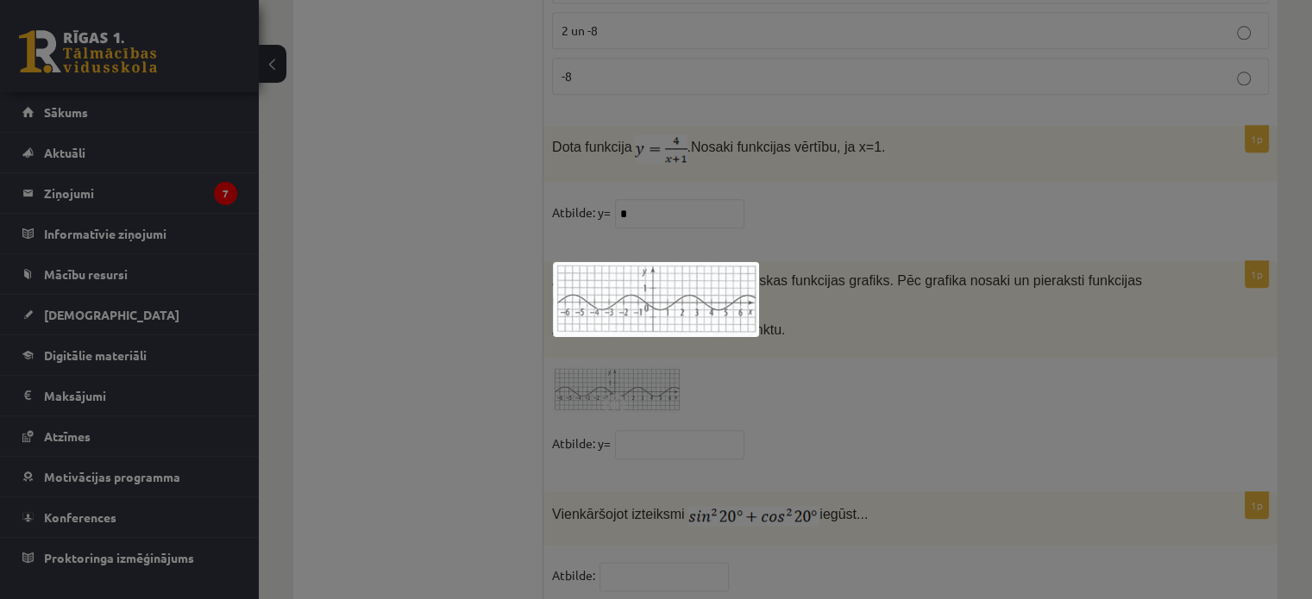
click at [800, 307] on div at bounding box center [656, 299] width 1312 height 599
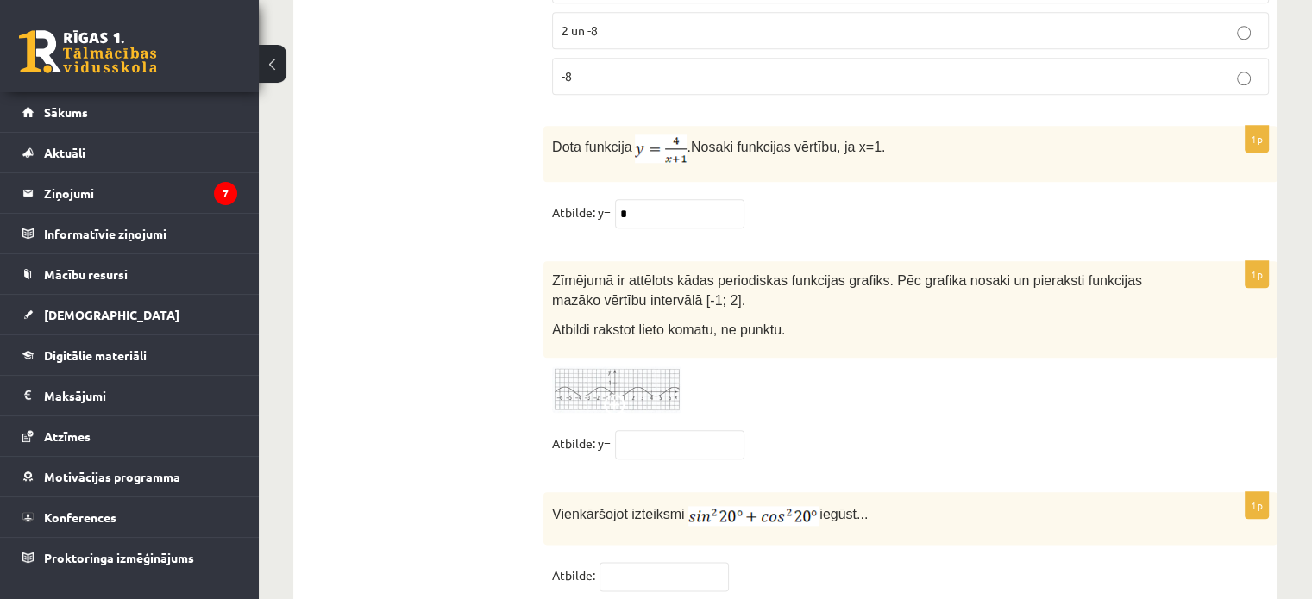
click at [647, 367] on img at bounding box center [616, 390] width 129 height 47
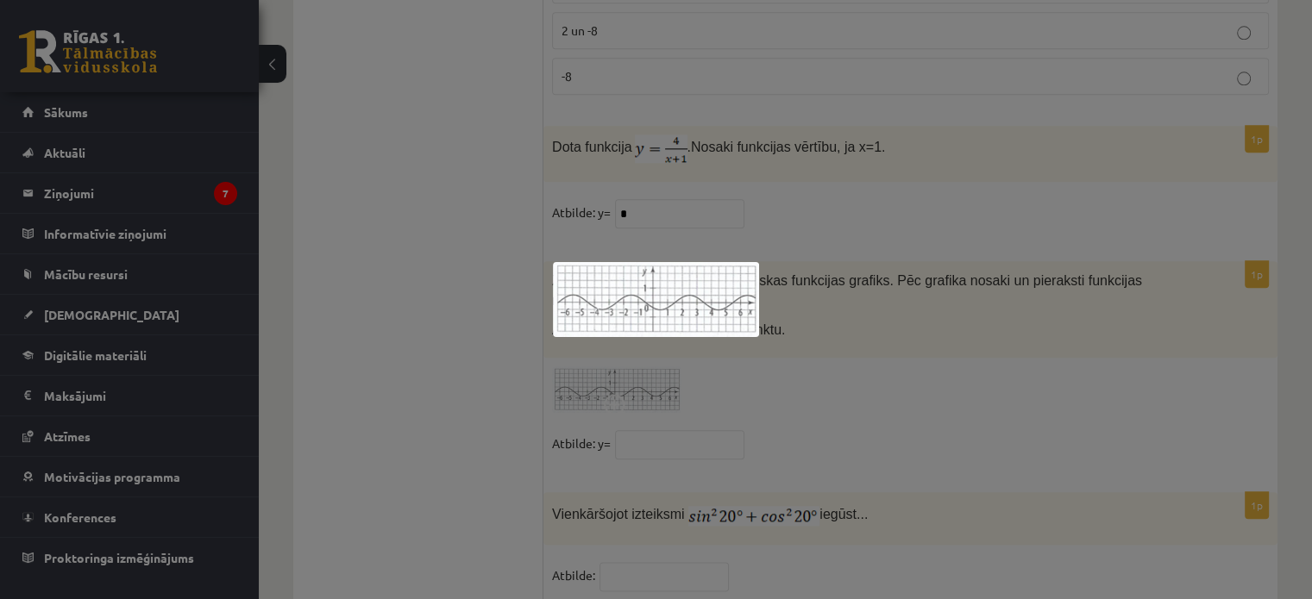
click at [647, 320] on img at bounding box center [656, 299] width 206 height 75
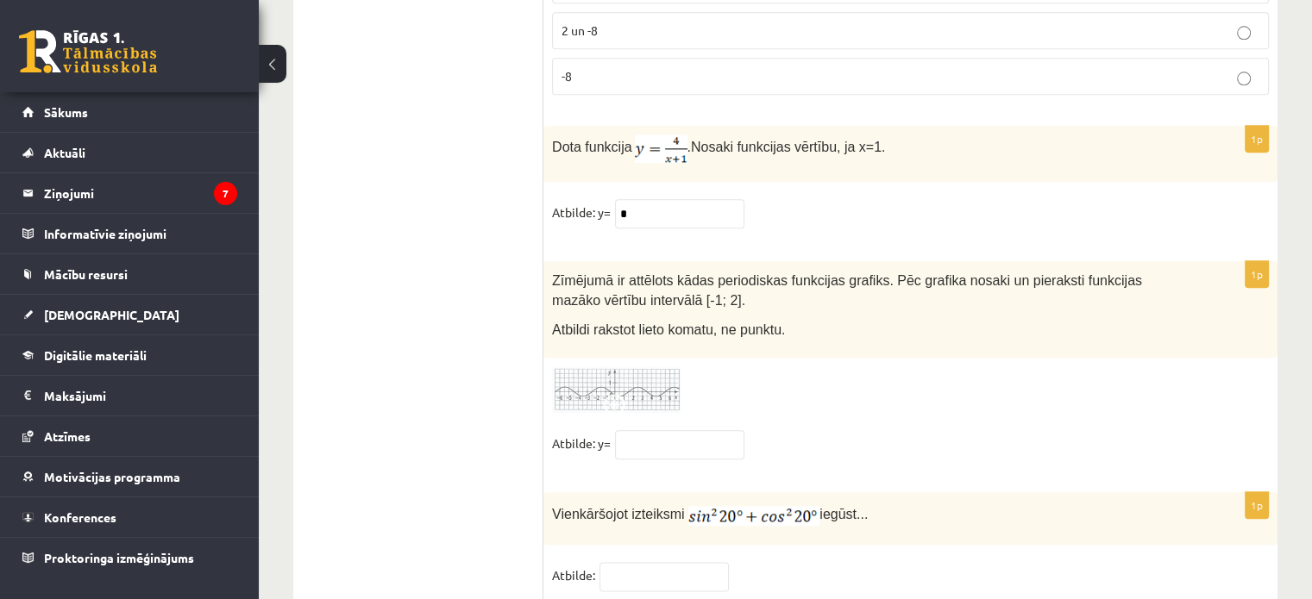
click at [647, 367] on img at bounding box center [616, 390] width 129 height 47
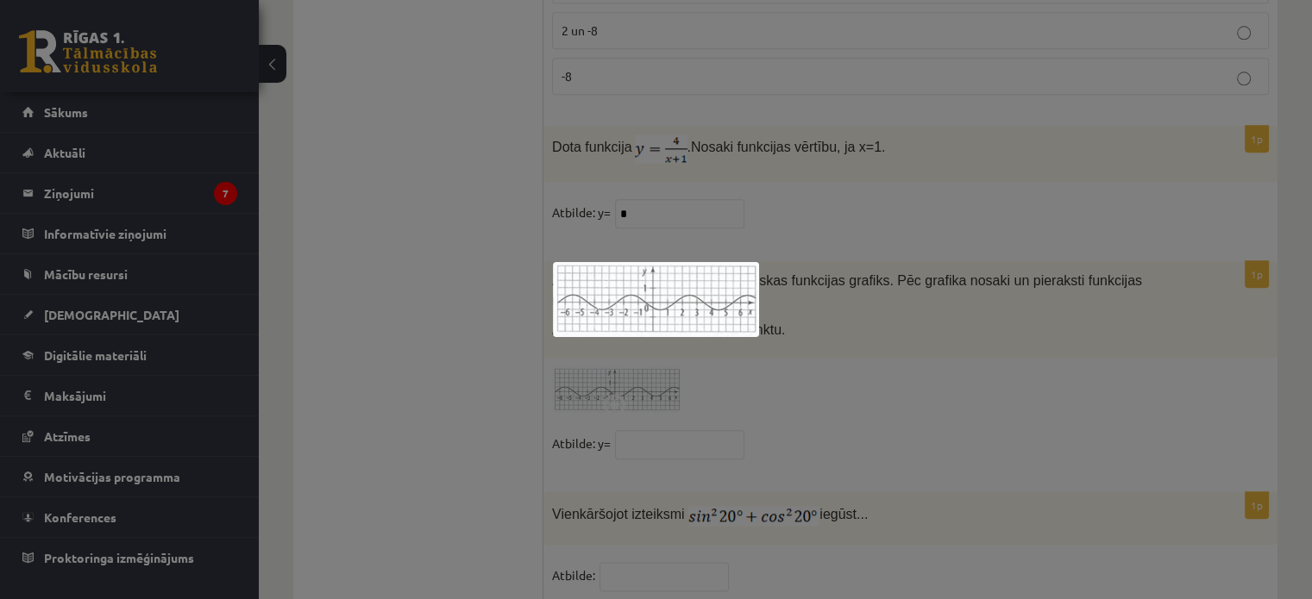
click at [775, 310] on div at bounding box center [656, 299] width 1312 height 599
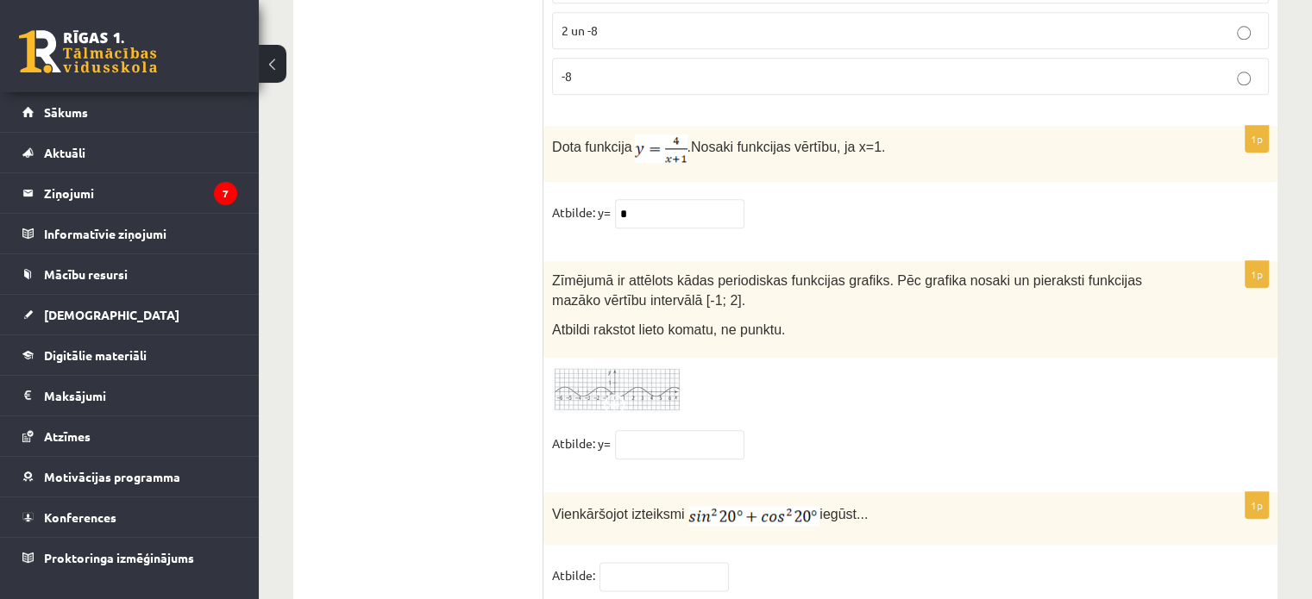
click at [618, 367] on img at bounding box center [616, 390] width 129 height 47
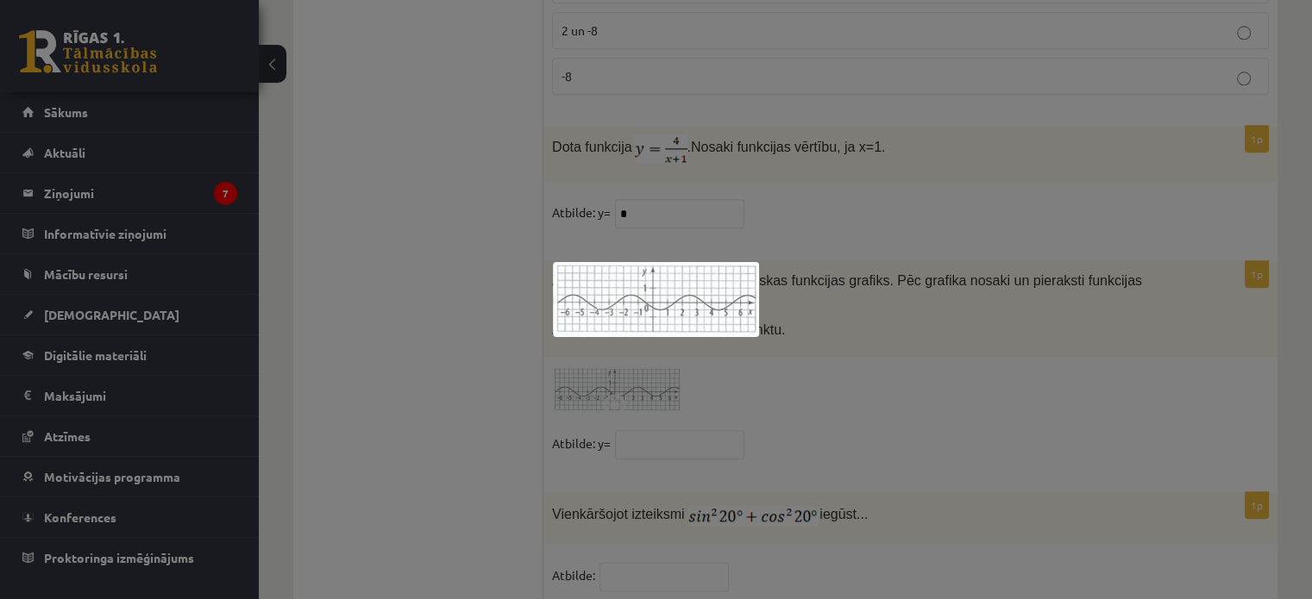
click at [658, 278] on img at bounding box center [656, 299] width 206 height 75
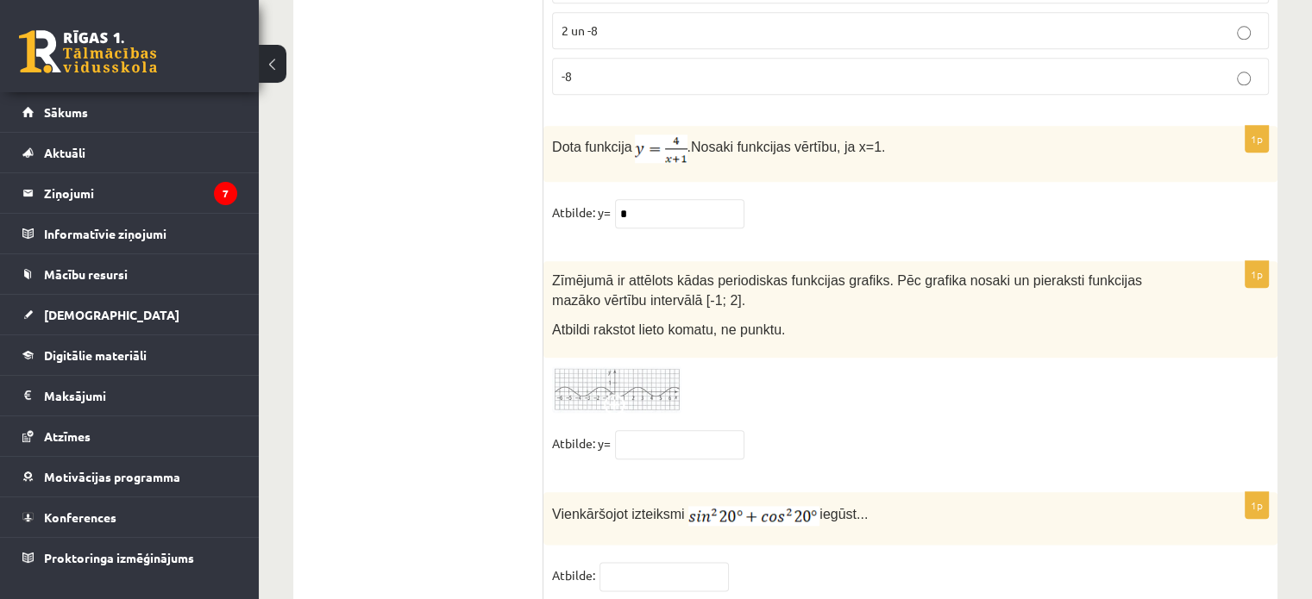
click at [634, 367] on img at bounding box center [616, 390] width 129 height 47
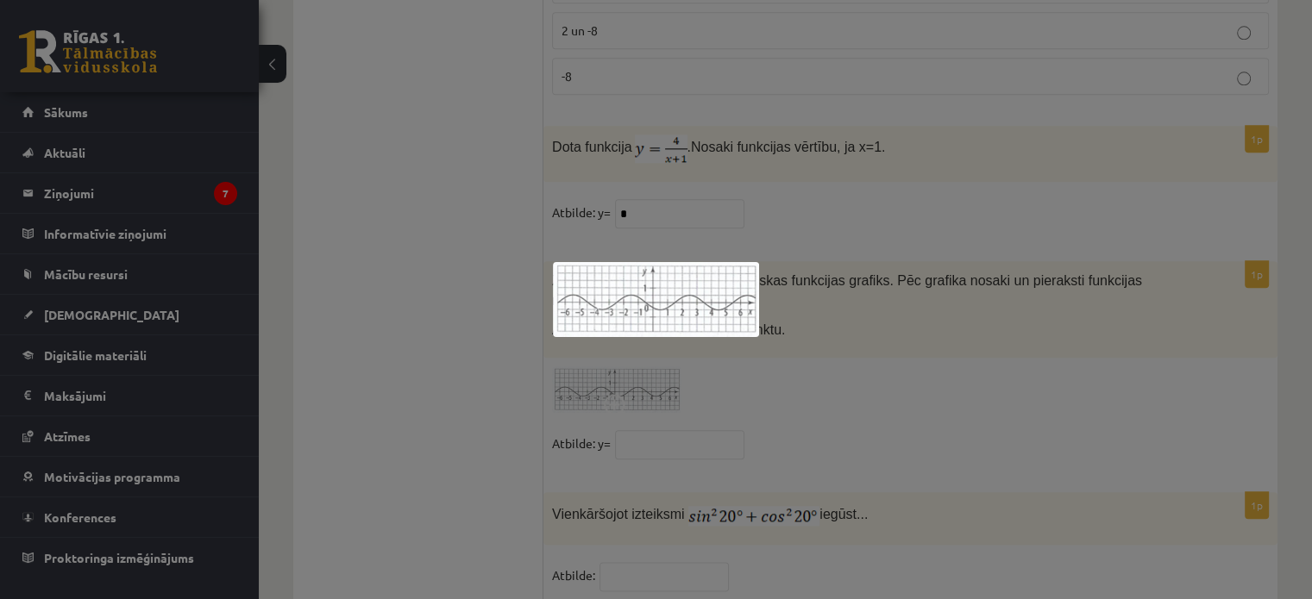
click at [693, 289] on img at bounding box center [656, 299] width 206 height 75
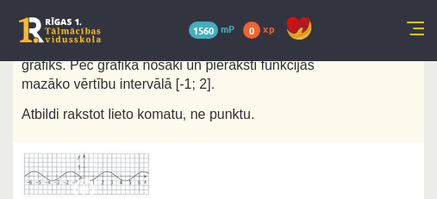
scroll to position [8933, 0]
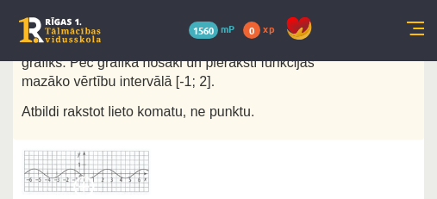
drag, startPoint x: 132, startPoint y: 159, endPoint x: 133, endPoint y: 148, distance: 10.4
type input "****"
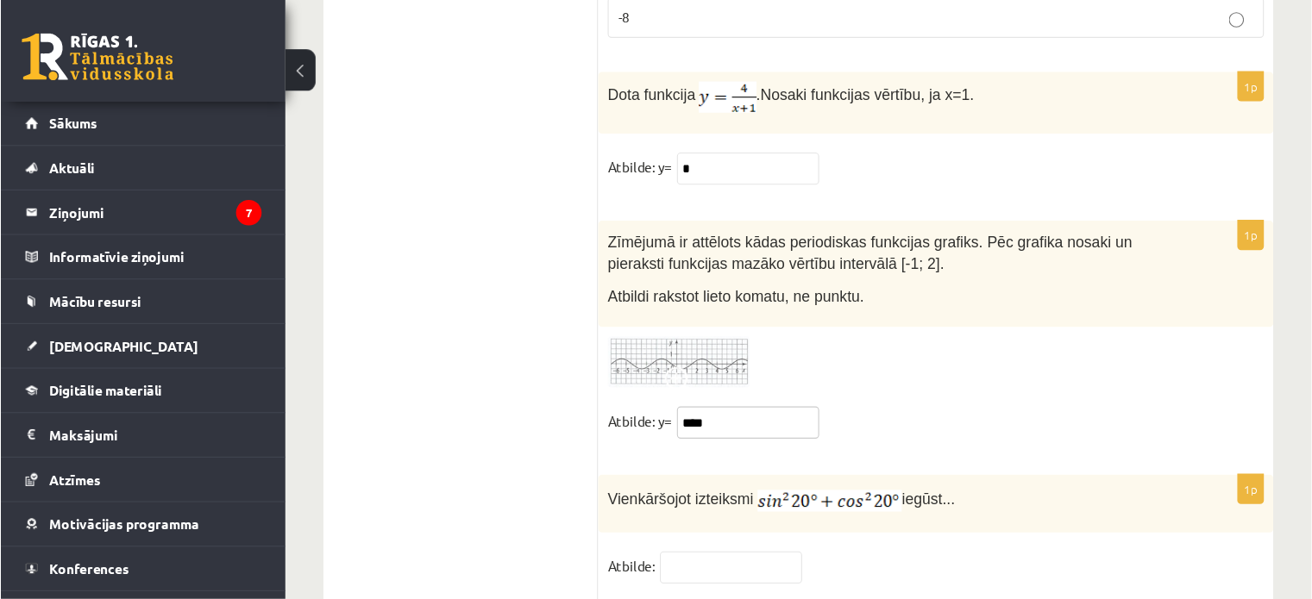
scroll to position [8473, 0]
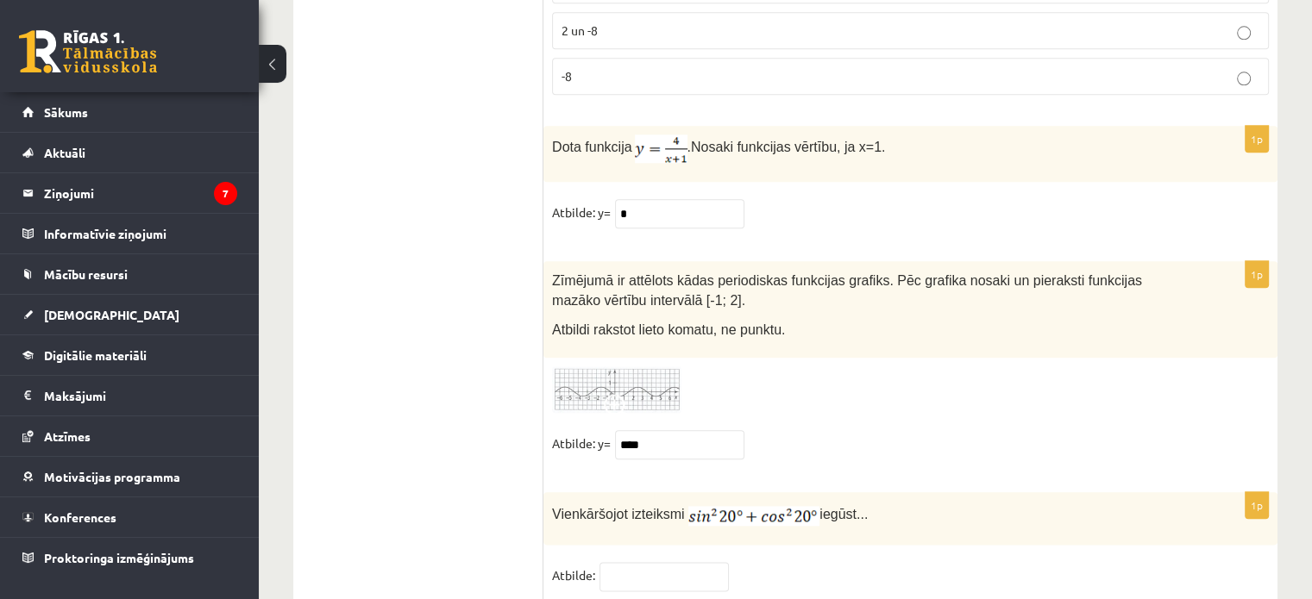
drag, startPoint x: 265, startPoint y: 12, endPoint x: 821, endPoint y: 279, distance: 616.9
click at [821, 278] on div "Zīmējumā ir attēlots kādas periodiskas funkcijas grafiks. Pēc grafika nosaki un…" at bounding box center [910, 309] width 734 height 97
click at [693, 562] on input "text" at bounding box center [663, 576] width 129 height 29
click at [652, 562] on input "text" at bounding box center [663, 576] width 129 height 29
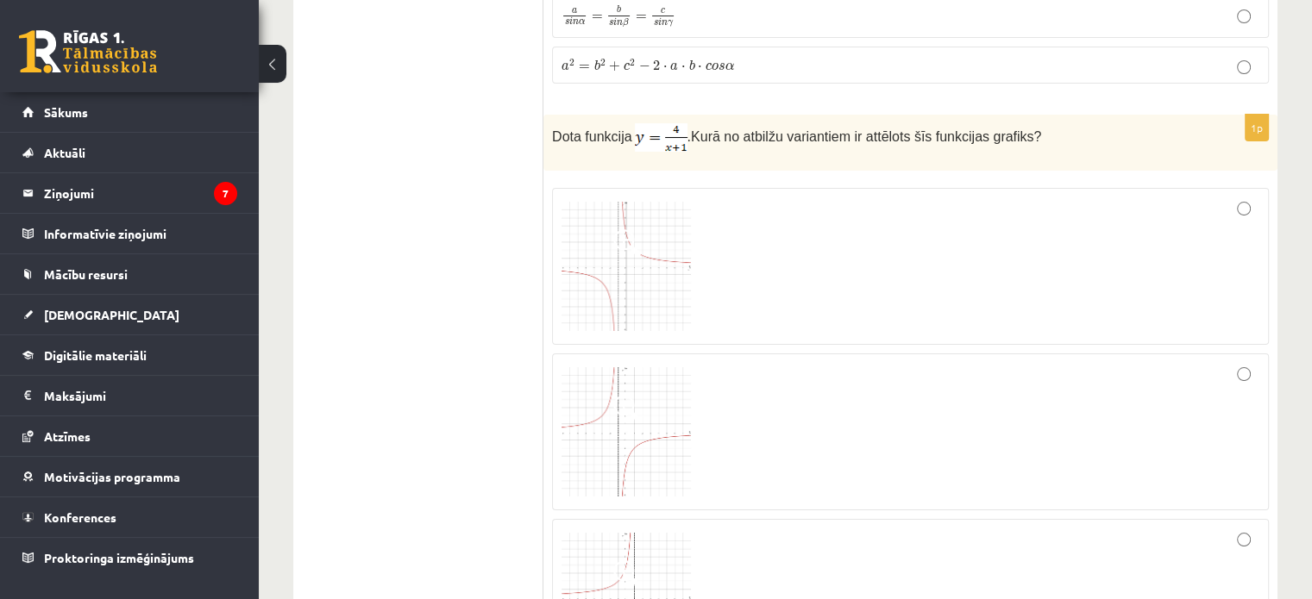
scroll to position [6555, 0]
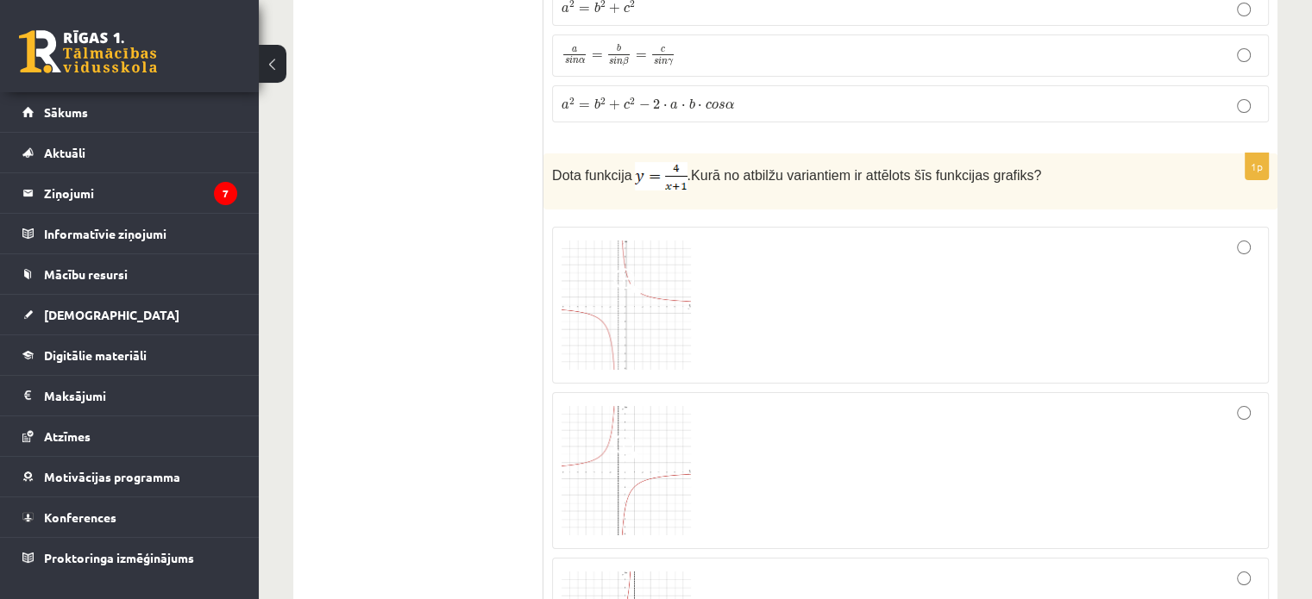
type input "*"
click at [652, 467] on img at bounding box center [625, 470] width 129 height 129
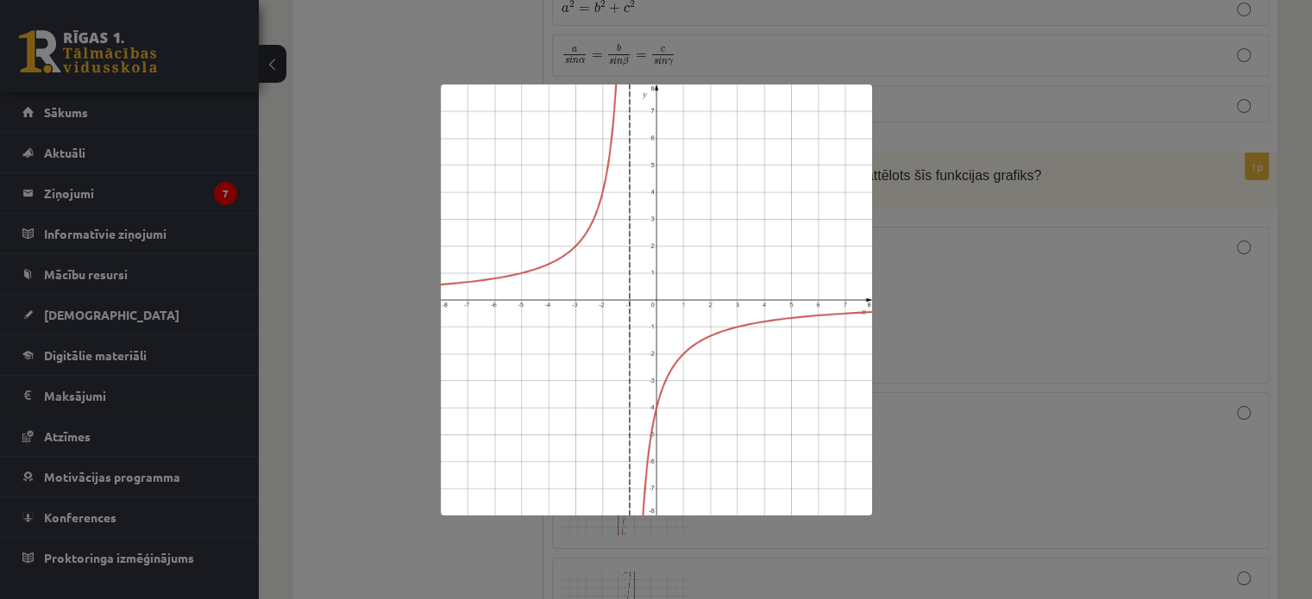
click at [1010, 342] on div at bounding box center [656, 299] width 1312 height 599
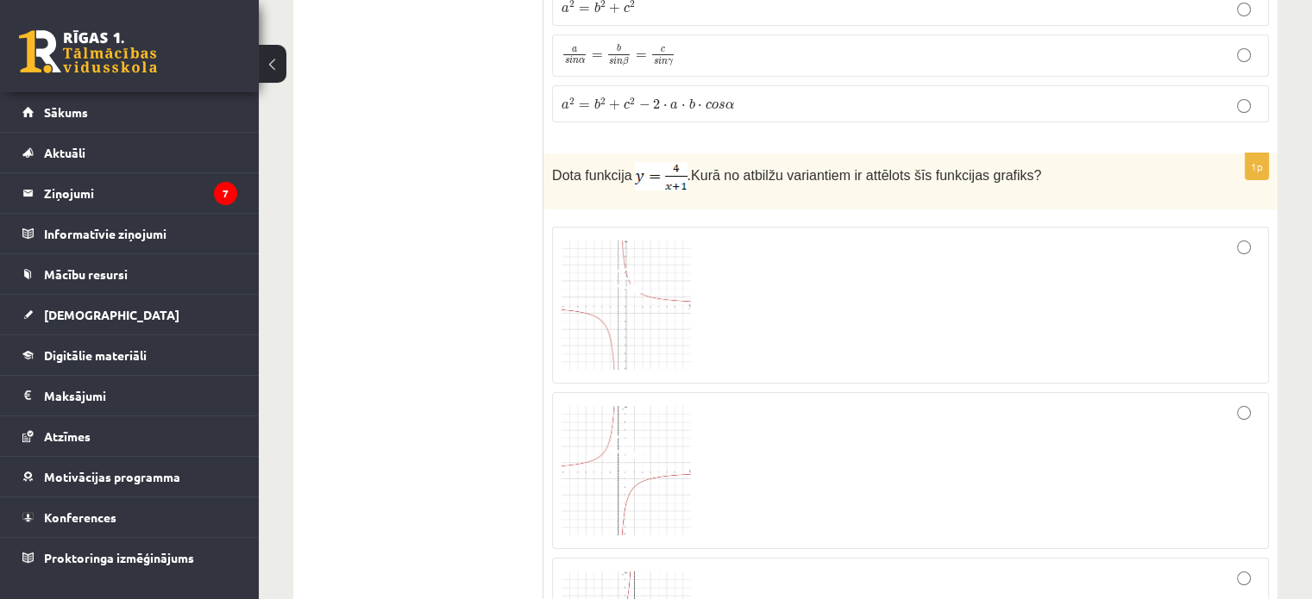
scroll to position [6641, 0]
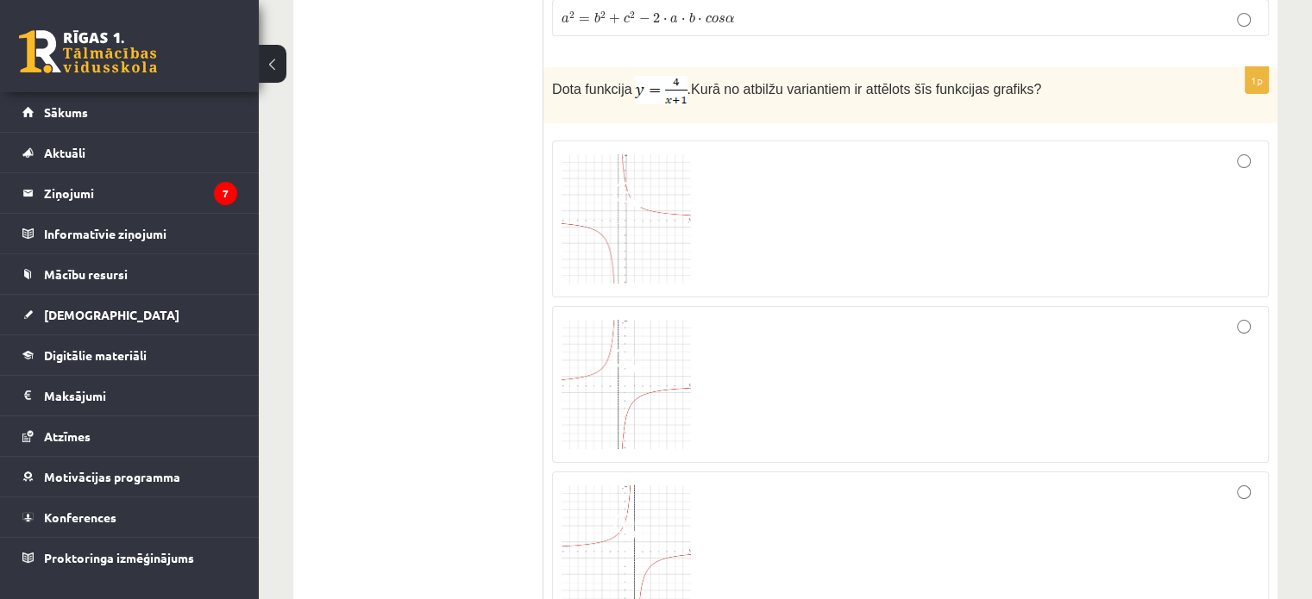
click at [655, 322] on img at bounding box center [625, 384] width 129 height 129
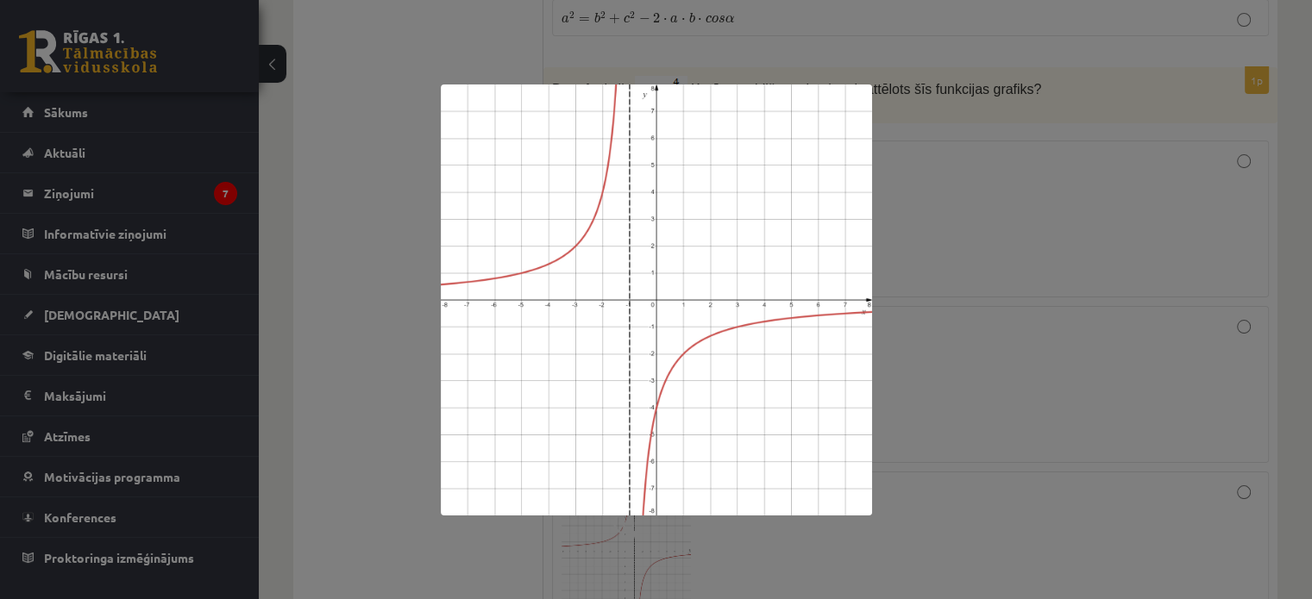
click at [890, 388] on div at bounding box center [656, 299] width 1312 height 599
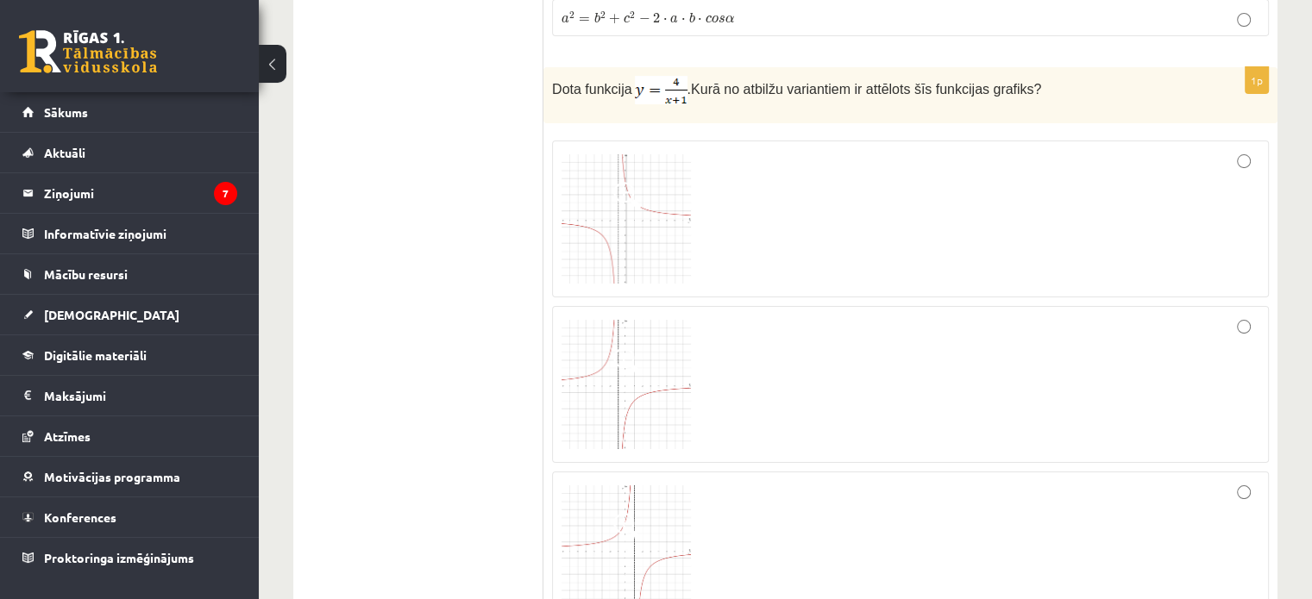
click at [631, 182] on span at bounding box center [627, 196] width 28 height 28
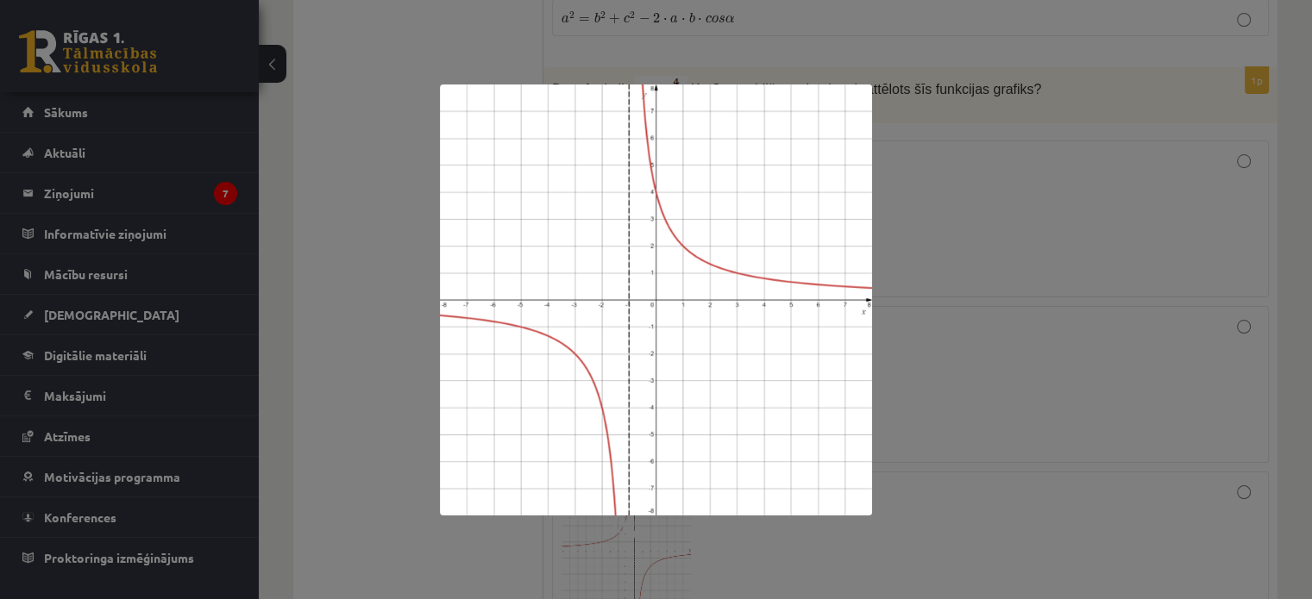
click at [1011, 500] on div at bounding box center [656, 299] width 1312 height 599
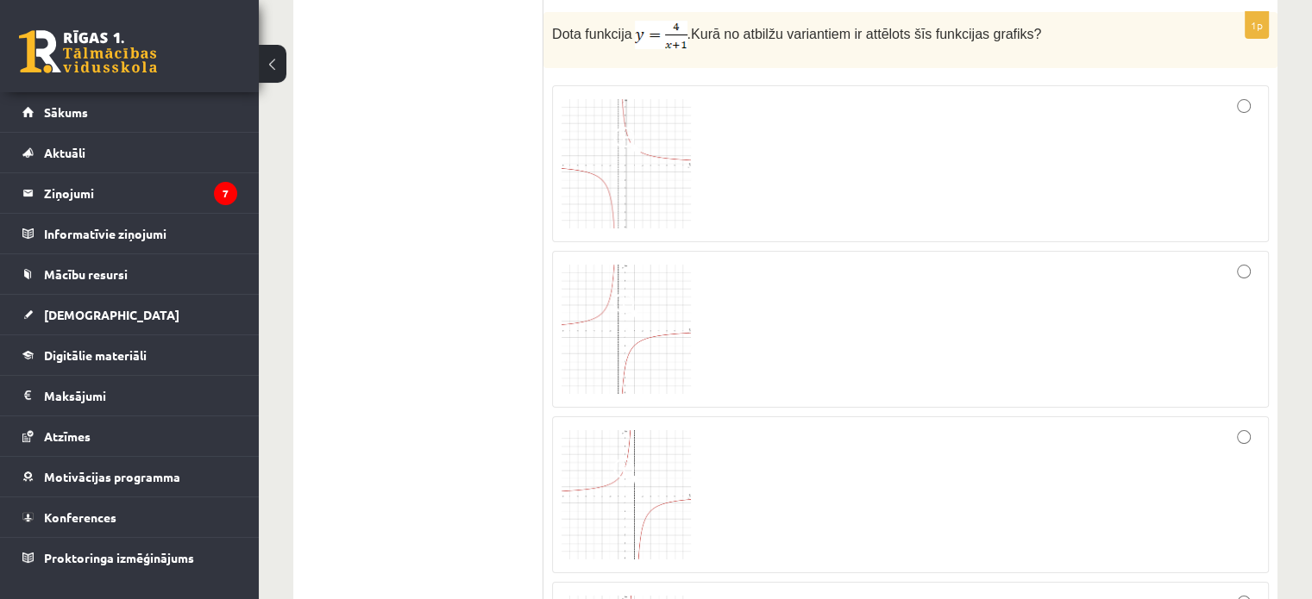
scroll to position [6727, 0]
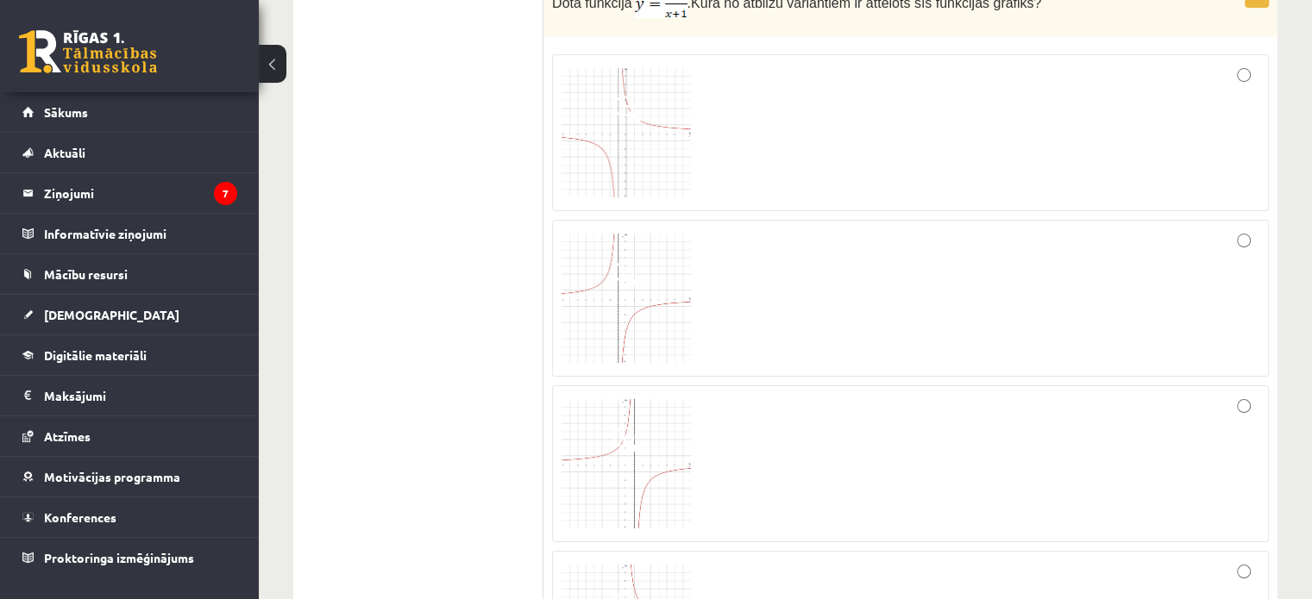
click at [637, 427] on span at bounding box center [627, 441] width 28 height 28
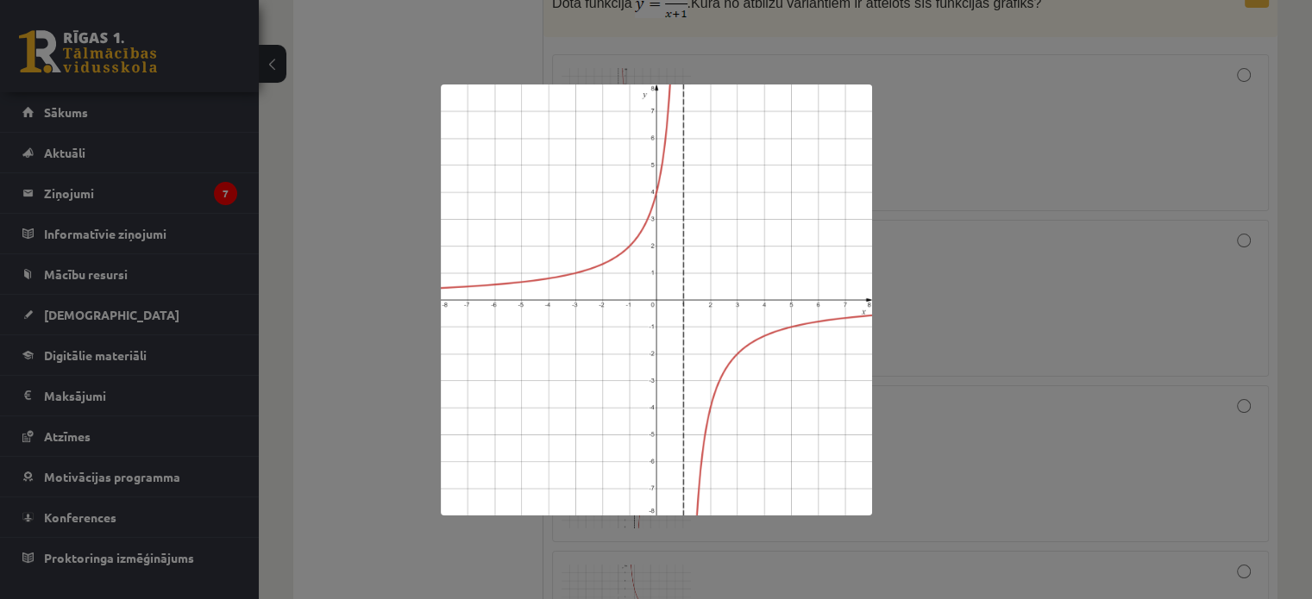
click at [1009, 389] on div at bounding box center [656, 299] width 1312 height 599
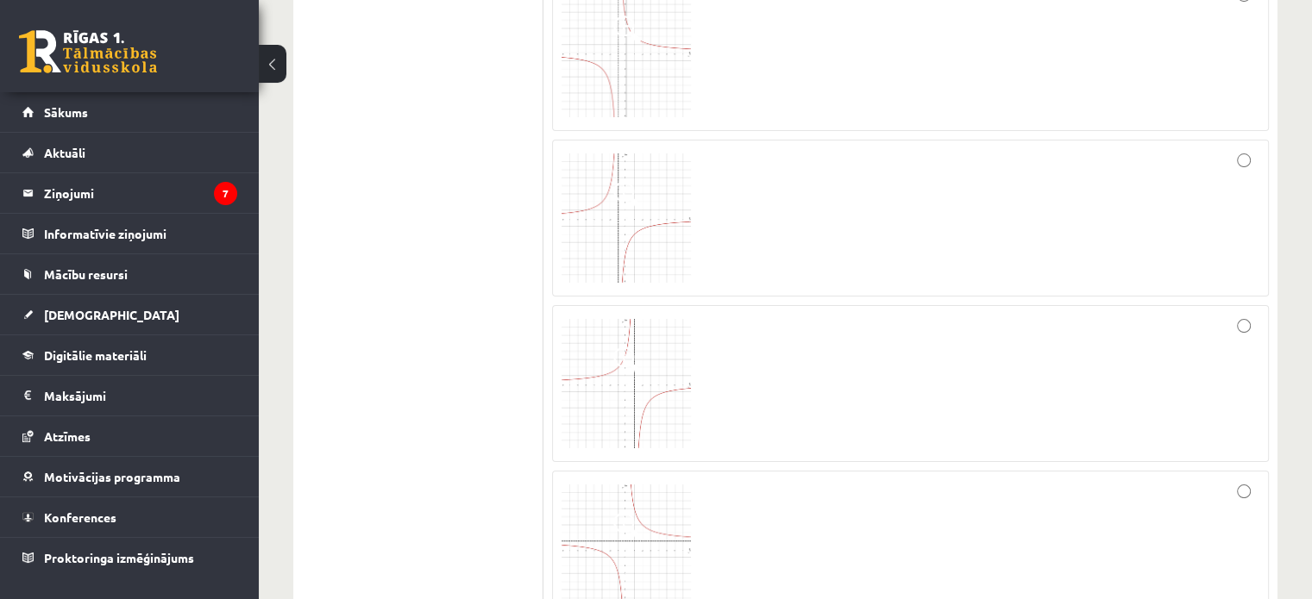
scroll to position [6986, 0]
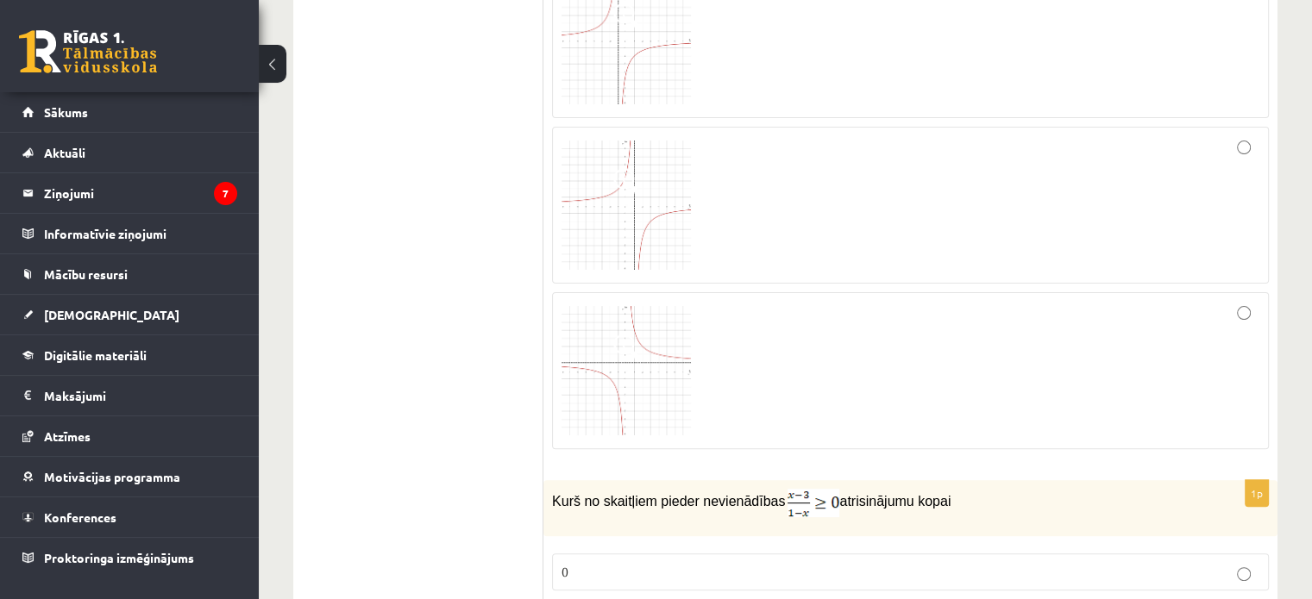
click at [612, 306] on img at bounding box center [625, 370] width 129 height 129
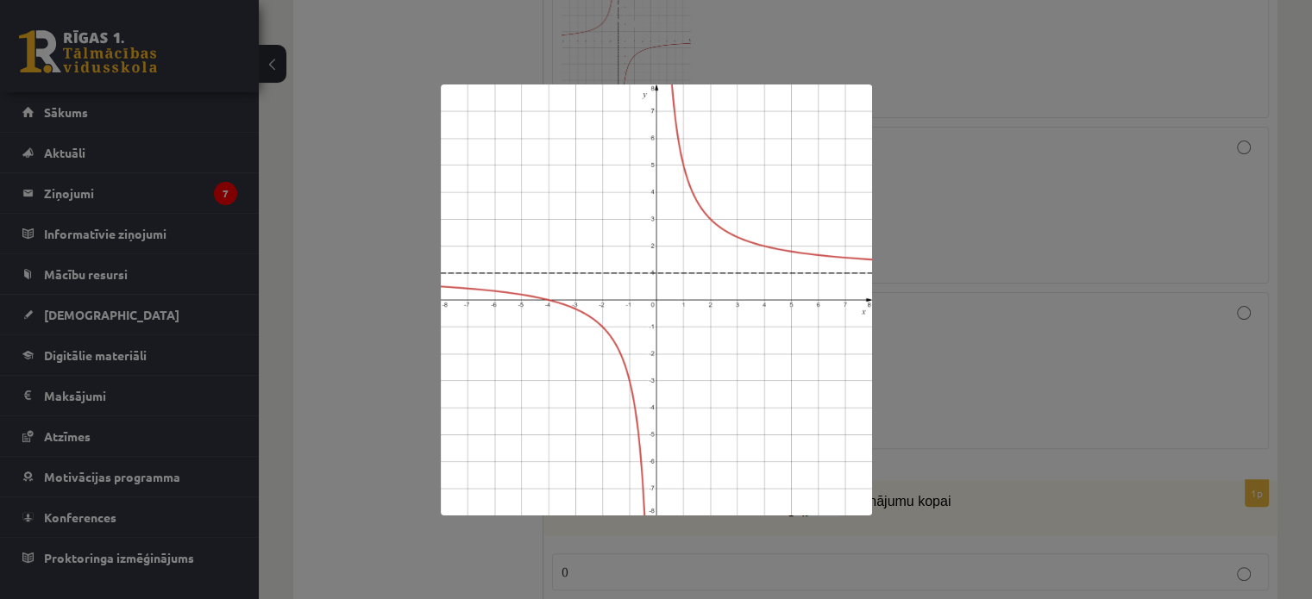
click at [1037, 336] on div at bounding box center [656, 299] width 1312 height 599
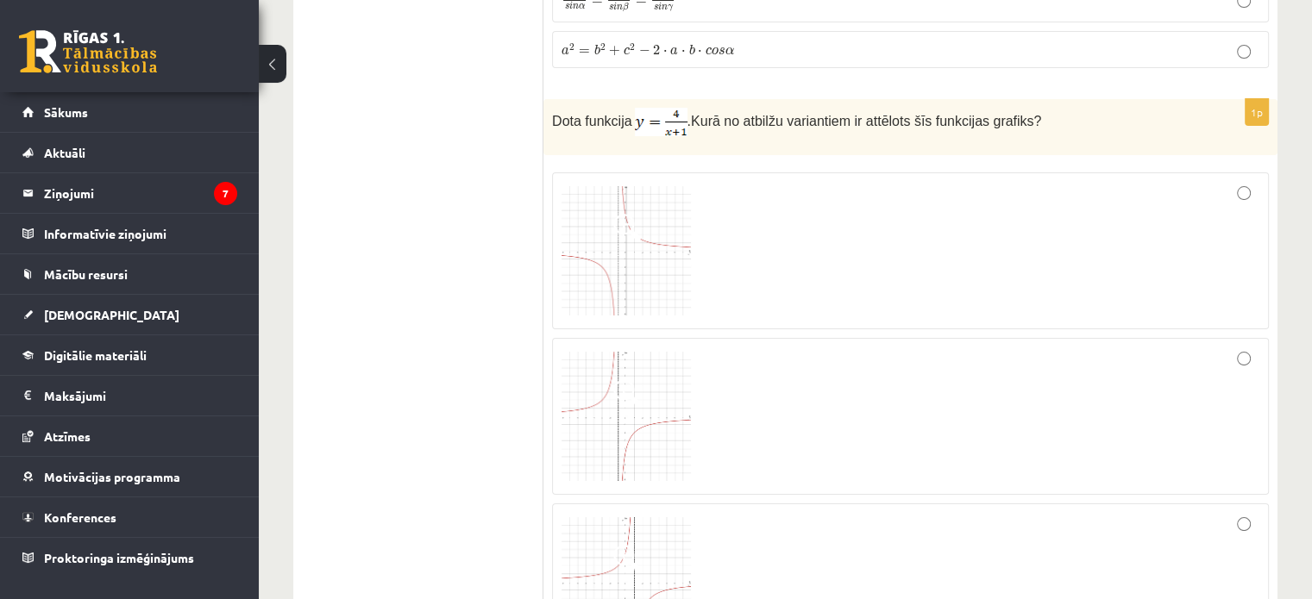
scroll to position [6555, 0]
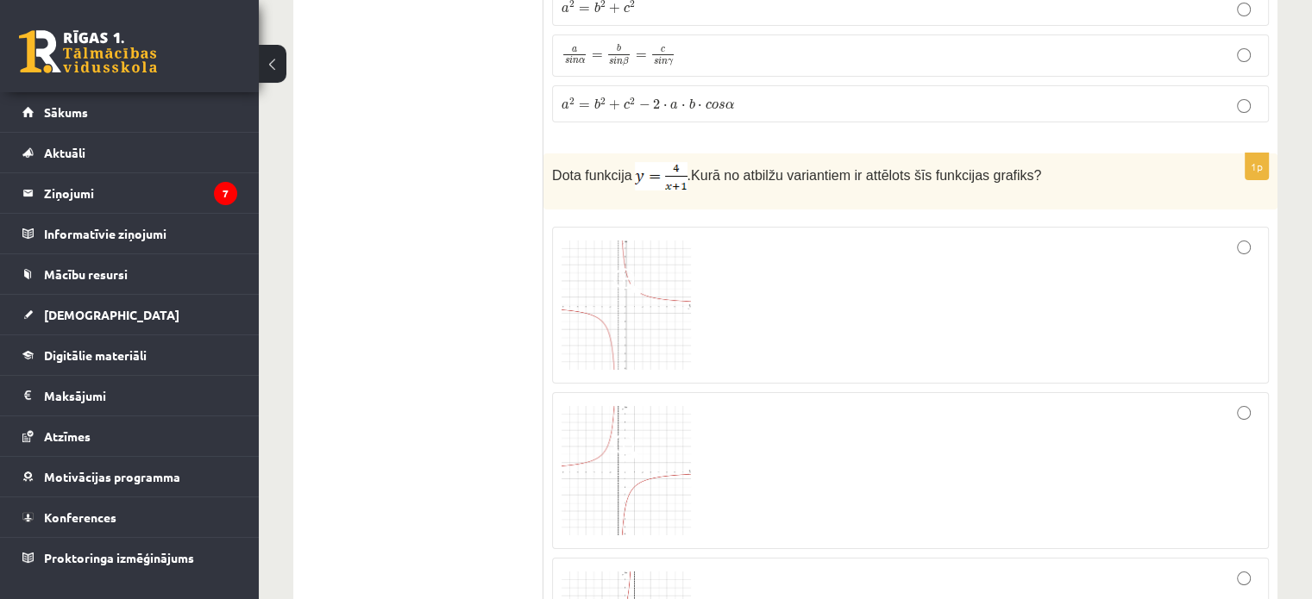
click at [625, 434] on span at bounding box center [627, 448] width 28 height 28
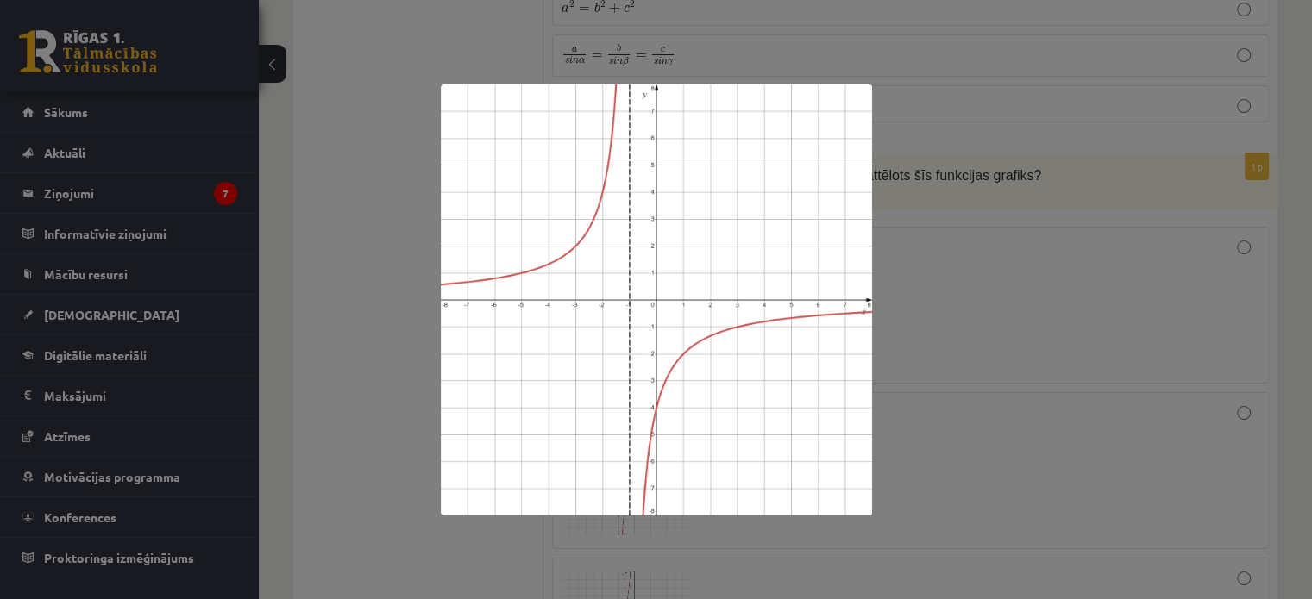
click at [1227, 293] on div at bounding box center [656, 299] width 1312 height 599
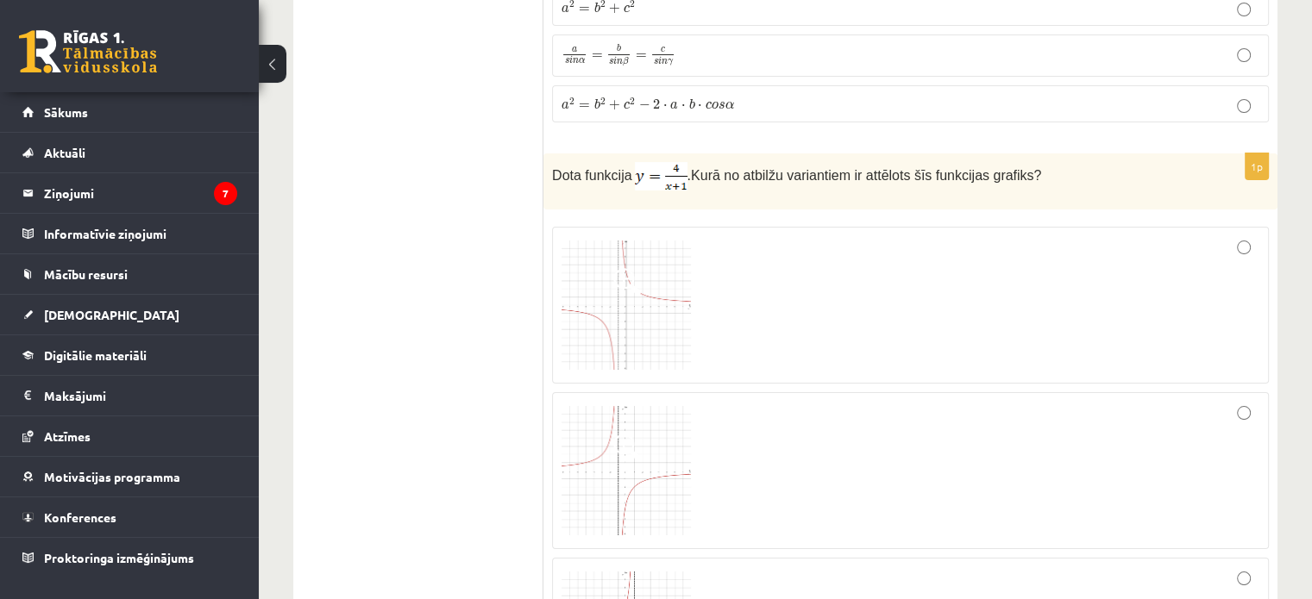
click at [649, 252] on img at bounding box center [625, 305] width 129 height 129
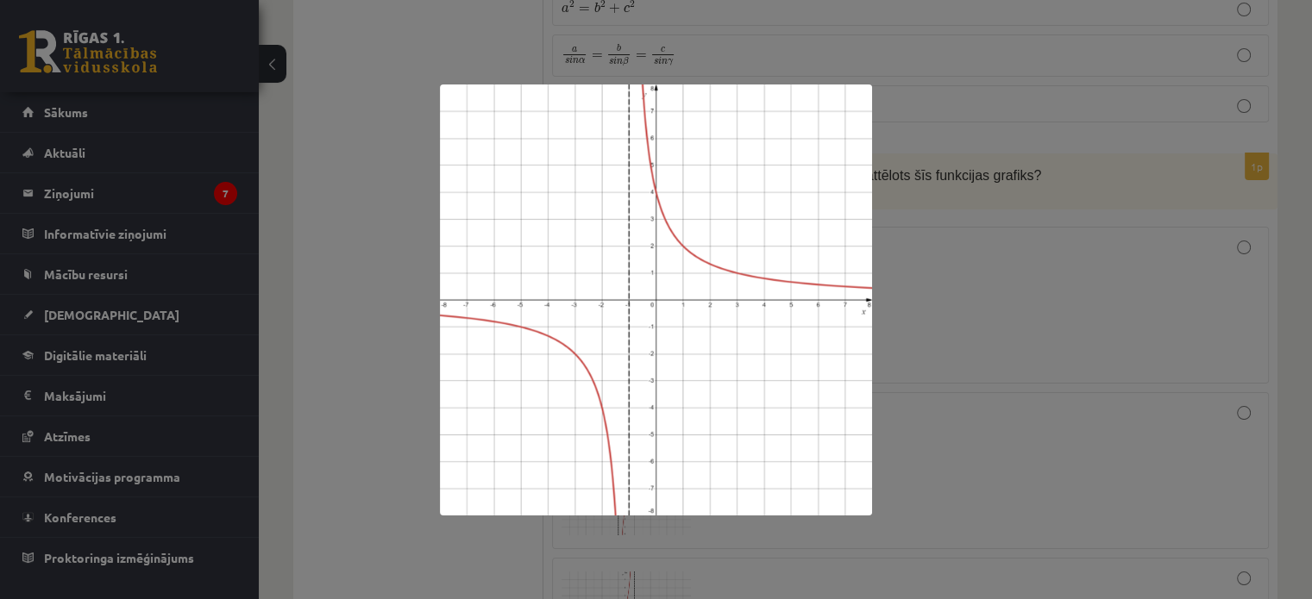
click at [1119, 261] on div at bounding box center [656, 299] width 1312 height 599
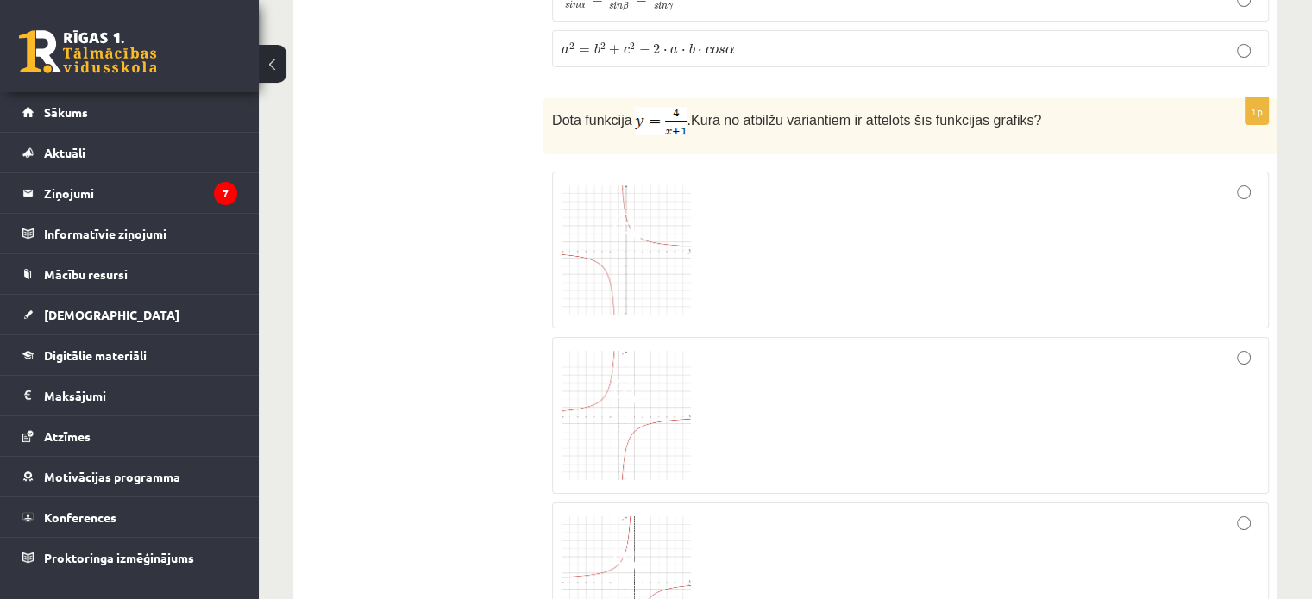
scroll to position [6641, 0]
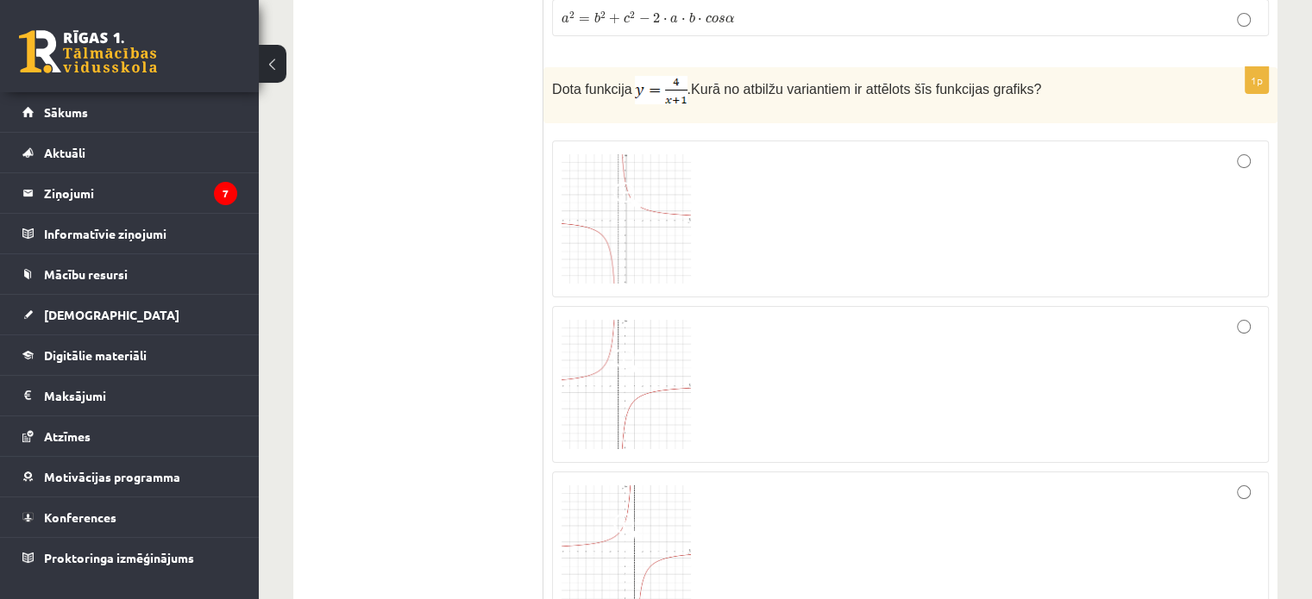
click at [1239, 150] on div at bounding box center [910, 219] width 698 height 138
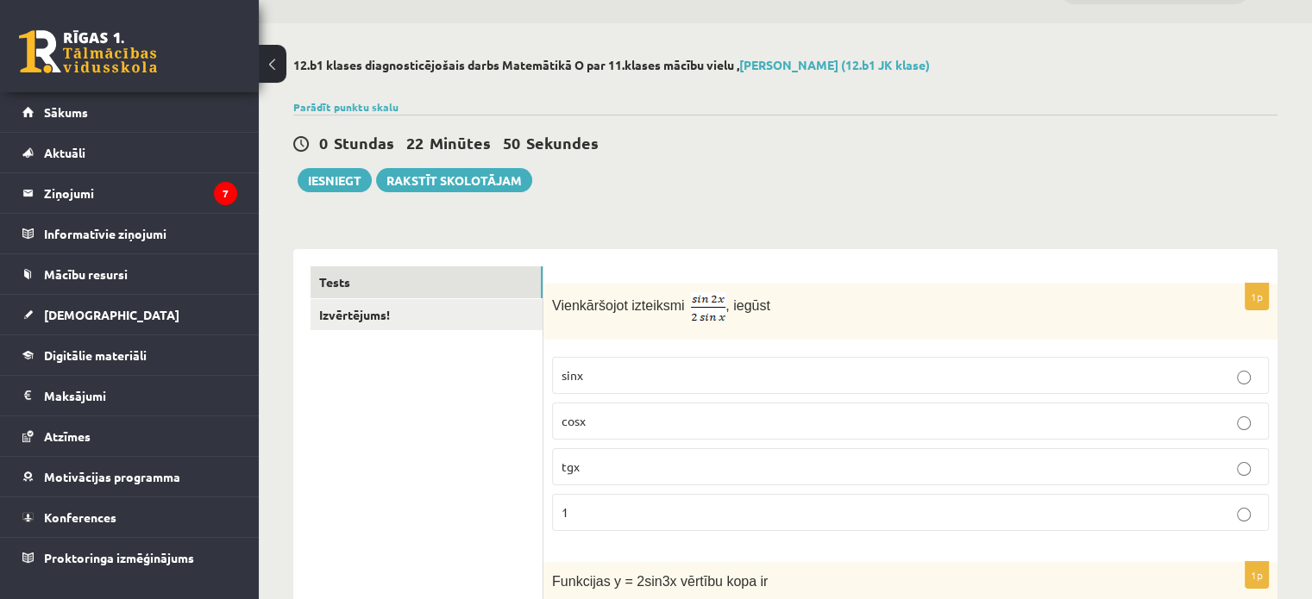
scroll to position [0, 0]
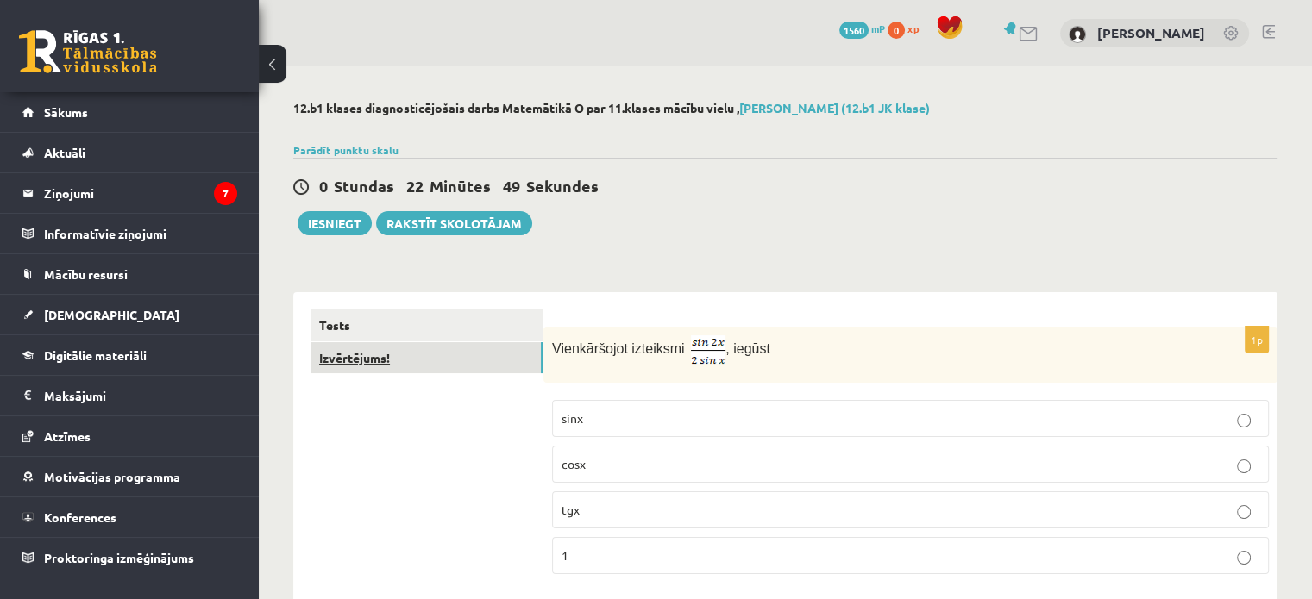
click at [446, 351] on link "Izvērtējums!" at bounding box center [426, 358] width 232 height 32
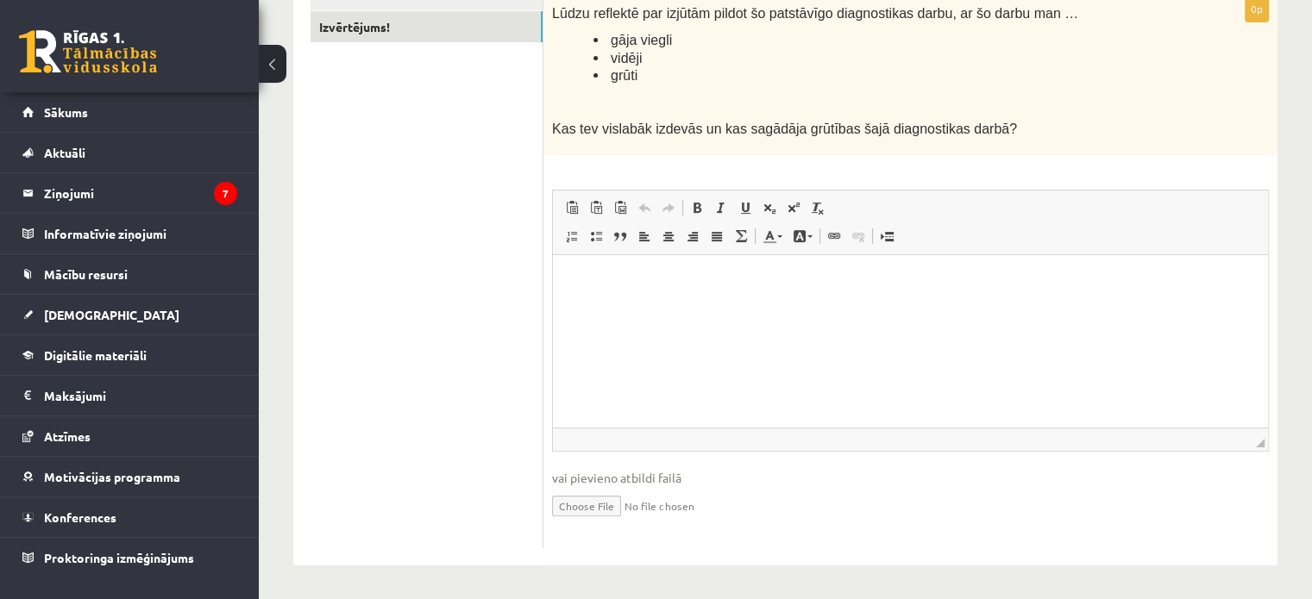
scroll to position [245, 0]
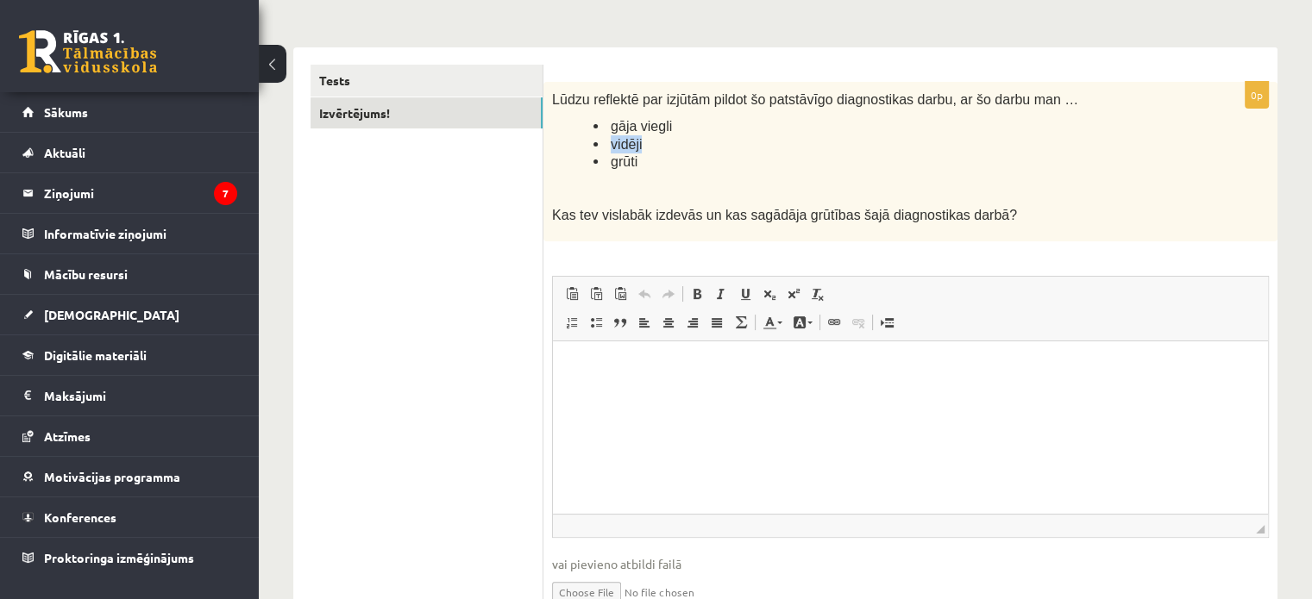
drag, startPoint x: 601, startPoint y: 143, endPoint x: 649, endPoint y: 139, distance: 47.6
click at [649, 139] on li "vidēji" at bounding box center [887, 144] width 589 height 18
copy span "vidēji"
click at [656, 379] on html at bounding box center [910, 368] width 715 height 53
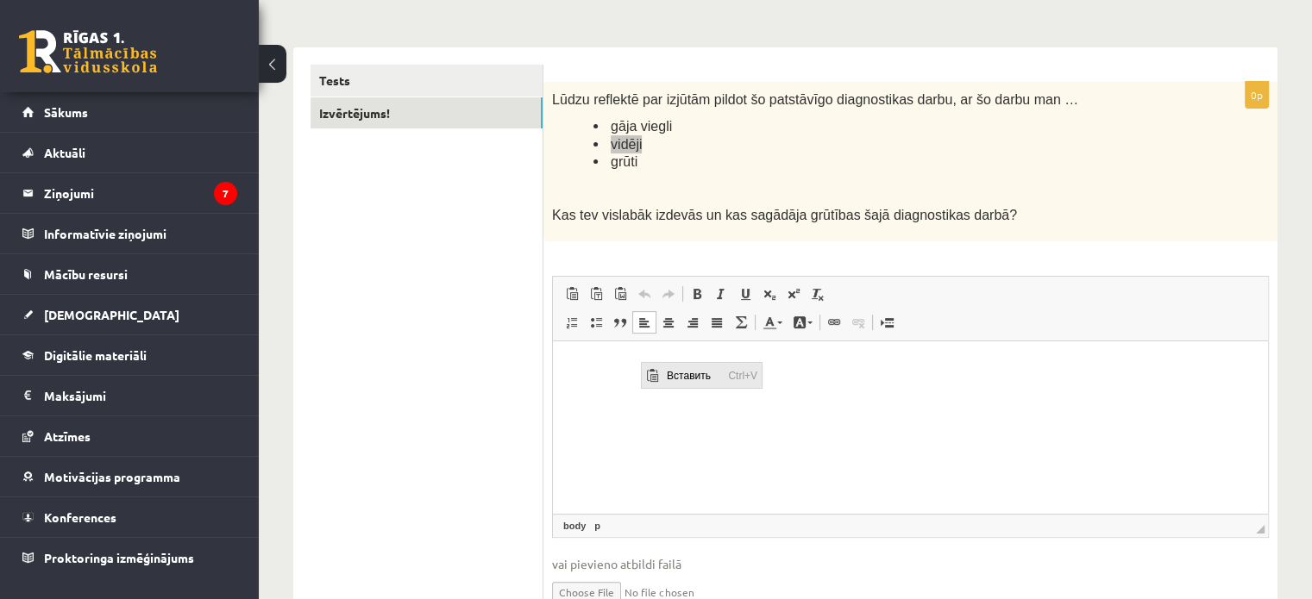
click at [682, 380] on span "Вставить" at bounding box center [692, 375] width 61 height 25
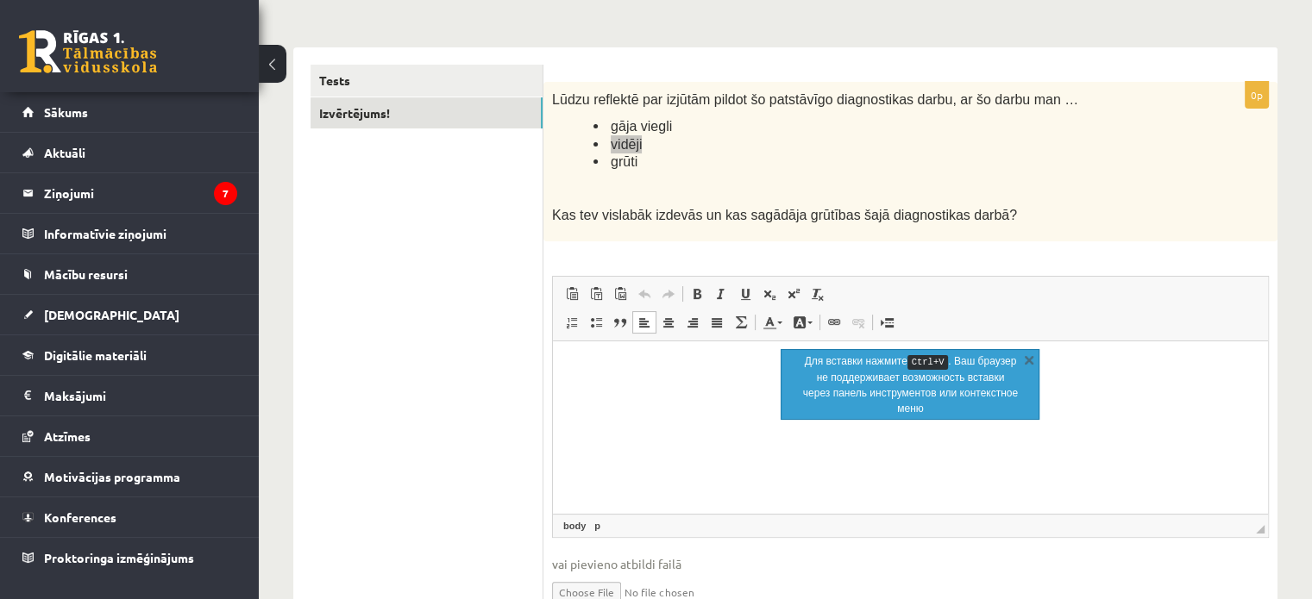
click at [555, 361] on html at bounding box center [910, 368] width 715 height 53
drag, startPoint x: 15, startPoint y: 22, endPoint x: 492, endPoint y: 362, distance: 586.8
click at [492, 362] on ul "Tests Izvērtējums!" at bounding box center [426, 350] width 233 height 570
click at [604, 375] on p "Визуальный текстовый редактор, wiswyg-editor-user-answer-47024776004020" at bounding box center [910, 368] width 681 height 18
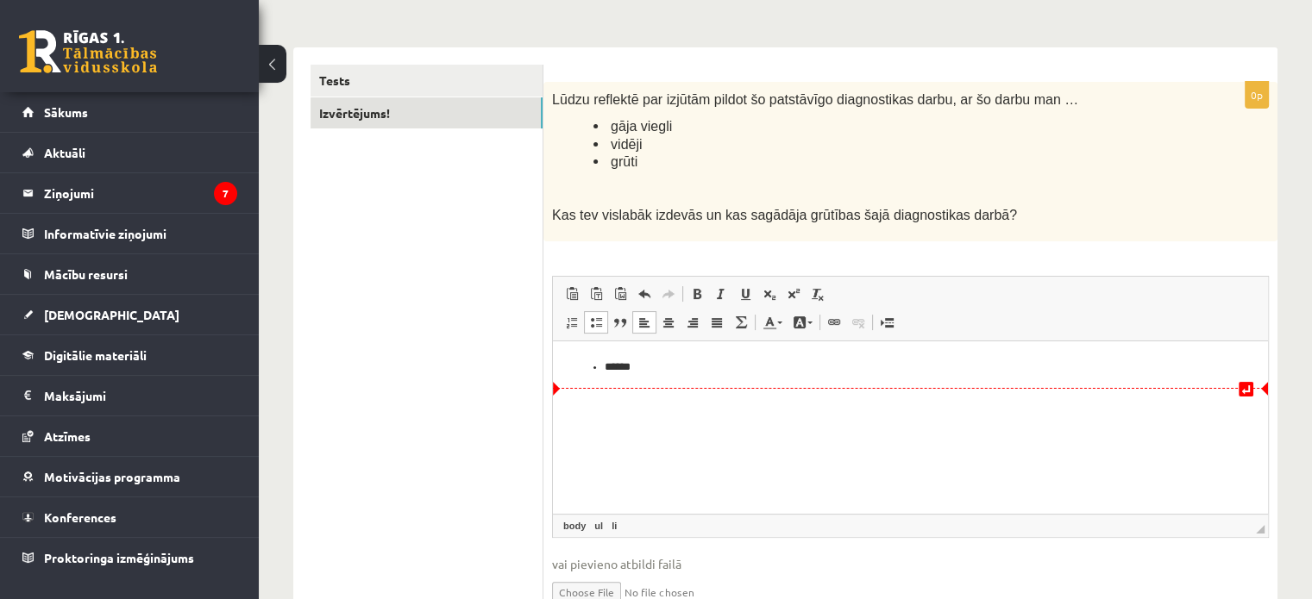
click at [598, 359] on ul "******" at bounding box center [910, 368] width 681 height 18
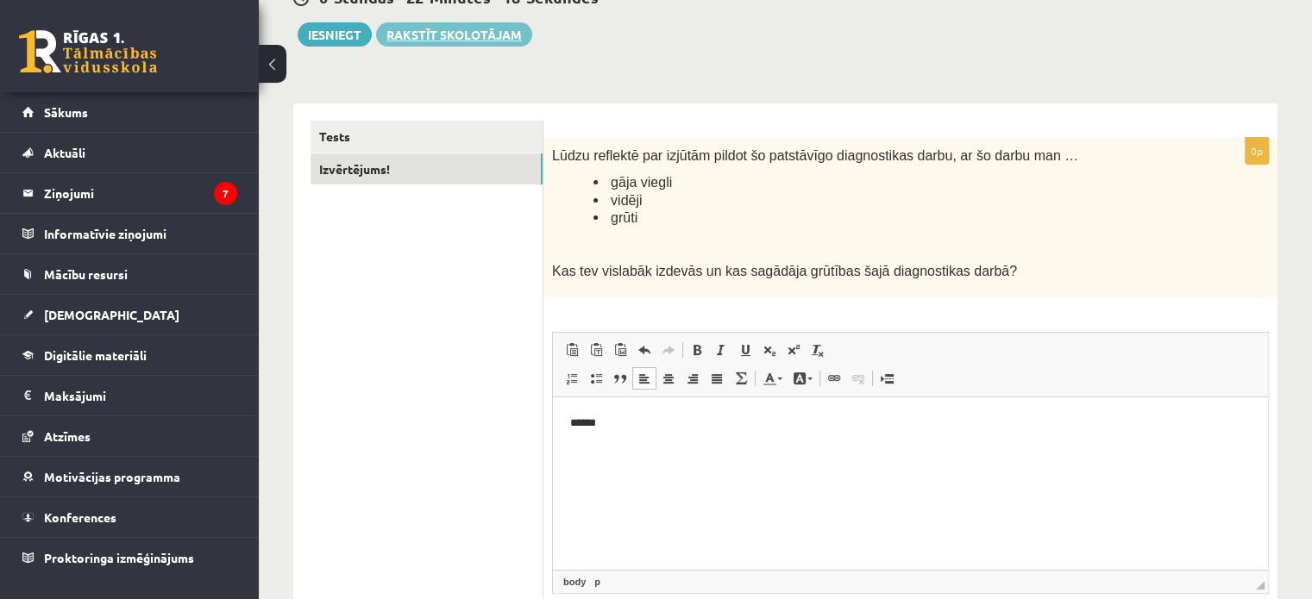
scroll to position [159, 0]
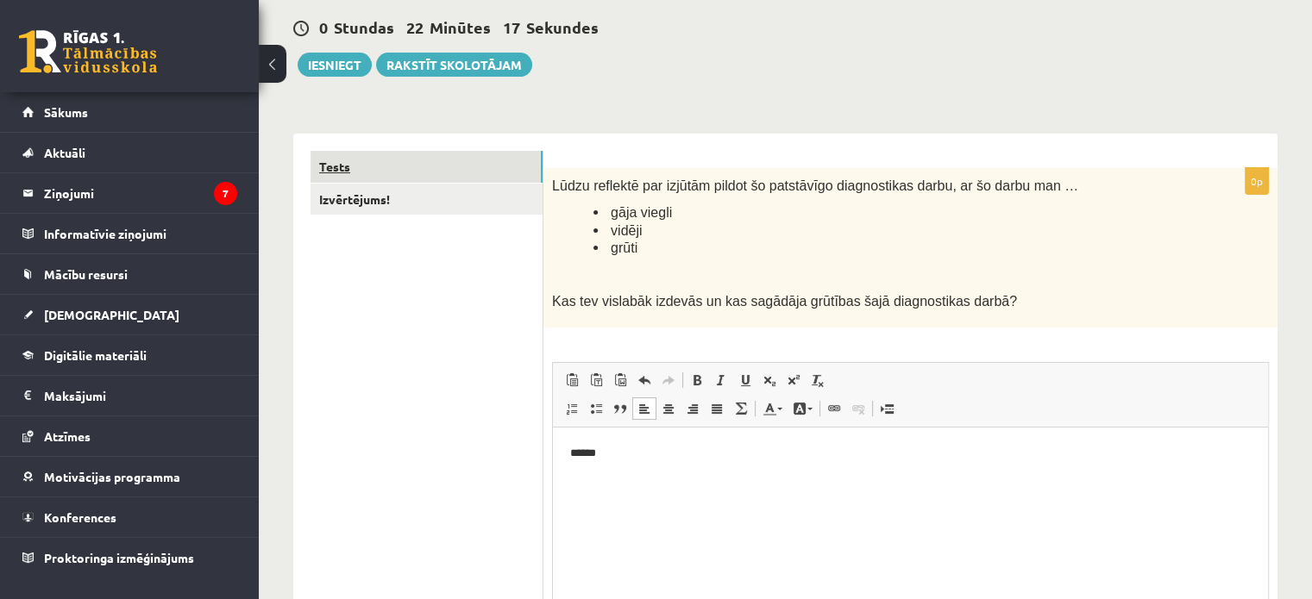
click at [392, 173] on link "Tests" at bounding box center [426, 167] width 232 height 32
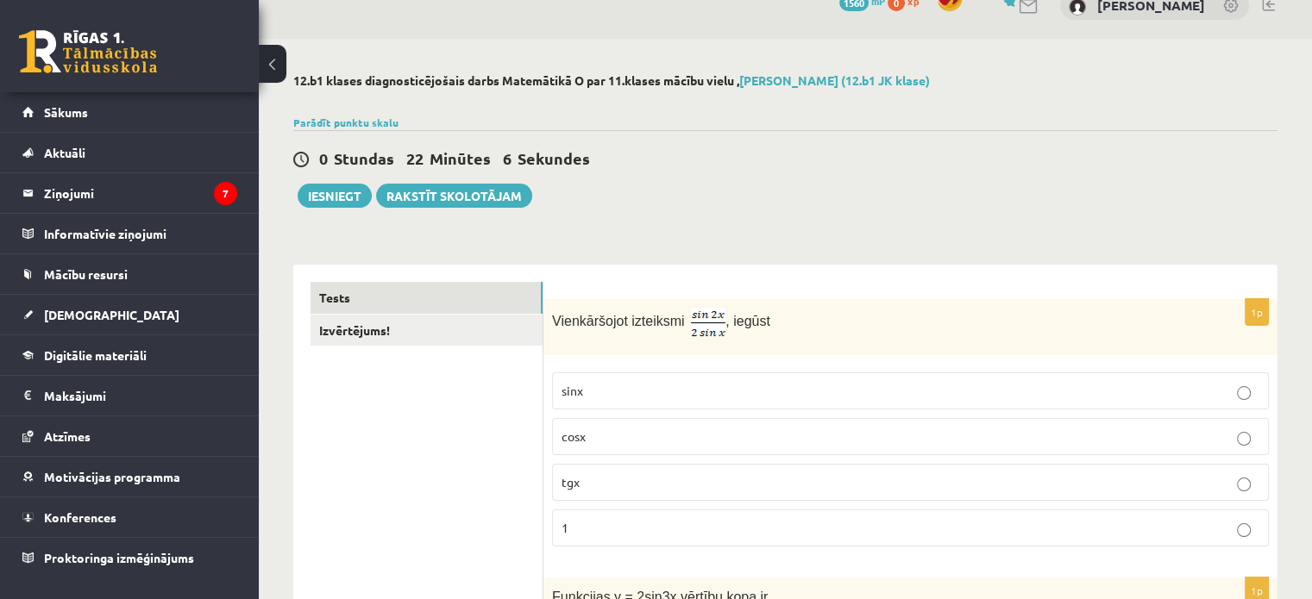
scroll to position [0, 0]
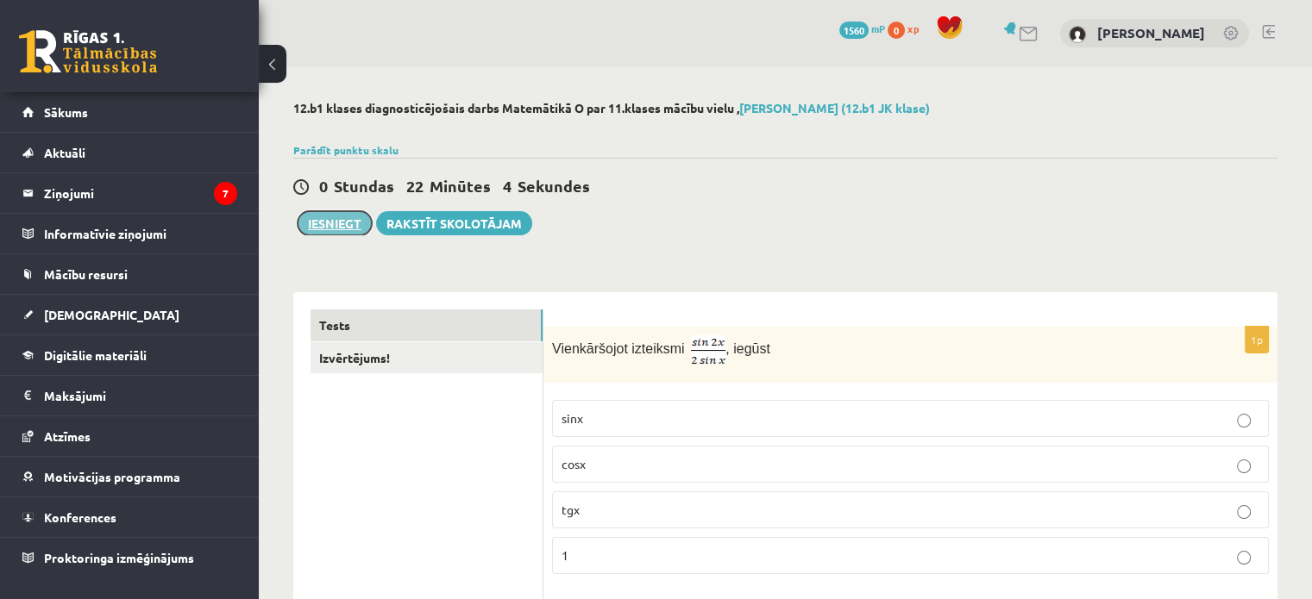
click at [325, 220] on button "Iesniegt" at bounding box center [335, 223] width 74 height 24
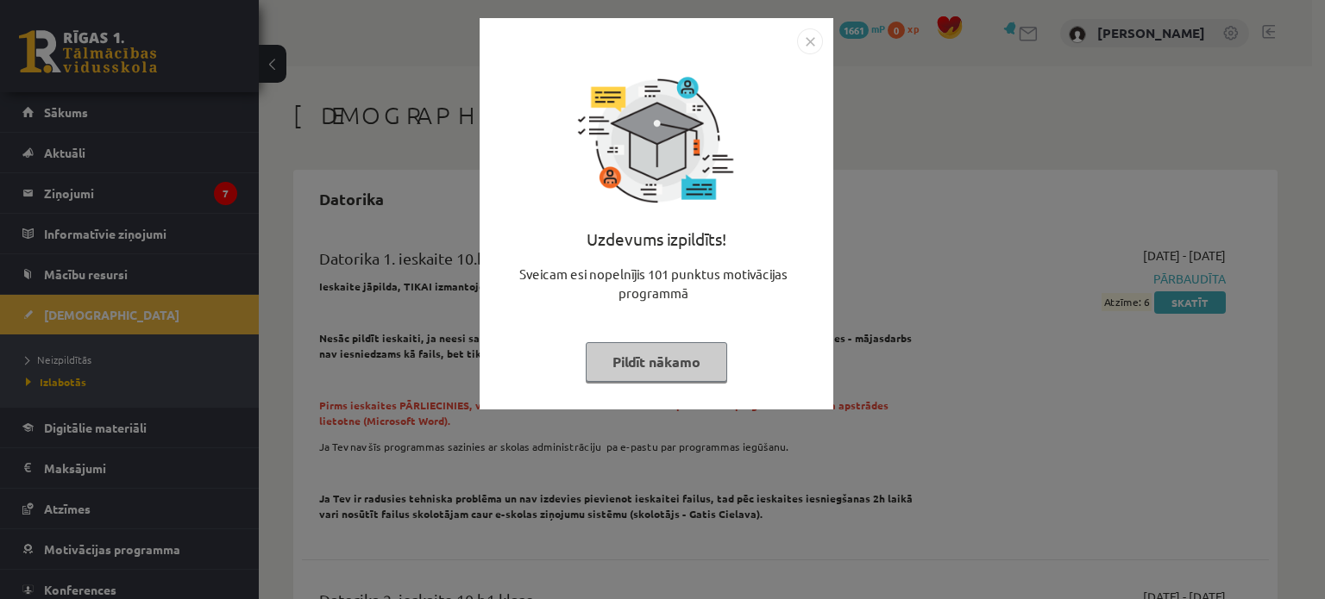
click at [678, 361] on button "Pildīt nākamo" at bounding box center [656, 362] width 141 height 40
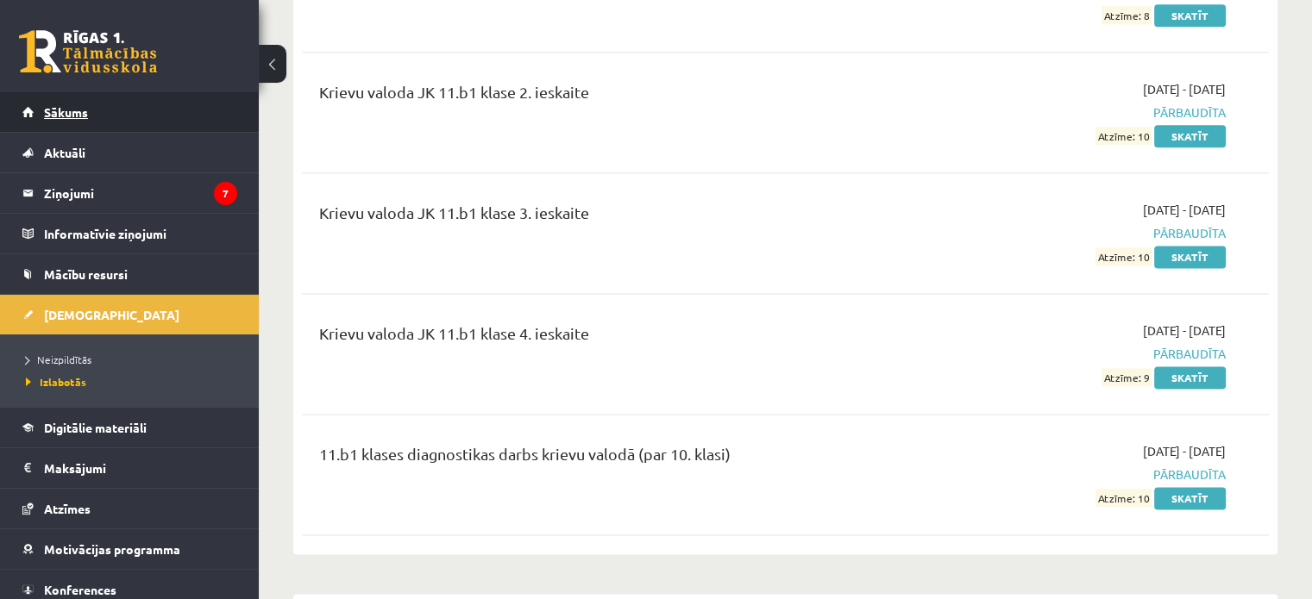
click at [159, 110] on link "Sākums" at bounding box center [129, 112] width 215 height 40
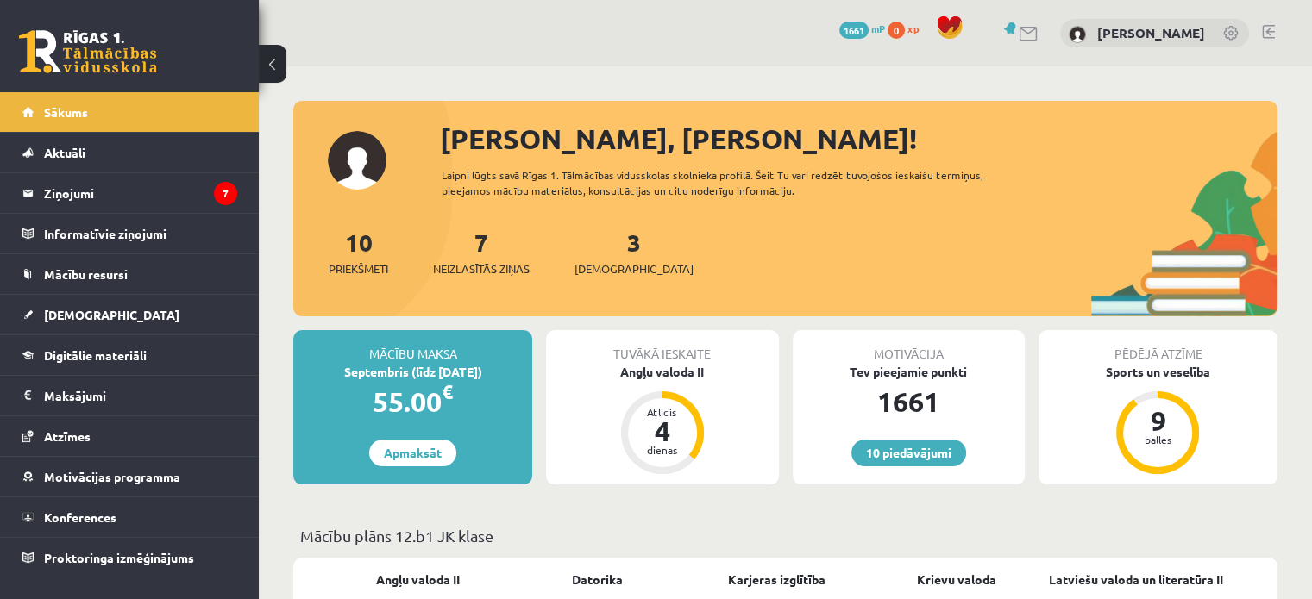
click at [839, 22] on span "1661" at bounding box center [853, 30] width 29 height 17
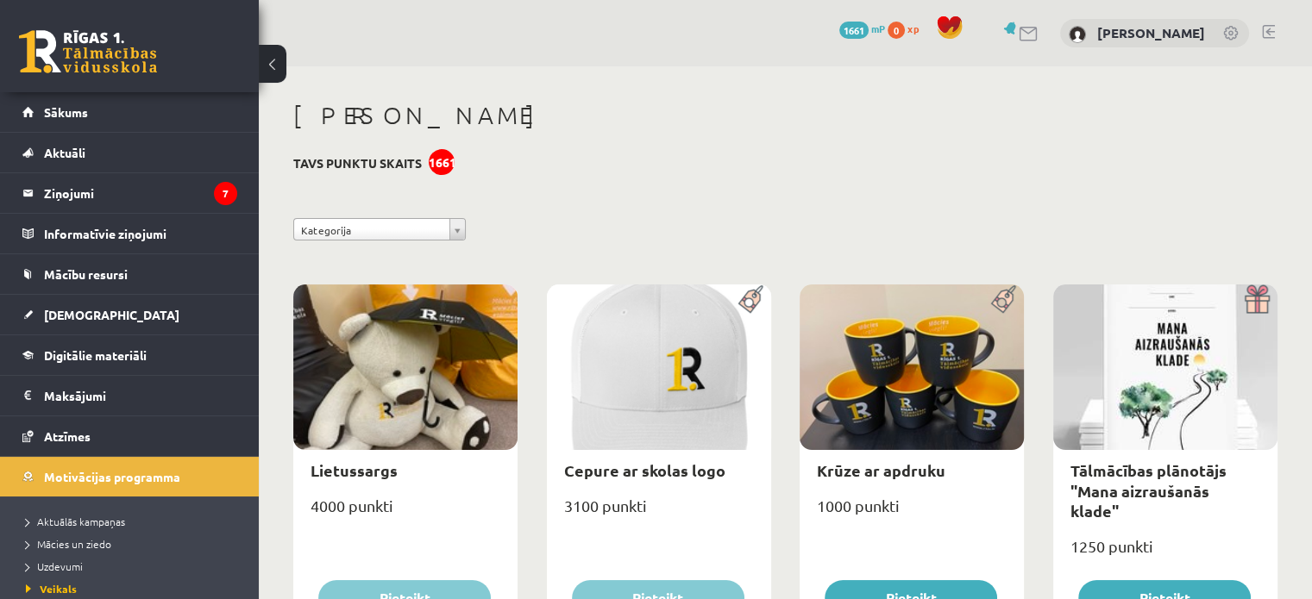
click at [839, 34] on span "1661" at bounding box center [853, 30] width 29 height 17
click at [839, 20] on div "1661 mP" at bounding box center [862, 29] width 46 height 19
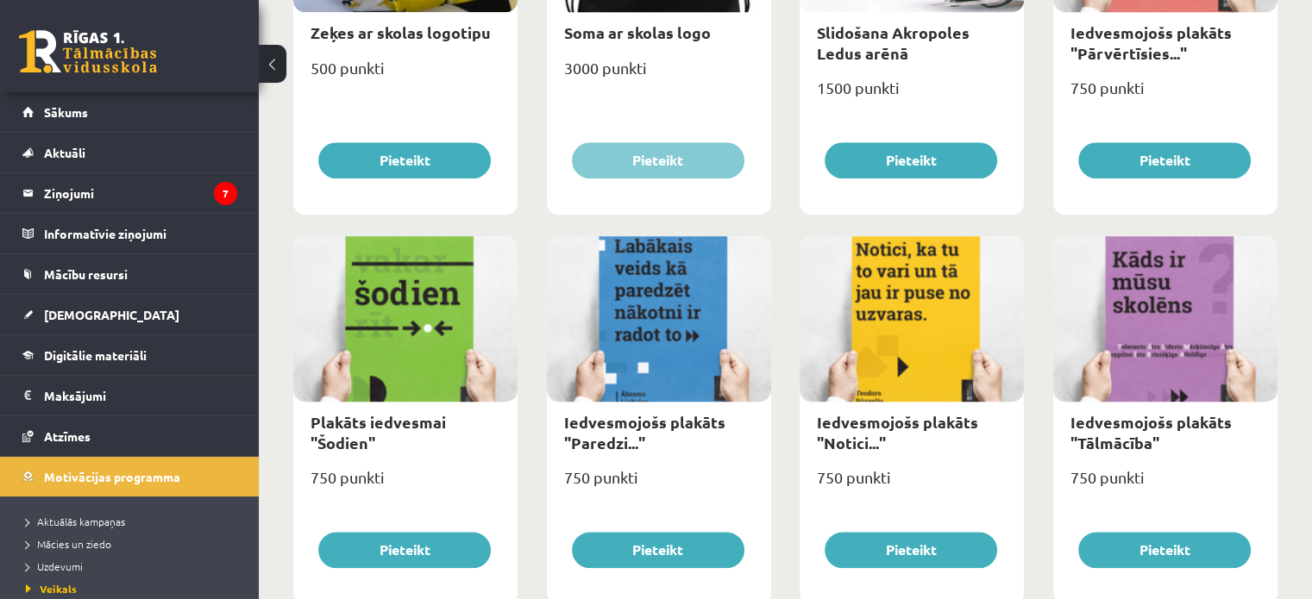
scroll to position [1639, 0]
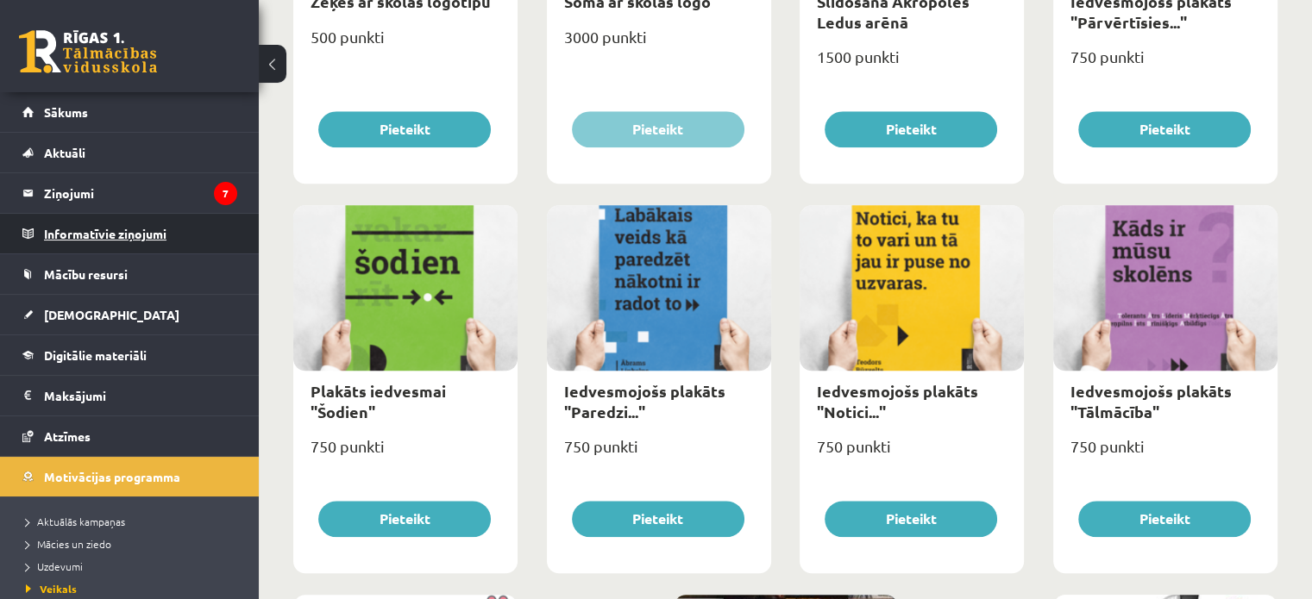
click at [122, 219] on legend "Informatīvie ziņojumi 0" at bounding box center [140, 234] width 193 height 40
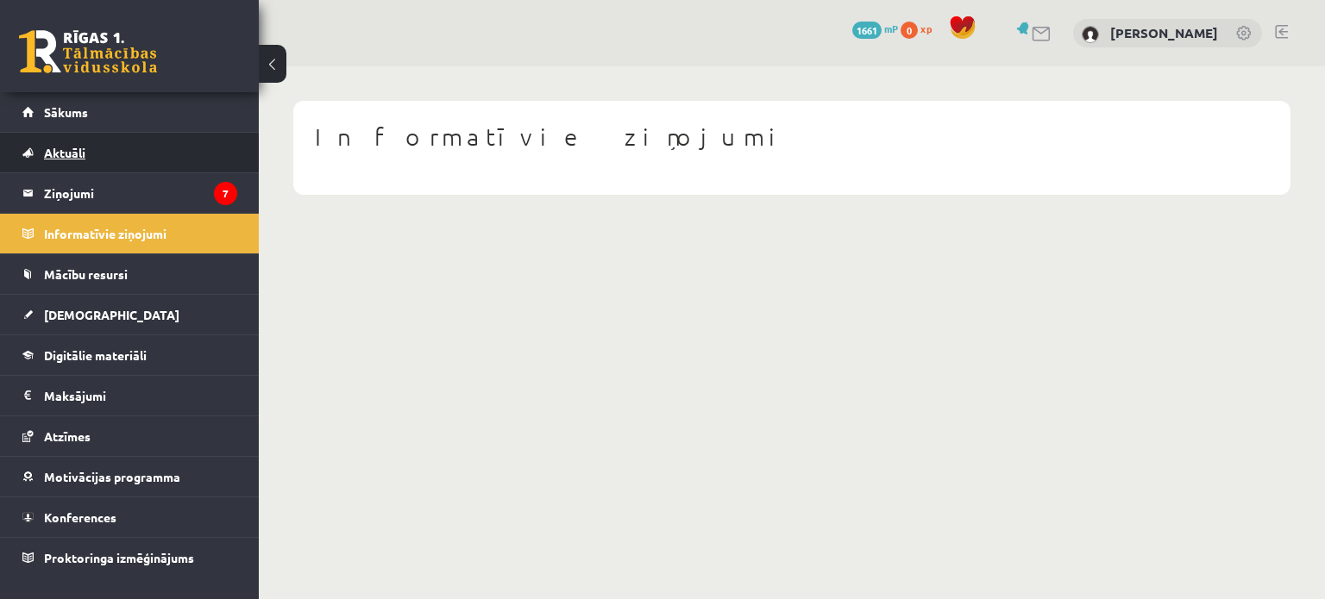
click at [152, 137] on link "Aktuāli" at bounding box center [129, 153] width 215 height 40
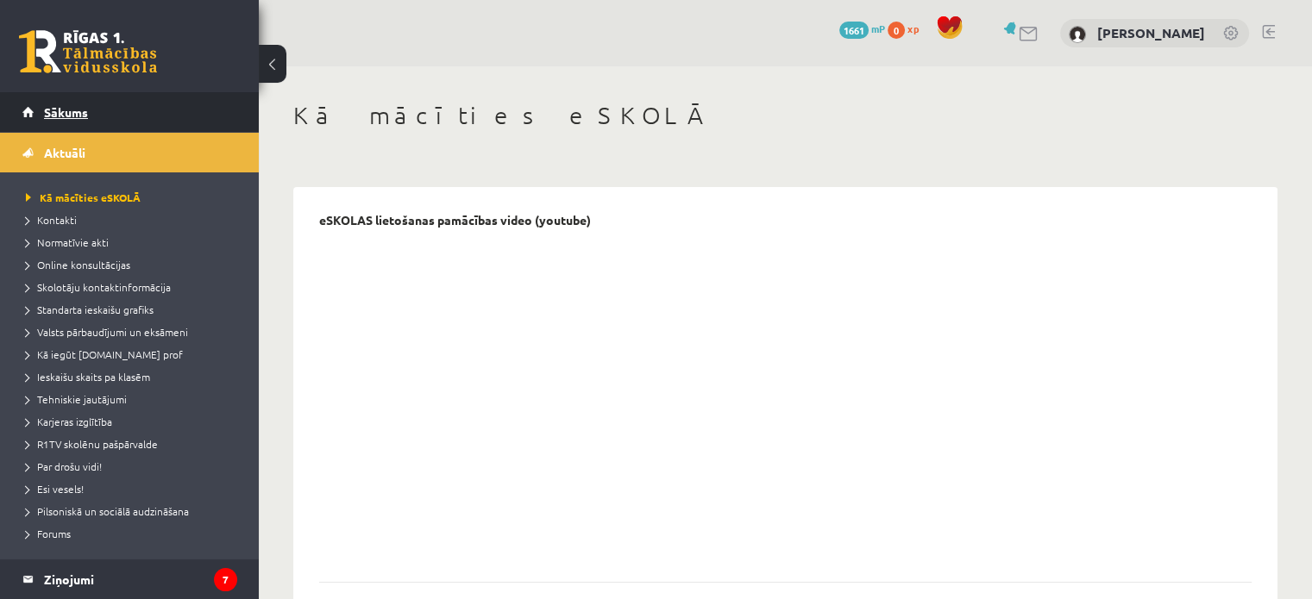
click at [159, 112] on link "Sākums" at bounding box center [129, 112] width 215 height 40
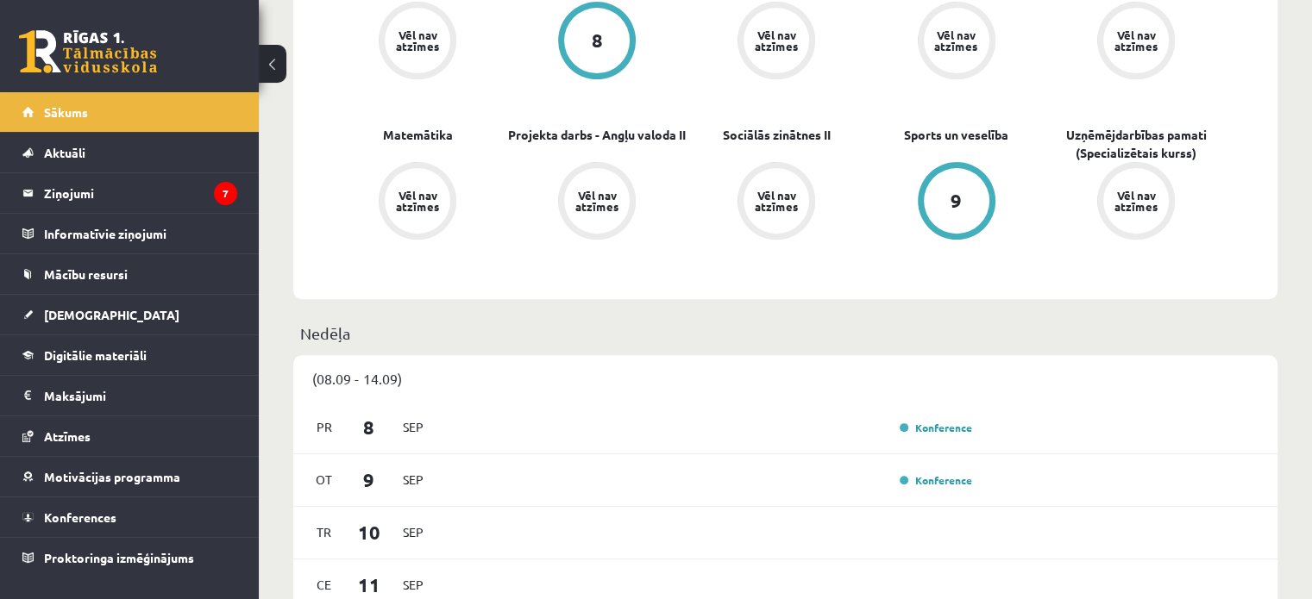
scroll to position [776, 0]
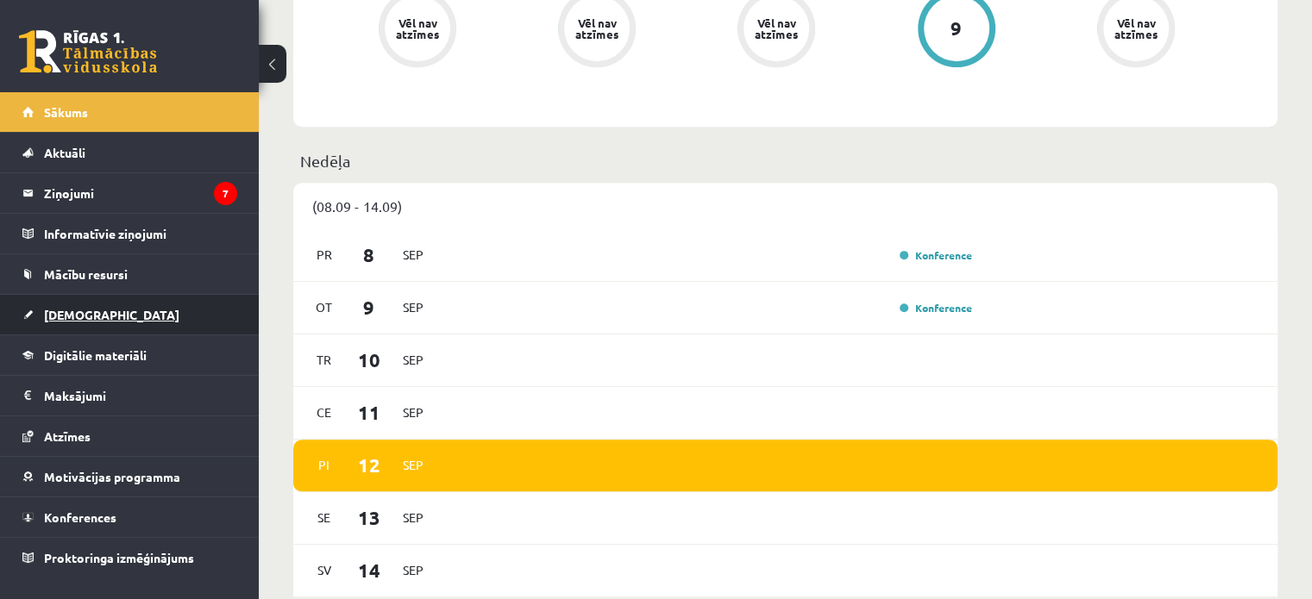
click at [80, 310] on span "[DEMOGRAPHIC_DATA]" at bounding box center [111, 315] width 135 height 16
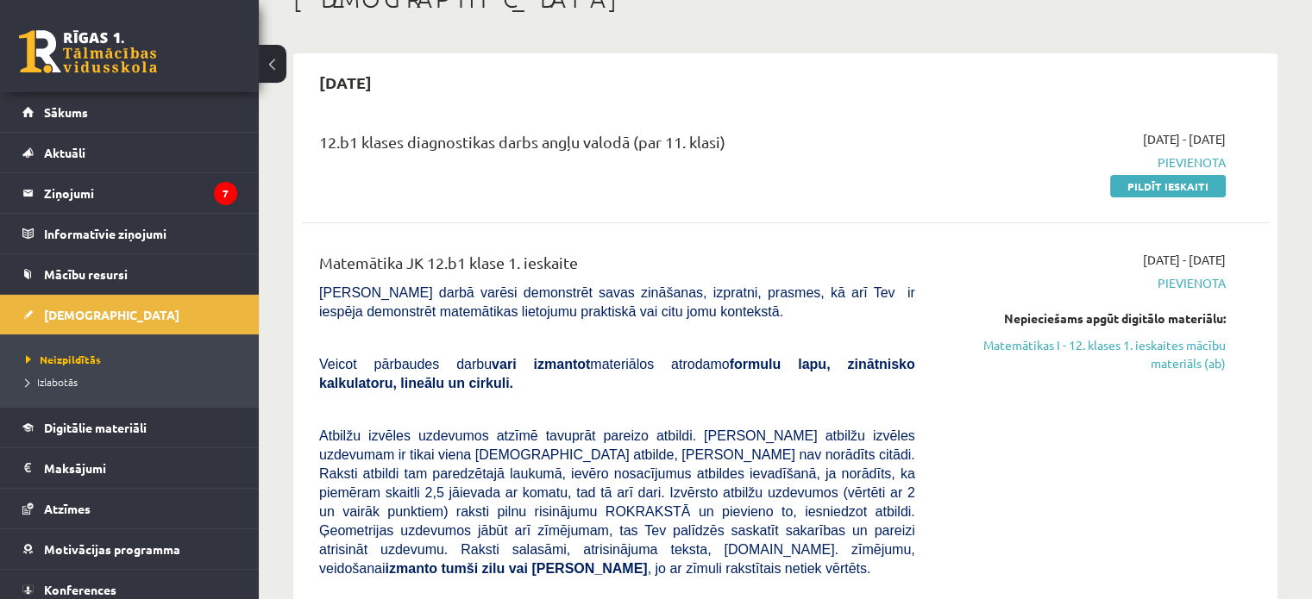
scroll to position [86, 0]
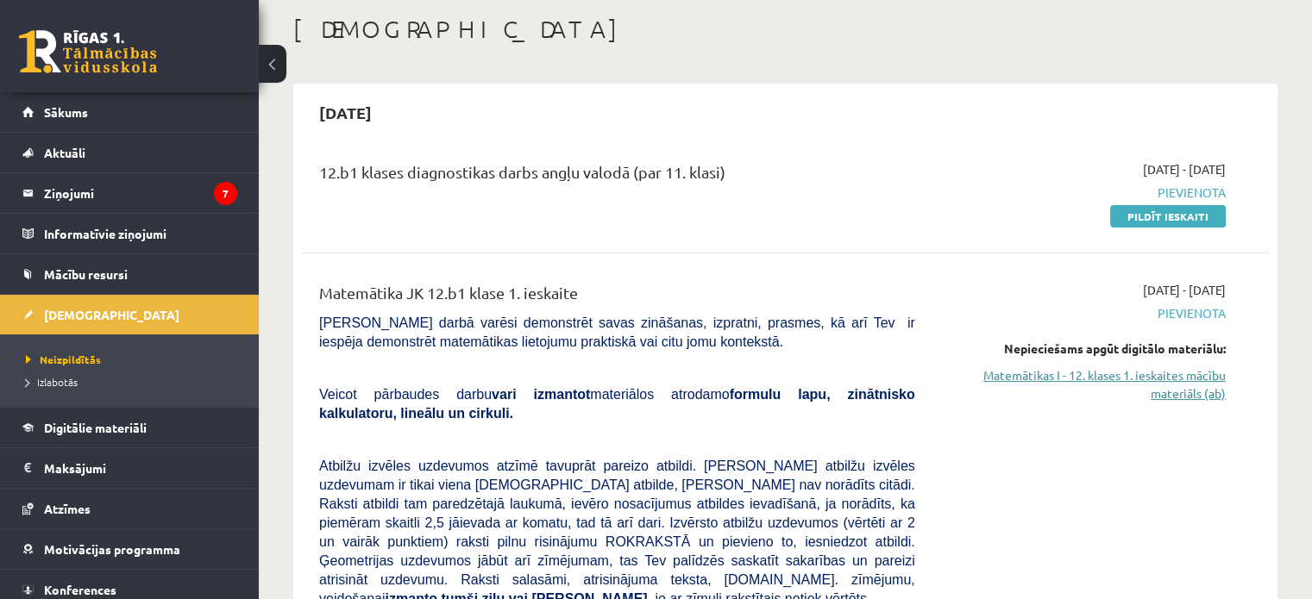
click at [1173, 399] on link "Matemātikas I - 12. klases 1. ieskaites mācību materiāls (ab)" at bounding box center [1083, 385] width 285 height 36
